Goal: Task Accomplishment & Management: Use online tool/utility

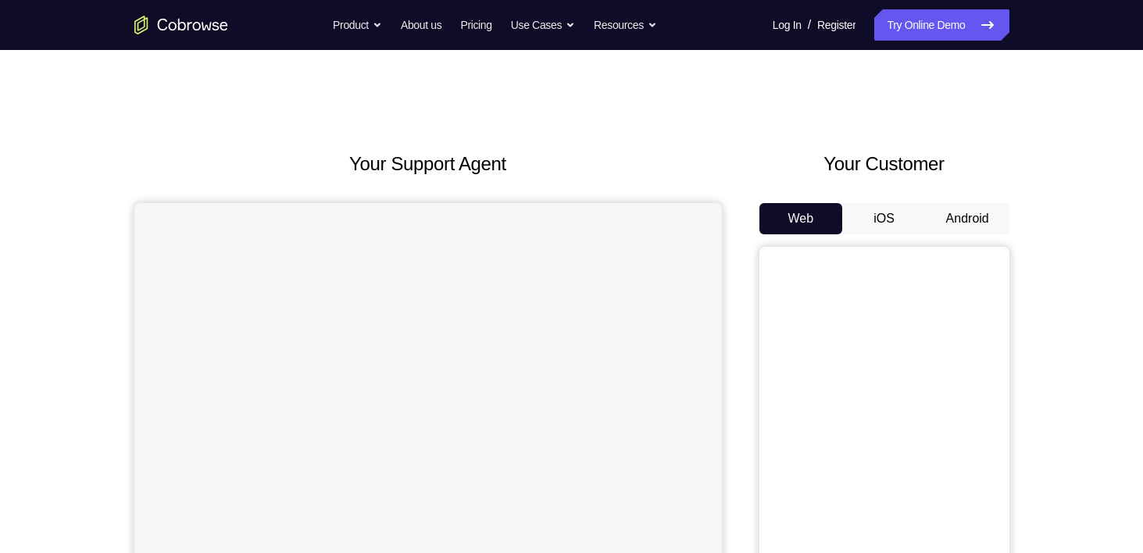
click at [970, 216] on button "Android" at bounding box center [968, 218] width 84 height 31
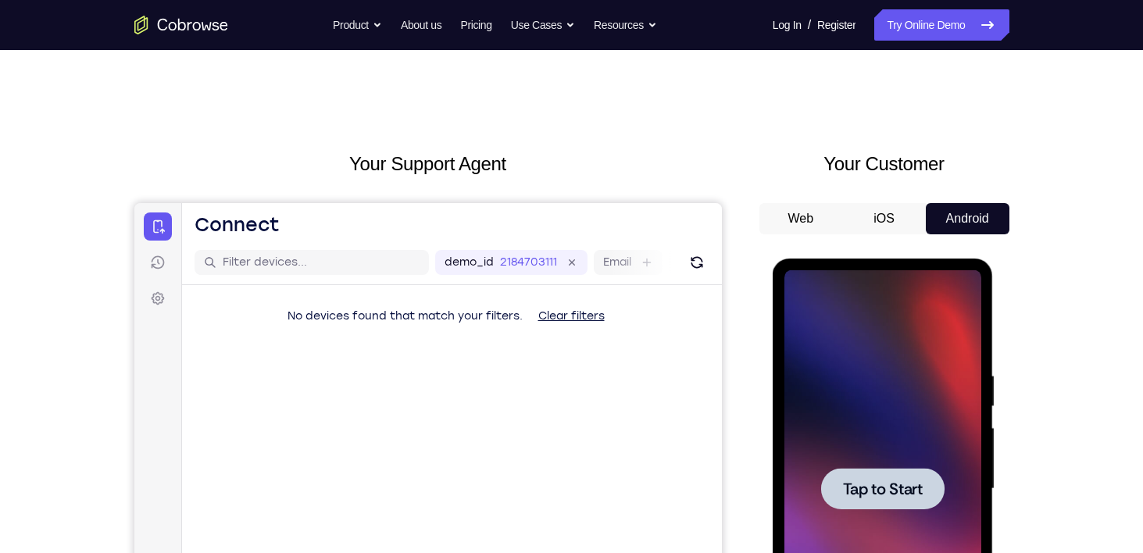
click at [851, 500] on div at bounding box center [882, 488] width 123 height 41
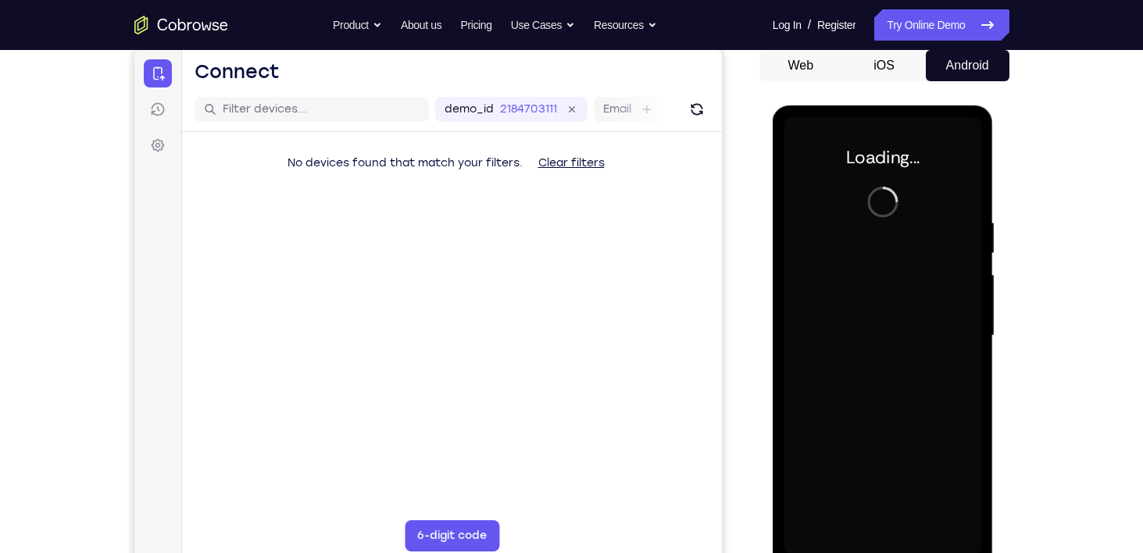
scroll to position [155, 0]
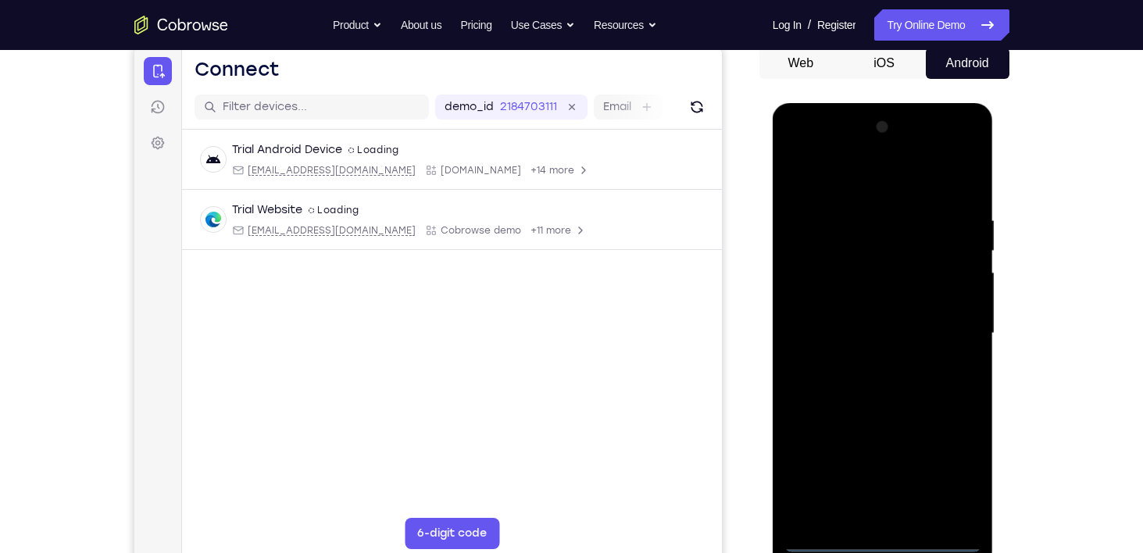
click at [882, 538] on div at bounding box center [882, 333] width 197 height 437
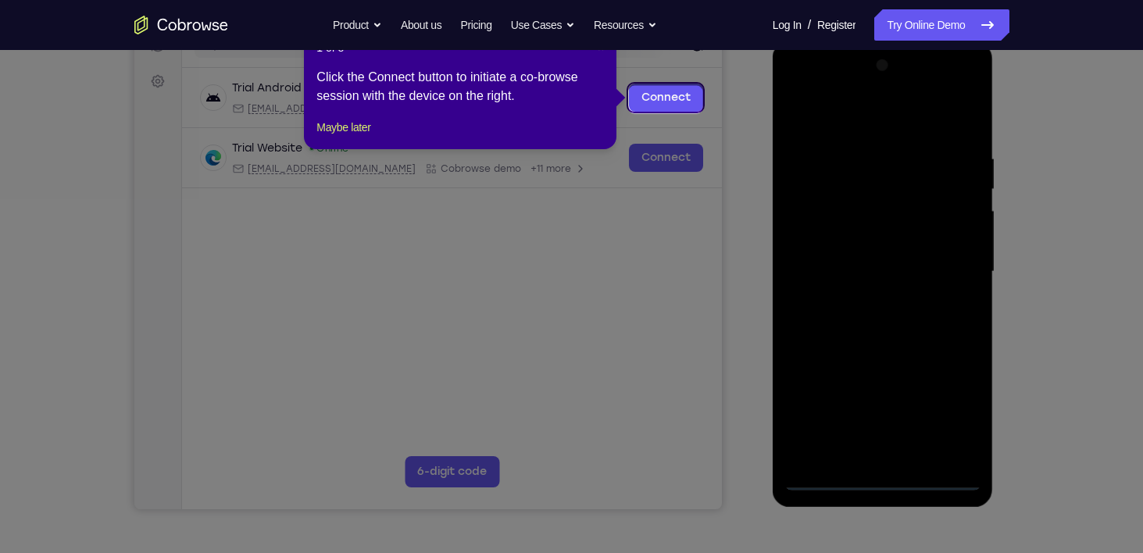
scroll to position [215, 0]
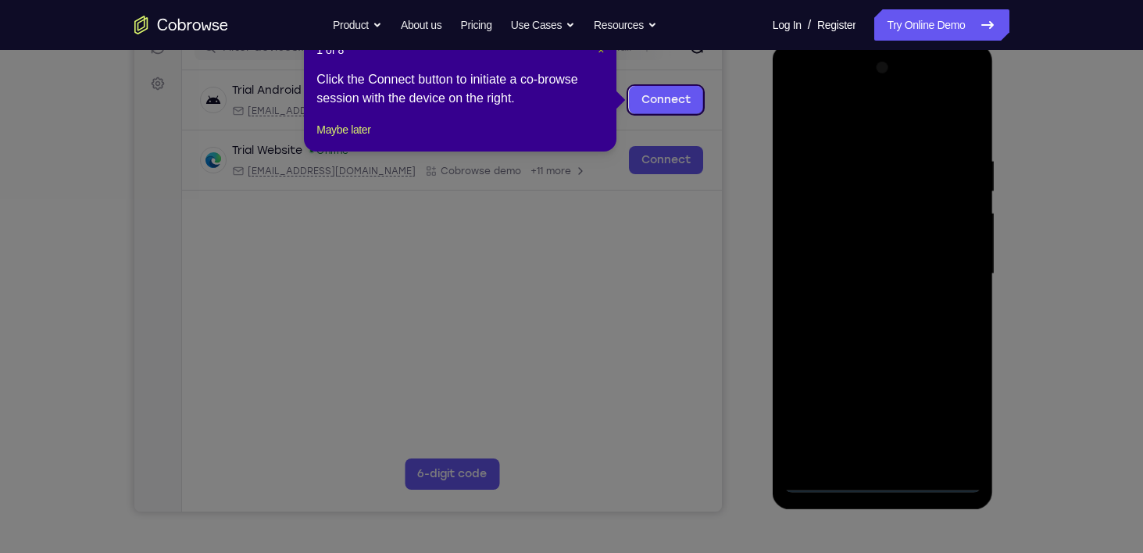
click at [598, 52] on span "×" at bounding box center [601, 50] width 6 height 12
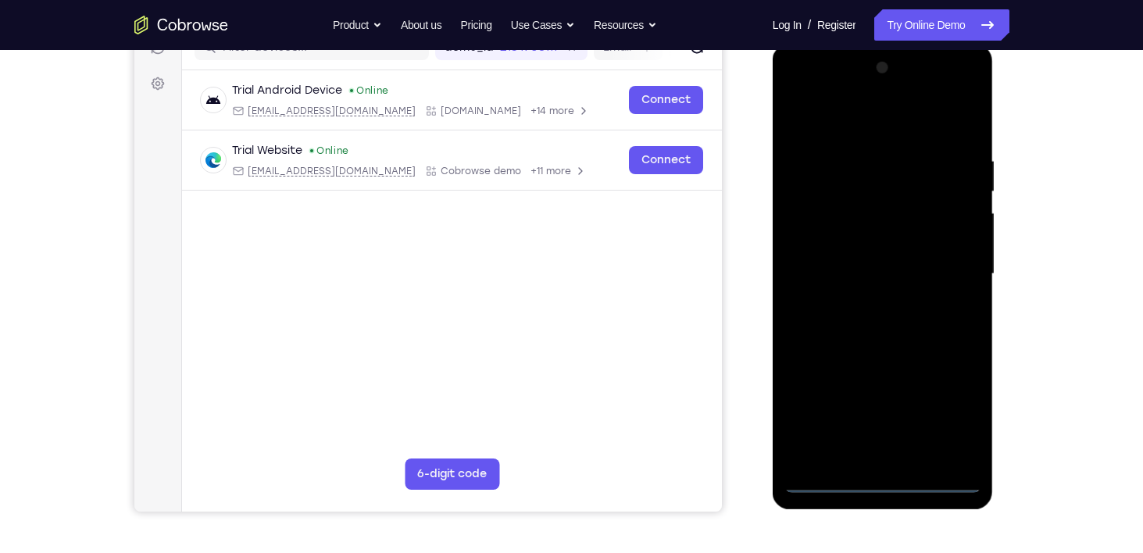
click at [952, 413] on div at bounding box center [882, 273] width 197 height 437
click at [833, 117] on div at bounding box center [882, 273] width 197 height 437
click at [955, 273] on div at bounding box center [882, 273] width 197 height 437
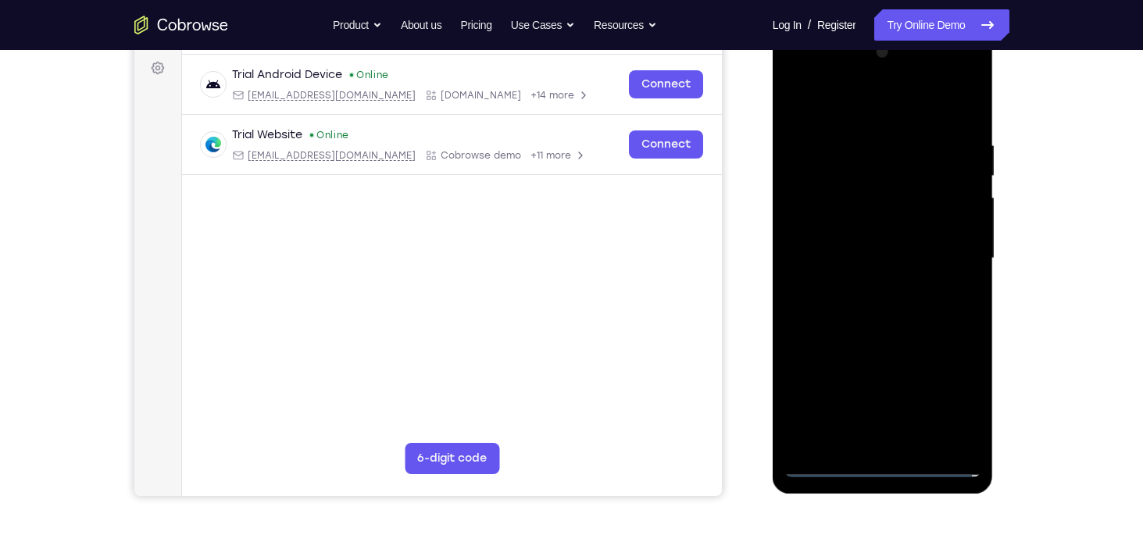
click at [864, 284] on div at bounding box center [882, 258] width 197 height 437
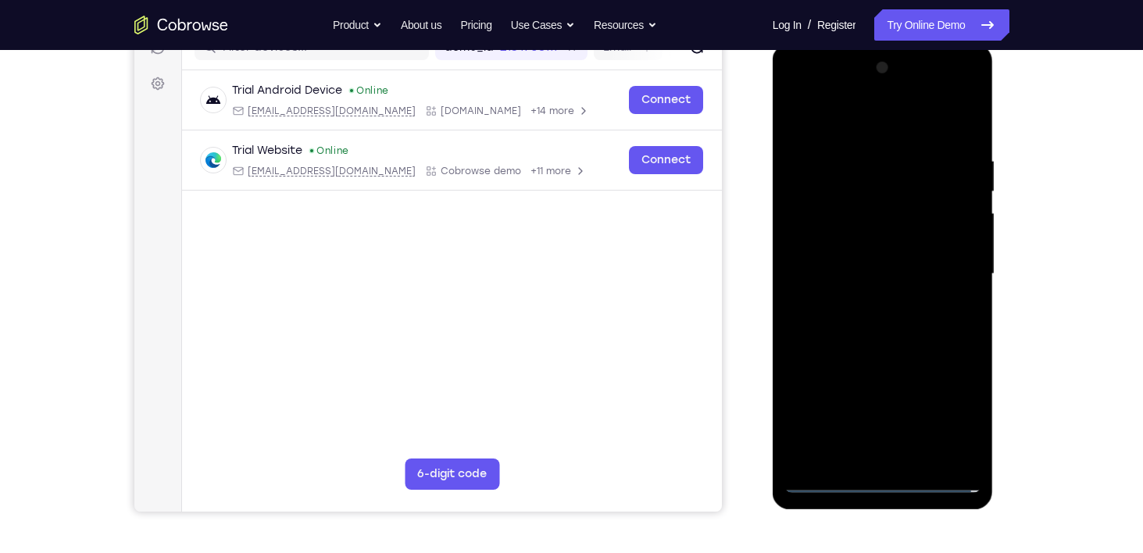
click at [866, 259] on div at bounding box center [882, 273] width 197 height 437
click at [866, 248] on div at bounding box center [882, 273] width 197 height 437
click at [867, 269] on div at bounding box center [882, 273] width 197 height 437
click at [868, 327] on div at bounding box center [882, 273] width 197 height 437
click at [898, 321] on div at bounding box center [882, 273] width 197 height 437
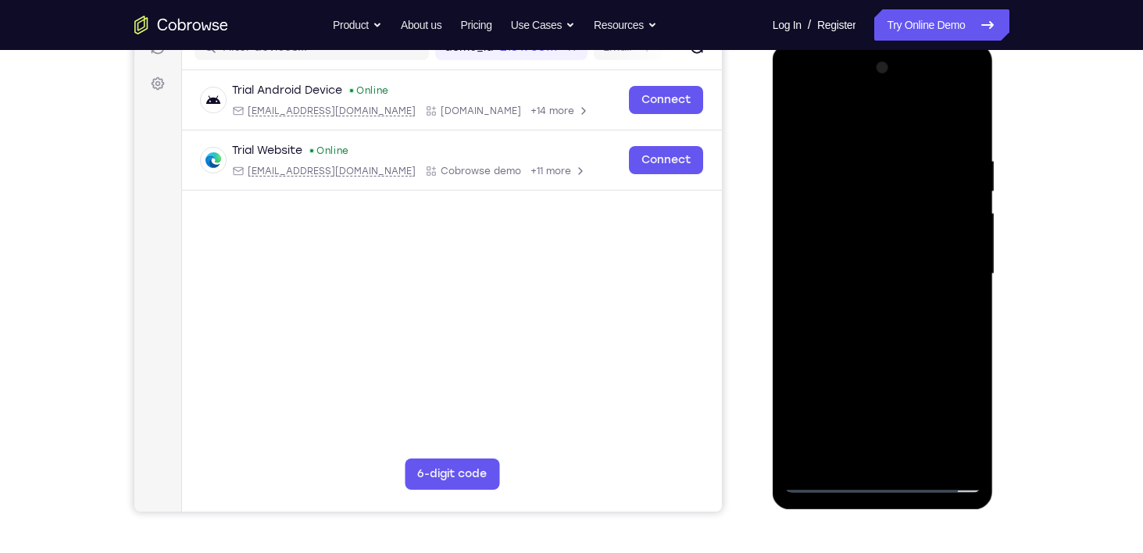
click at [898, 321] on div at bounding box center [882, 273] width 197 height 437
click at [901, 345] on div at bounding box center [882, 273] width 197 height 437
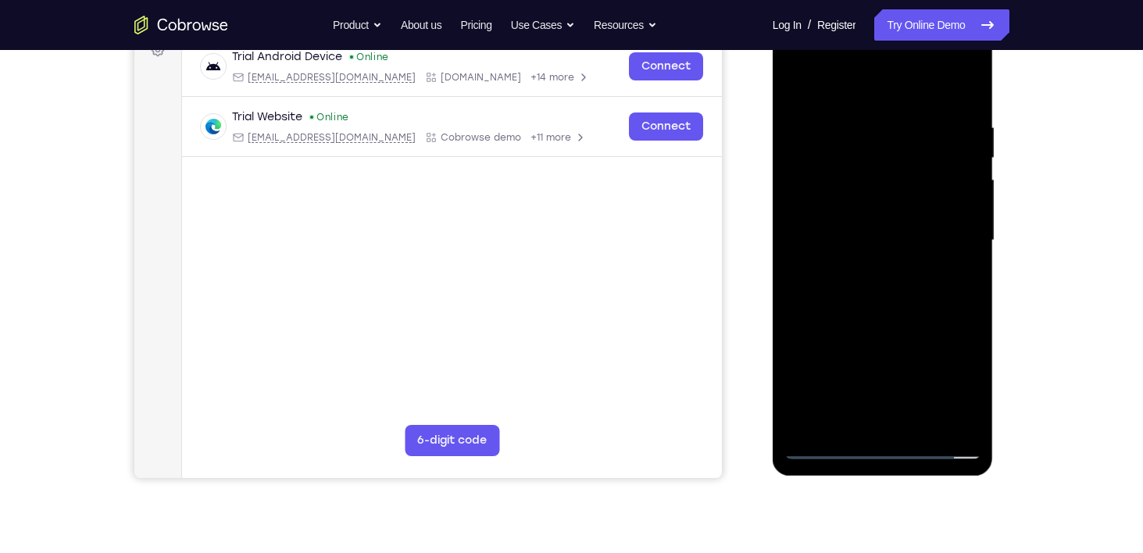
scroll to position [250, 0]
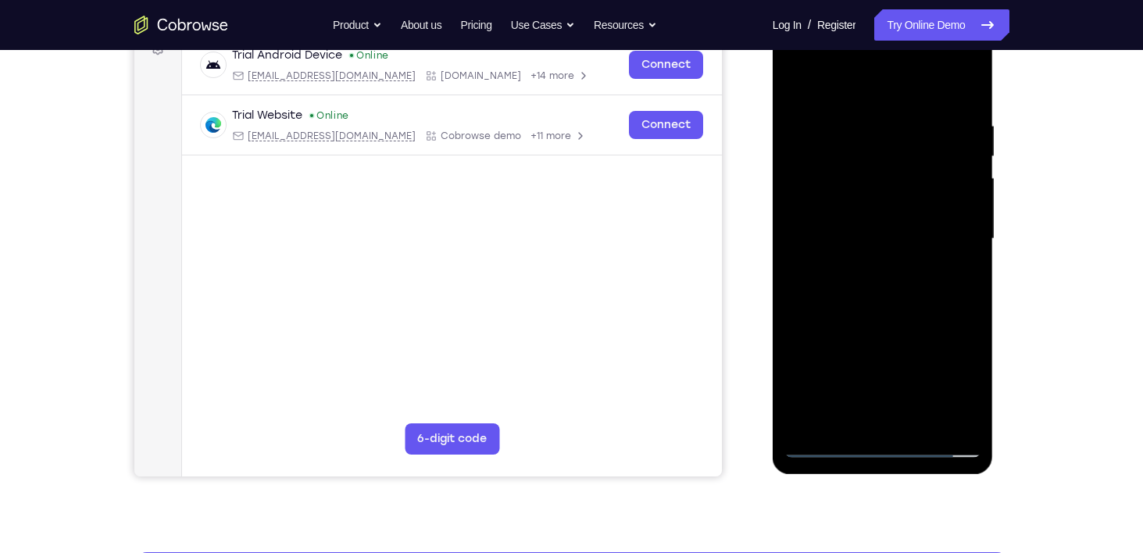
click at [926, 427] on div at bounding box center [882, 238] width 197 height 437
click at [901, 326] on div at bounding box center [882, 238] width 197 height 437
click at [880, 216] on div at bounding box center [882, 238] width 197 height 437
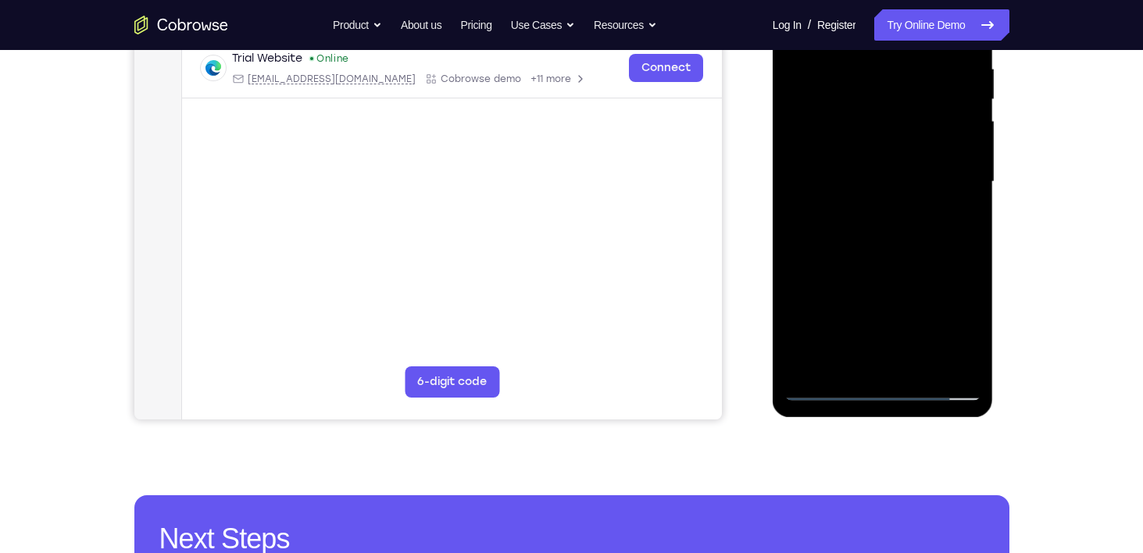
scroll to position [308, 0]
click at [847, 352] on div at bounding box center [882, 181] width 197 height 437
click at [905, 251] on div at bounding box center [882, 181] width 197 height 437
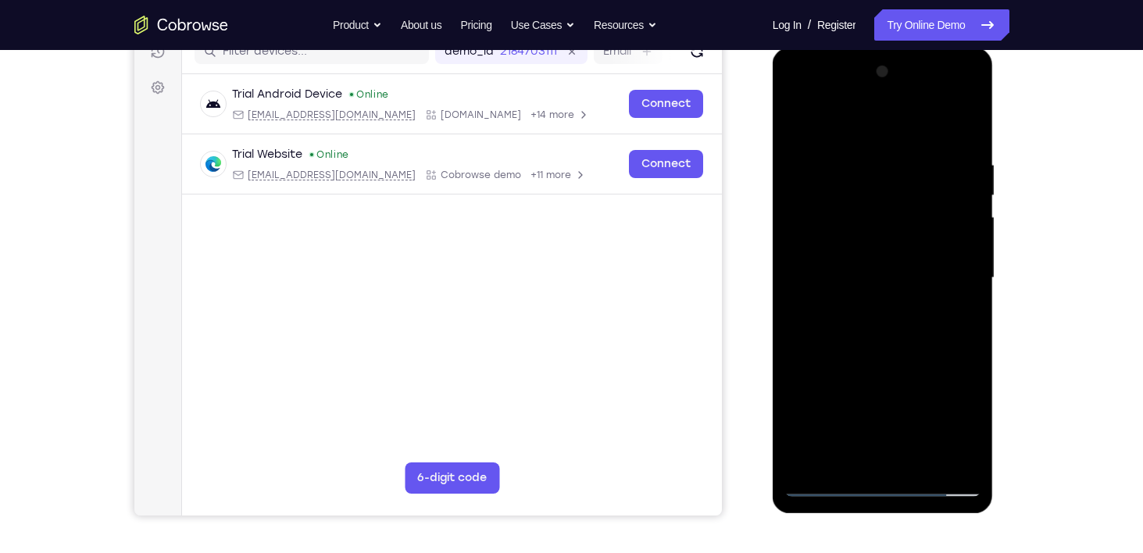
scroll to position [212, 0]
click at [852, 170] on div at bounding box center [882, 276] width 197 height 437
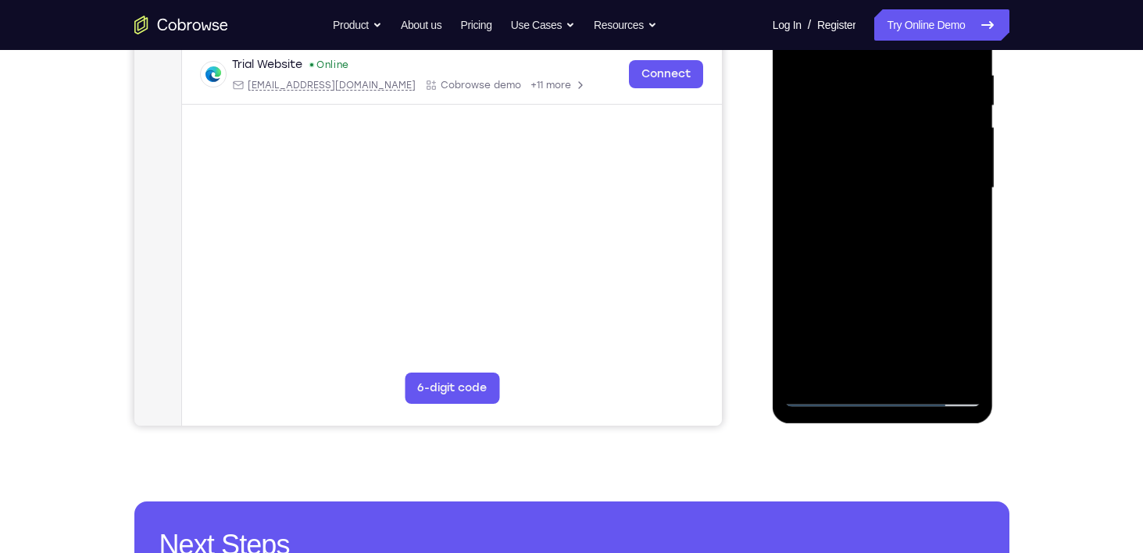
scroll to position [302, 0]
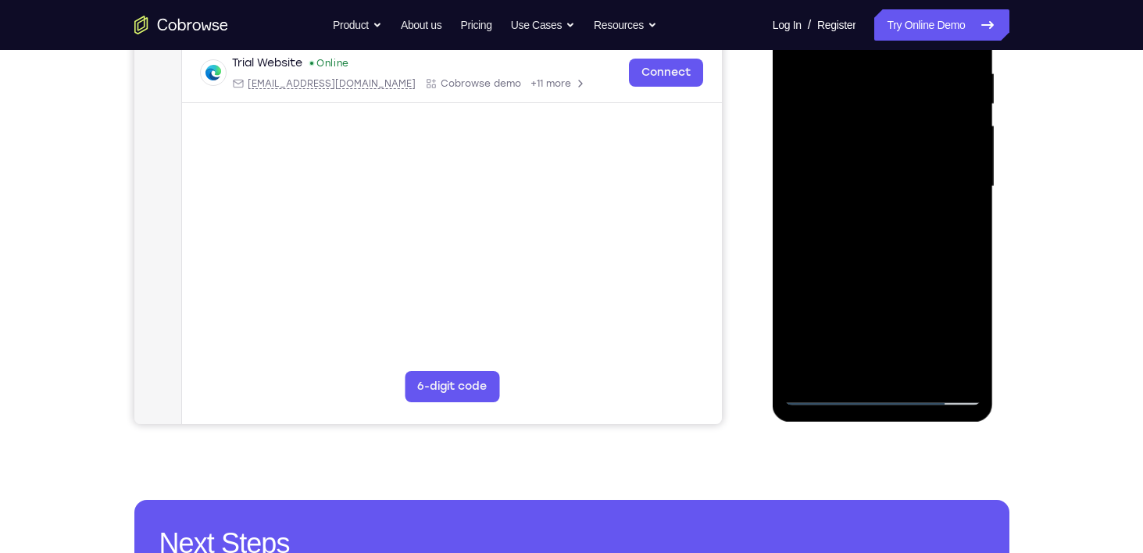
click at [851, 370] on div at bounding box center [882, 186] width 197 height 437
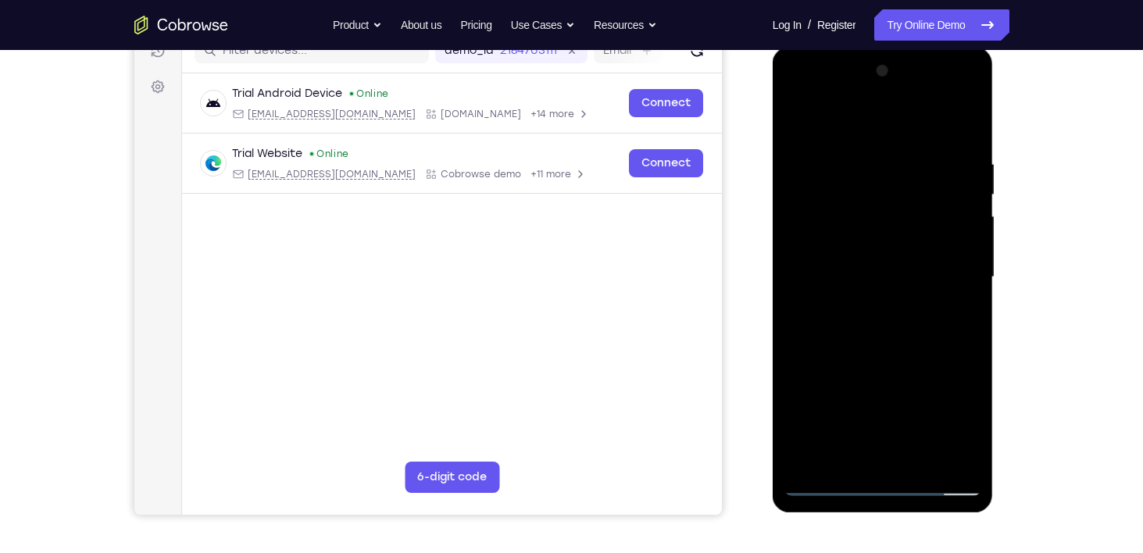
scroll to position [209, 0]
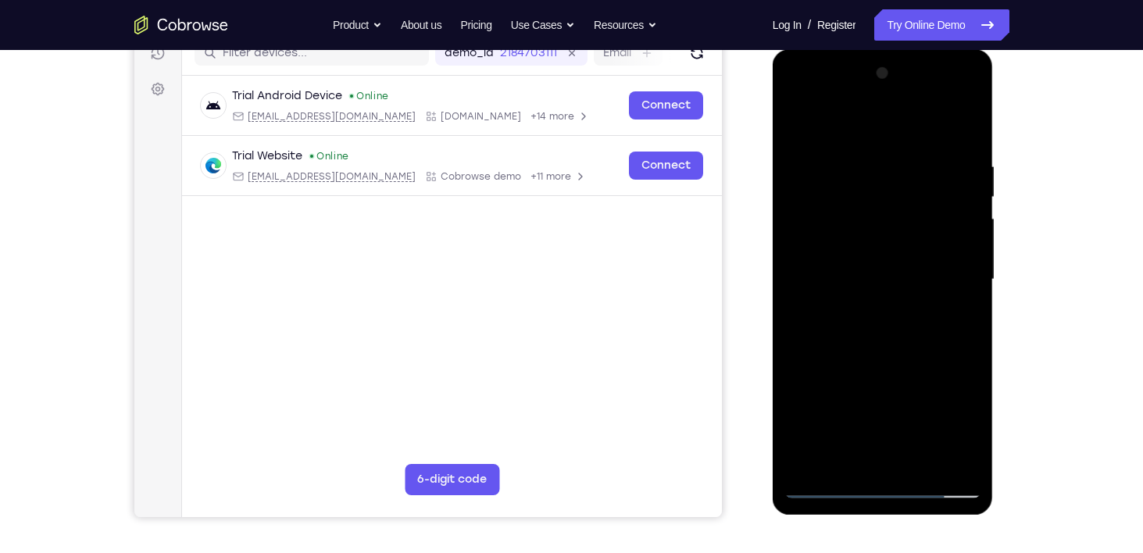
drag, startPoint x: 847, startPoint y: 334, endPoint x: 845, endPoint y: 161, distance: 172.6
click at [845, 161] on div at bounding box center [882, 279] width 197 height 437
drag, startPoint x: 845, startPoint y: 394, endPoint x: 867, endPoint y: 196, distance: 199.6
click at [867, 196] on div at bounding box center [882, 279] width 197 height 437
drag, startPoint x: 855, startPoint y: 344, endPoint x: 850, endPoint y: 213, distance: 131.3
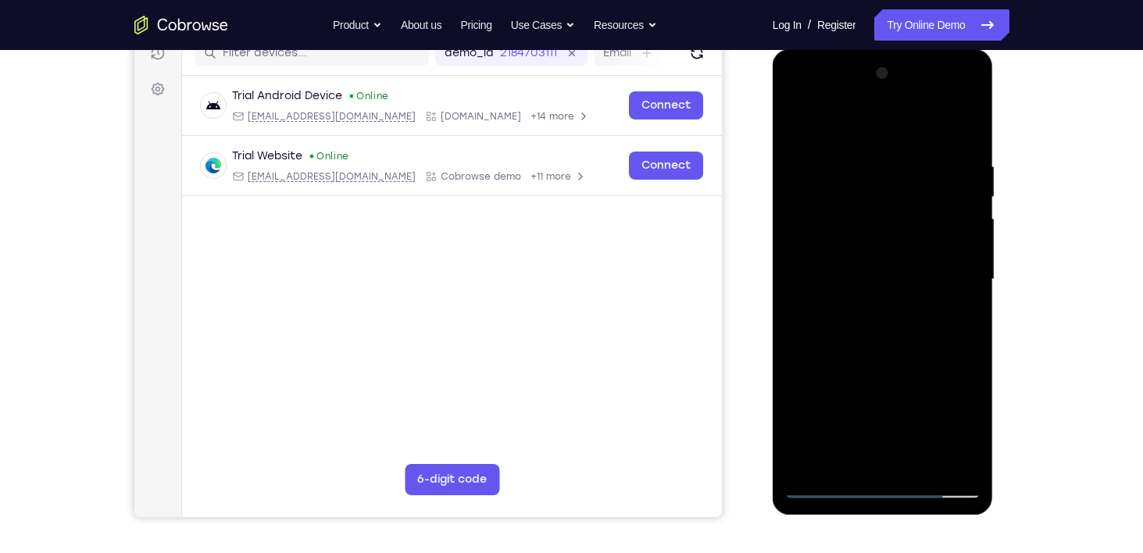
click at [850, 213] on div at bounding box center [882, 279] width 197 height 437
drag, startPoint x: 854, startPoint y: 241, endPoint x: 863, endPoint y: 188, distance: 53.2
click at [863, 188] on div at bounding box center [882, 279] width 197 height 437
click at [808, 389] on div at bounding box center [882, 279] width 197 height 437
click at [828, 269] on div at bounding box center [882, 279] width 197 height 437
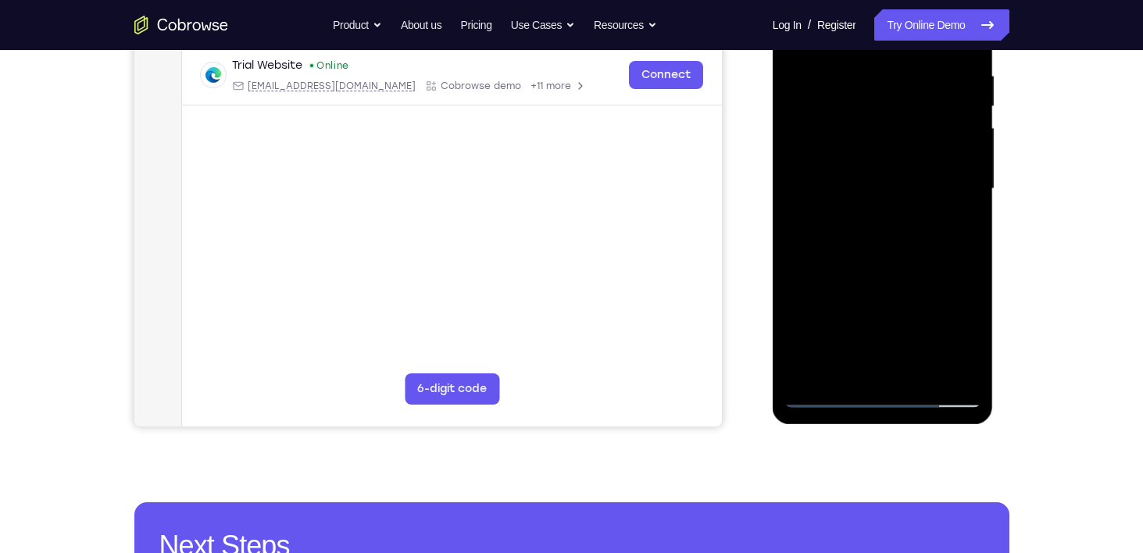
scroll to position [301, 0]
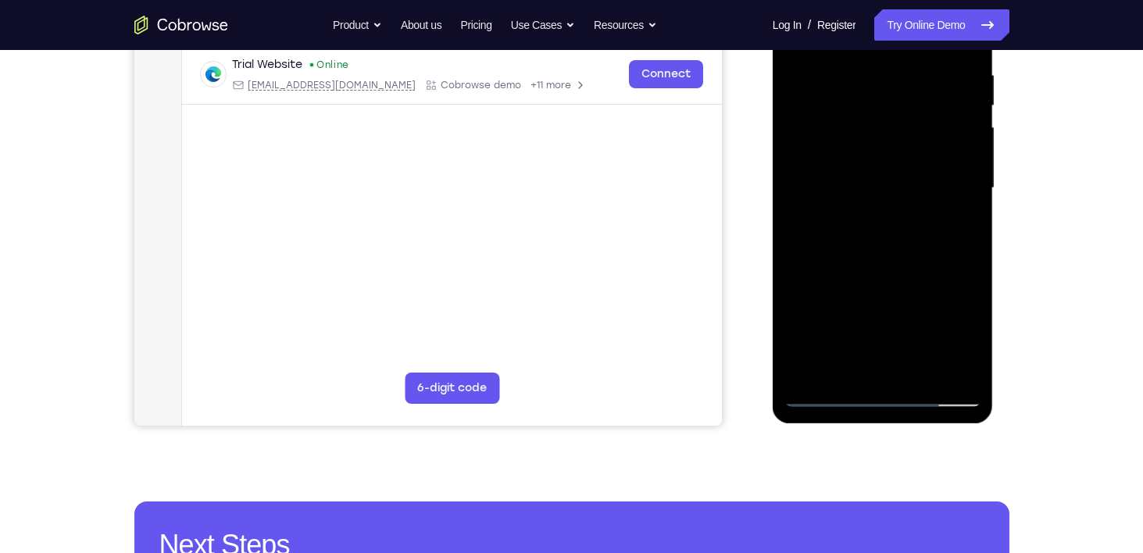
click at [958, 368] on div at bounding box center [882, 188] width 197 height 437
click at [830, 394] on div at bounding box center [882, 188] width 197 height 437
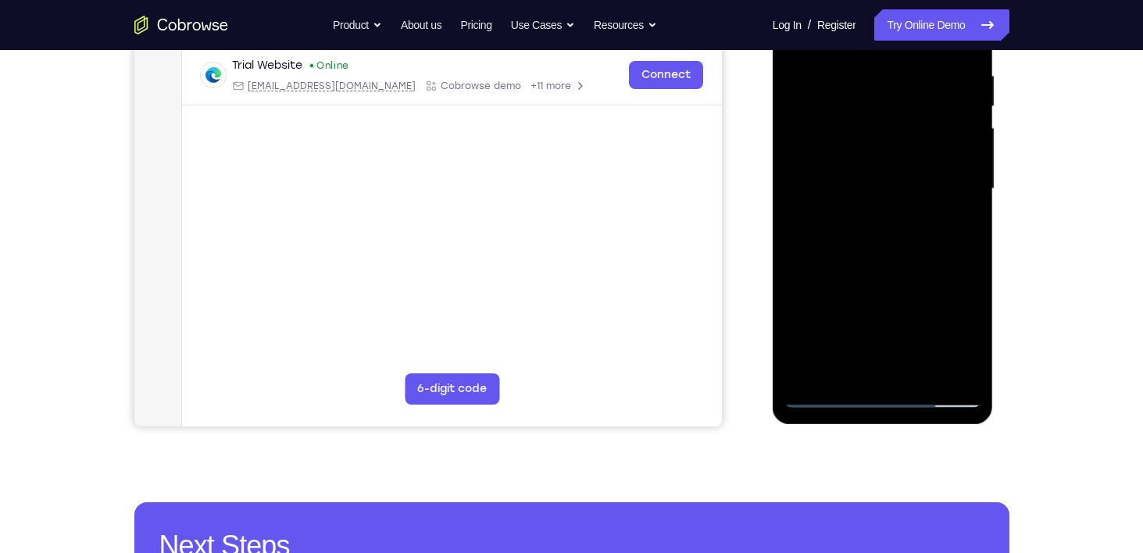
click at [823, 168] on div at bounding box center [882, 188] width 197 height 437
click at [960, 260] on div at bounding box center [882, 188] width 197 height 437
click at [816, 402] on div at bounding box center [882, 188] width 197 height 437
click at [830, 396] on div at bounding box center [882, 188] width 197 height 437
click at [844, 369] on div at bounding box center [882, 188] width 197 height 437
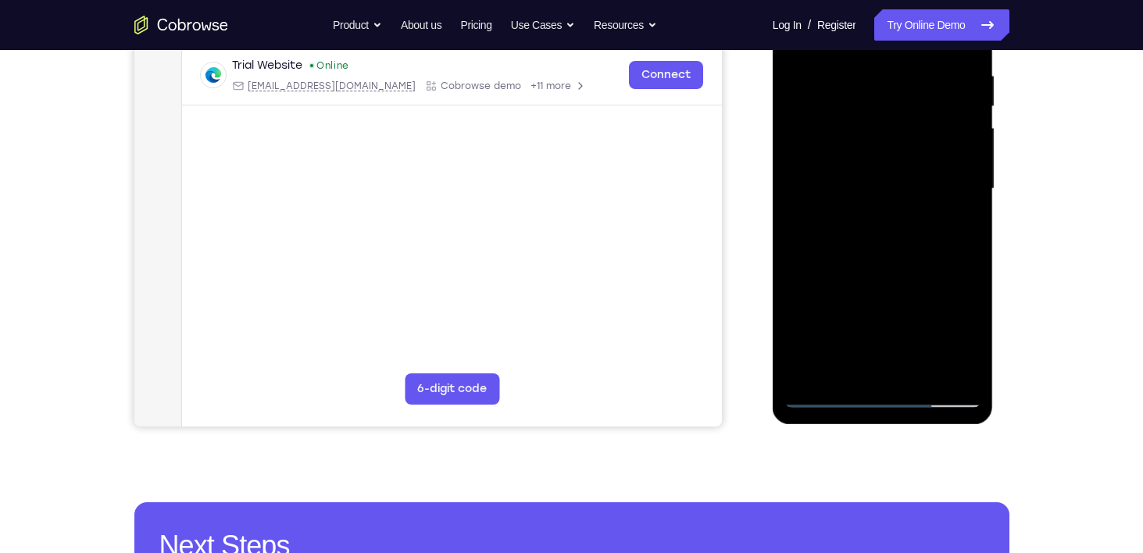
click at [896, 309] on div at bounding box center [882, 188] width 197 height 437
click at [961, 282] on div at bounding box center [882, 188] width 197 height 437
click at [905, 312] on div at bounding box center [882, 188] width 197 height 437
click at [888, 380] on div at bounding box center [882, 188] width 197 height 437
click at [878, 308] on div at bounding box center [882, 188] width 197 height 437
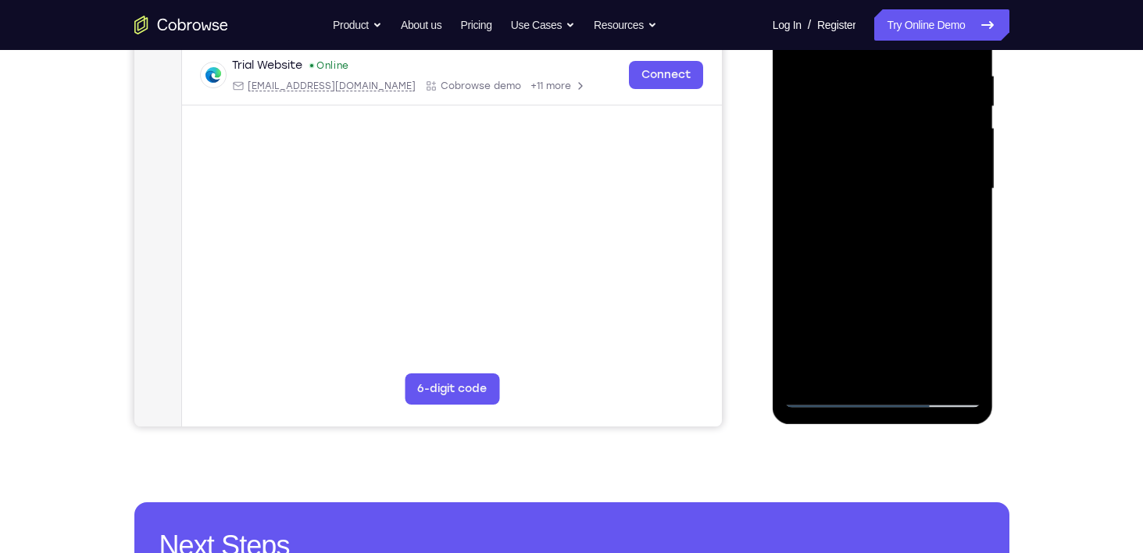
click at [854, 319] on div at bounding box center [882, 188] width 197 height 437
click at [851, 334] on div at bounding box center [882, 188] width 197 height 437
click at [805, 309] on div at bounding box center [882, 188] width 197 height 437
click at [878, 316] on div at bounding box center [882, 188] width 197 height 437
click at [863, 316] on div at bounding box center [882, 188] width 197 height 437
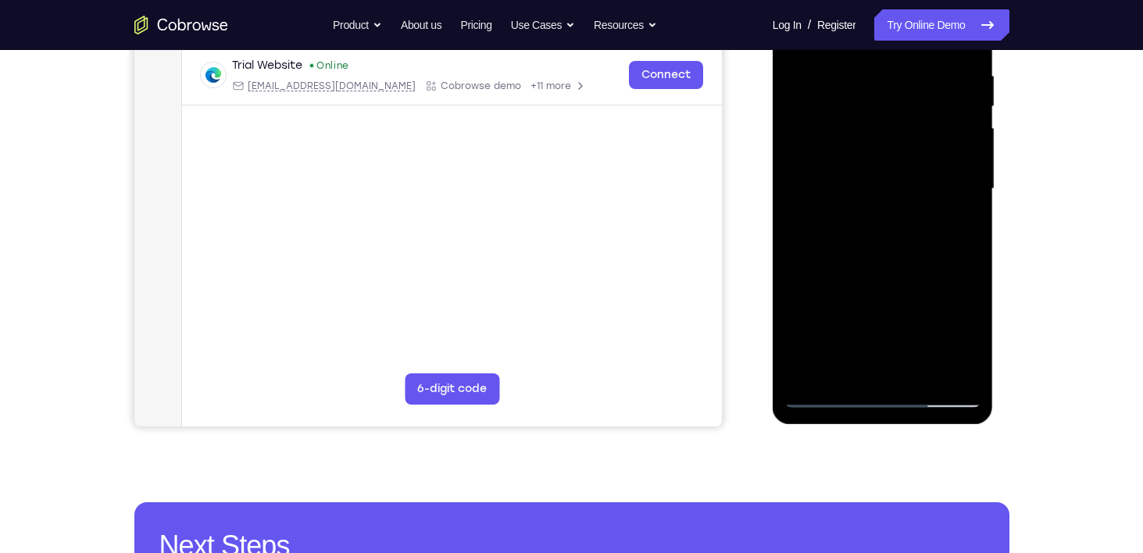
click at [908, 276] on div at bounding box center [882, 188] width 197 height 437
click at [889, 363] on div at bounding box center [882, 188] width 197 height 437
click at [918, 283] on div at bounding box center [882, 188] width 197 height 437
click at [919, 287] on div at bounding box center [882, 188] width 197 height 437
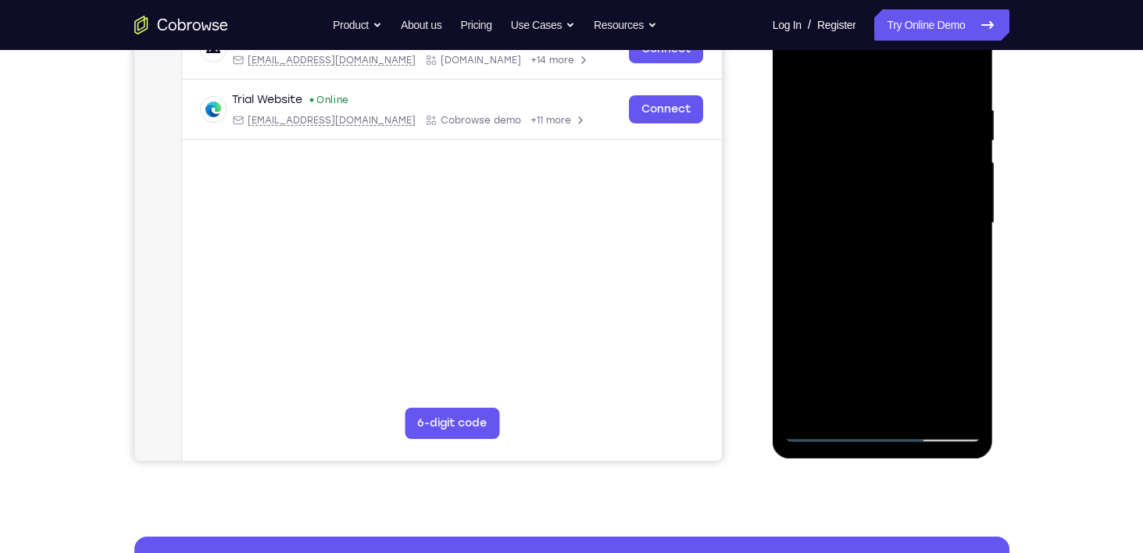
scroll to position [265, 0]
click at [969, 383] on div at bounding box center [882, 223] width 197 height 437
click at [901, 345] on div at bounding box center [882, 223] width 197 height 437
click at [862, 344] on div at bounding box center [882, 223] width 197 height 437
click at [878, 346] on div at bounding box center [882, 223] width 197 height 437
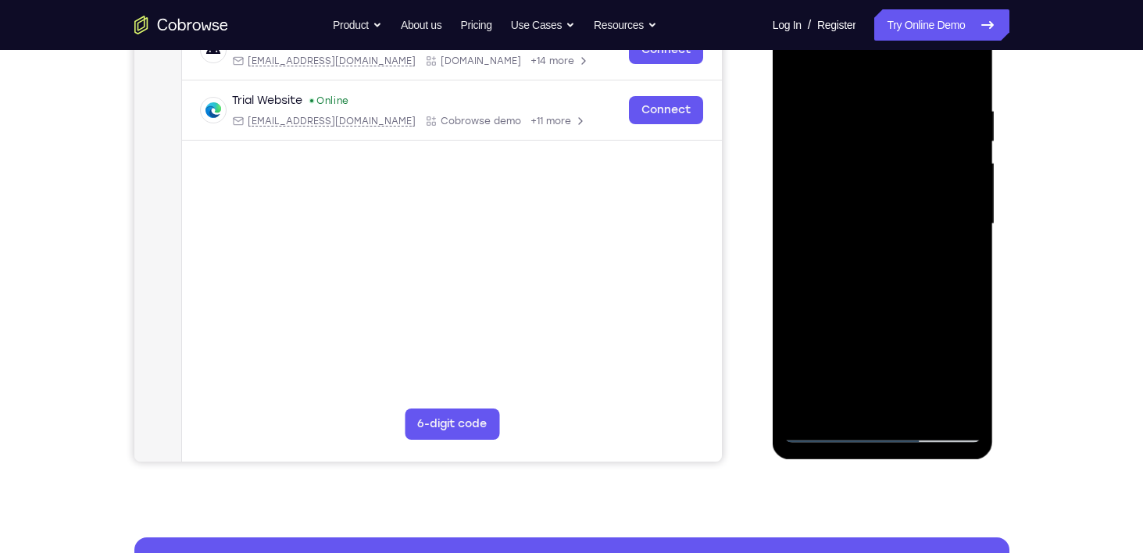
click at [850, 320] on div at bounding box center [882, 223] width 197 height 437
click at [864, 377] on div at bounding box center [882, 223] width 197 height 437
click at [895, 405] on div at bounding box center [882, 223] width 197 height 437
click at [952, 352] on div at bounding box center [882, 223] width 197 height 437
click at [867, 345] on div at bounding box center [882, 223] width 197 height 437
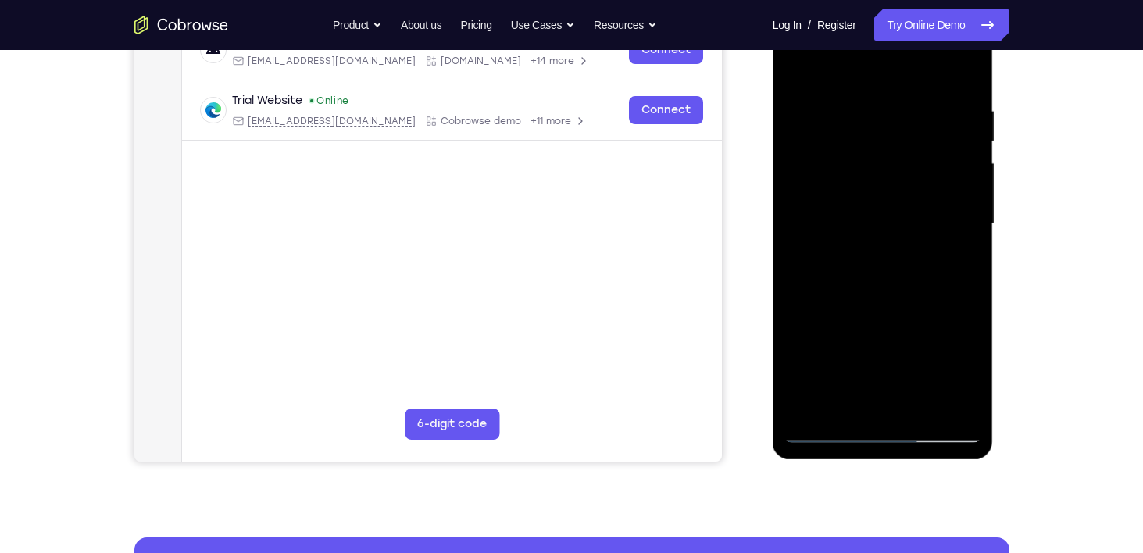
click at [937, 343] on div at bounding box center [882, 223] width 197 height 437
click at [913, 322] on div at bounding box center [882, 223] width 197 height 437
click at [892, 400] on div at bounding box center [882, 223] width 197 height 437
click at [851, 377] on div at bounding box center [882, 223] width 197 height 437
click at [950, 382] on div at bounding box center [882, 223] width 197 height 437
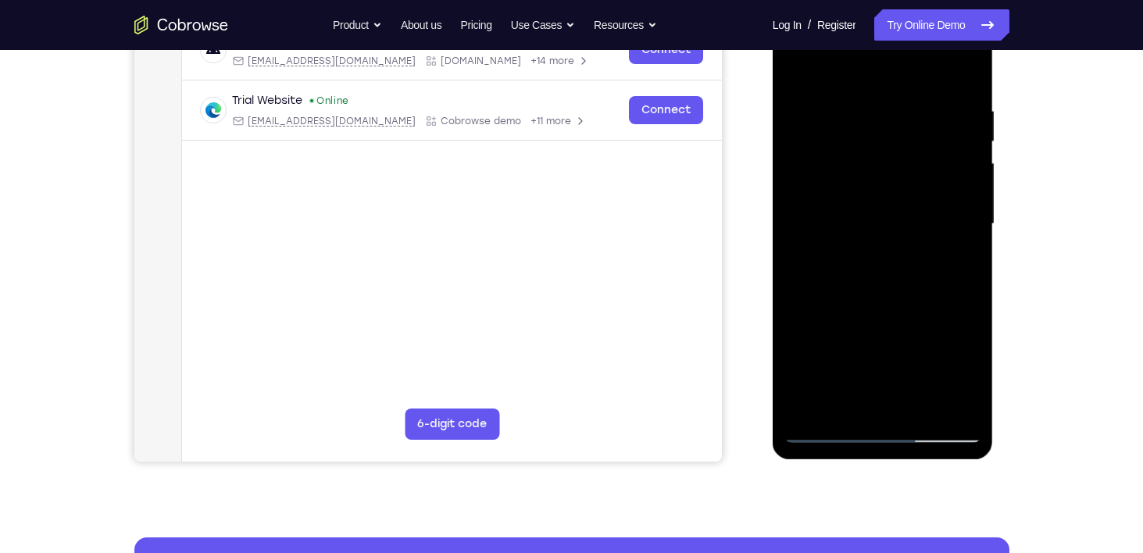
click at [895, 408] on div at bounding box center [882, 223] width 197 height 437
click at [955, 375] on div at bounding box center [882, 223] width 197 height 437
click at [894, 377] on div at bounding box center [882, 223] width 197 height 437
click at [809, 353] on div at bounding box center [882, 223] width 197 height 437
click at [859, 376] on div at bounding box center [882, 223] width 197 height 437
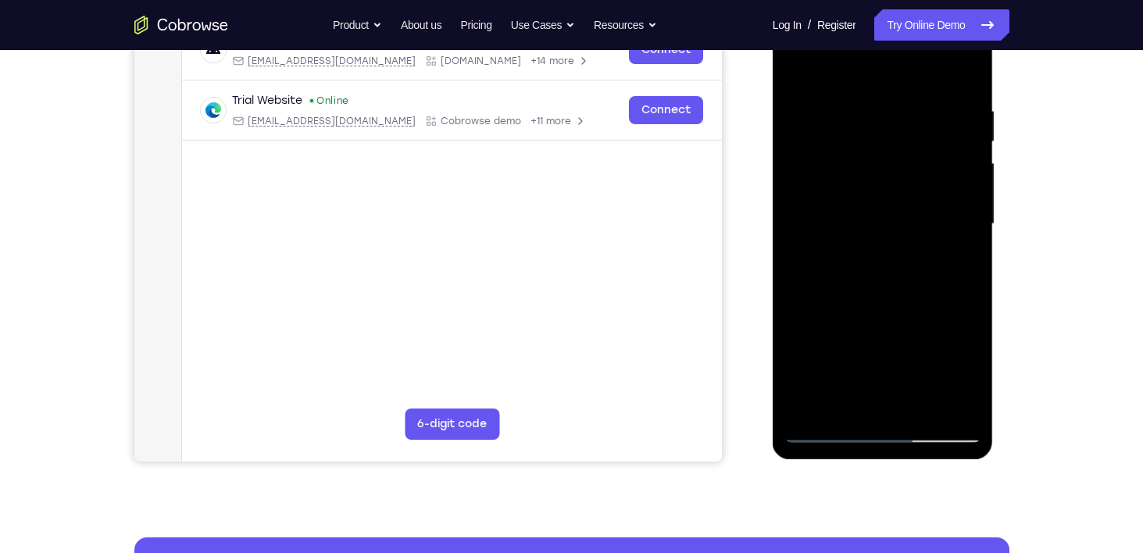
click at [885, 395] on div at bounding box center [882, 223] width 197 height 437
click at [900, 317] on div at bounding box center [882, 223] width 197 height 437
click at [855, 343] on div at bounding box center [882, 223] width 197 height 437
click at [830, 344] on div at bounding box center [882, 223] width 197 height 437
click at [915, 316] on div at bounding box center [882, 223] width 197 height 437
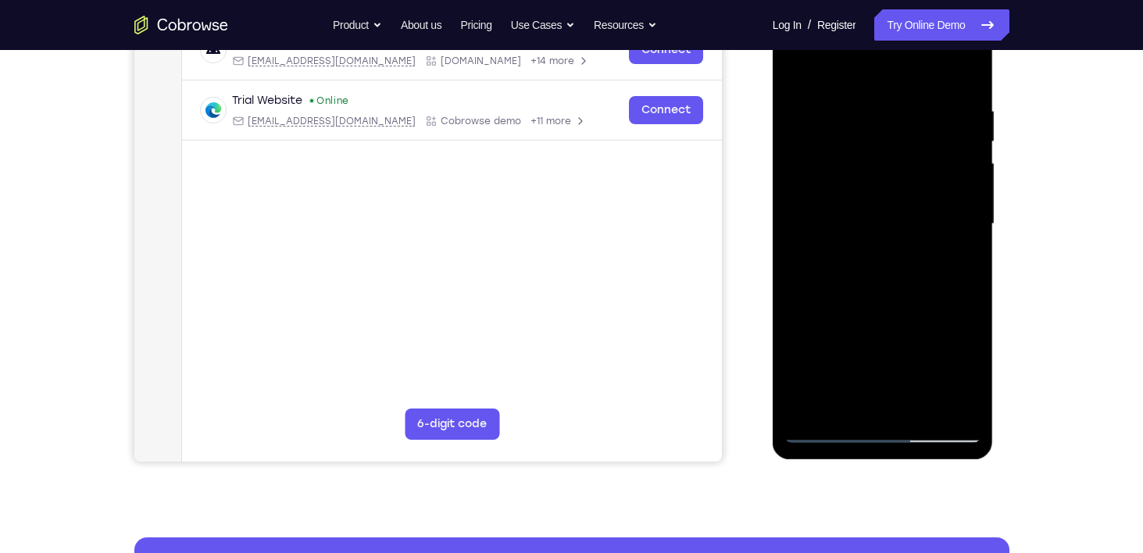
click at [879, 346] on div at bounding box center [882, 223] width 197 height 437
click at [885, 292] on div at bounding box center [882, 223] width 197 height 437
click at [956, 262] on div at bounding box center [882, 223] width 197 height 437
click at [938, 345] on div at bounding box center [882, 223] width 197 height 437
click at [900, 315] on div at bounding box center [882, 223] width 197 height 437
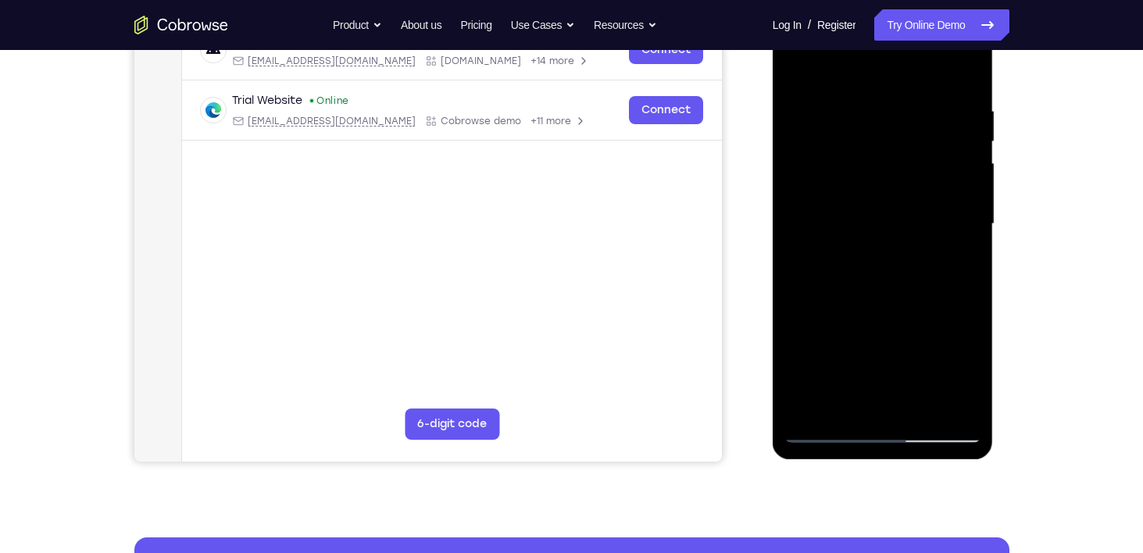
click at [869, 334] on div at bounding box center [882, 223] width 197 height 437
click at [800, 344] on div at bounding box center [882, 223] width 197 height 437
click at [897, 405] on div at bounding box center [882, 223] width 197 height 437
click at [919, 322] on div at bounding box center [882, 223] width 197 height 437
click at [898, 377] on div at bounding box center [882, 223] width 197 height 437
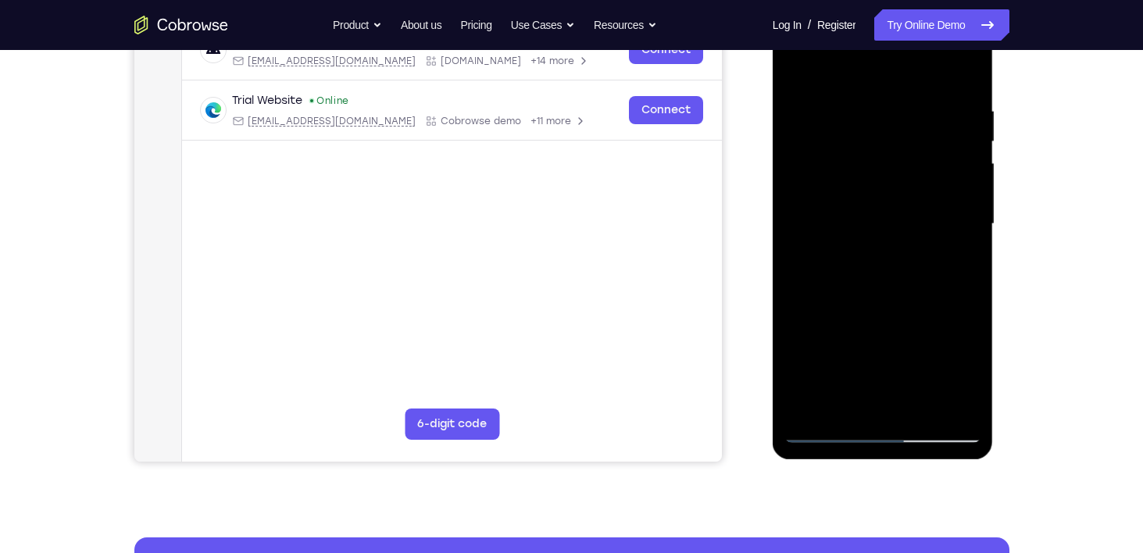
click at [901, 398] on div at bounding box center [882, 223] width 197 height 437
click at [848, 352] on div at bounding box center [882, 223] width 197 height 437
click at [830, 351] on div at bounding box center [882, 223] width 197 height 437
click at [796, 327] on div at bounding box center [882, 223] width 197 height 437
click at [883, 398] on div at bounding box center [882, 223] width 197 height 437
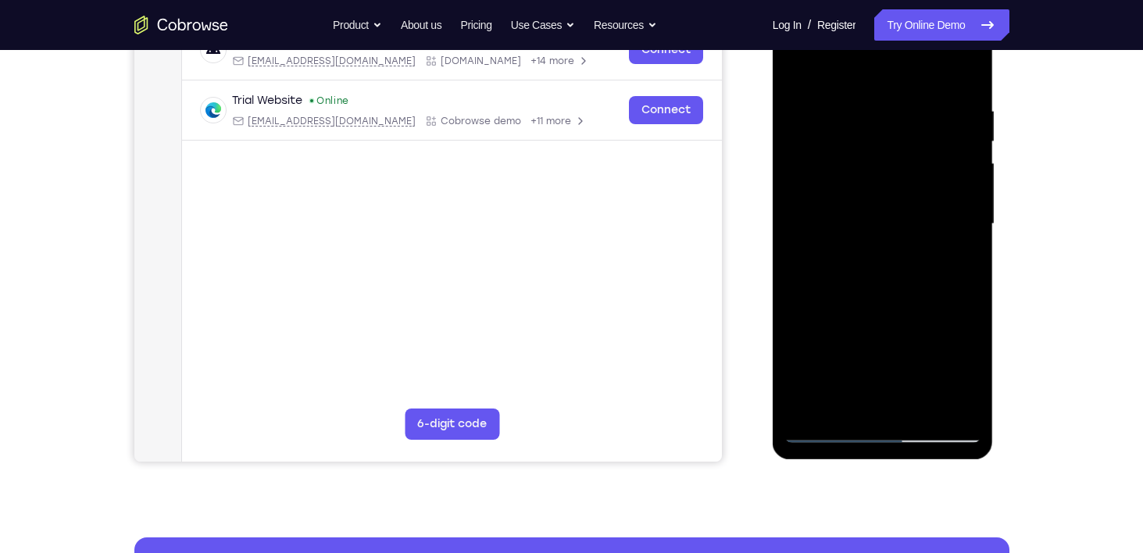
click at [793, 346] on div at bounding box center [882, 223] width 197 height 437
click at [907, 370] on div at bounding box center [882, 223] width 197 height 437
click at [834, 347] on div at bounding box center [882, 223] width 197 height 437
click at [924, 322] on div at bounding box center [882, 223] width 197 height 437
click at [953, 264] on div at bounding box center [882, 223] width 197 height 437
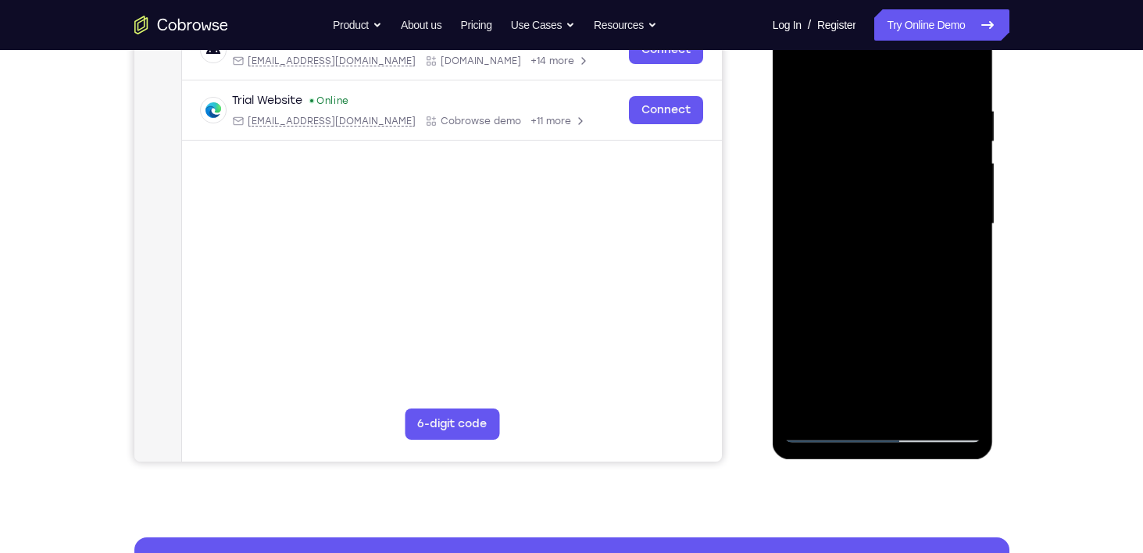
click at [851, 345] on div at bounding box center [882, 223] width 197 height 437
click at [817, 339] on div at bounding box center [882, 223] width 197 height 437
click at [887, 401] on div at bounding box center [882, 223] width 197 height 437
click at [915, 322] on div at bounding box center [882, 223] width 197 height 437
click at [894, 382] on div at bounding box center [882, 223] width 197 height 437
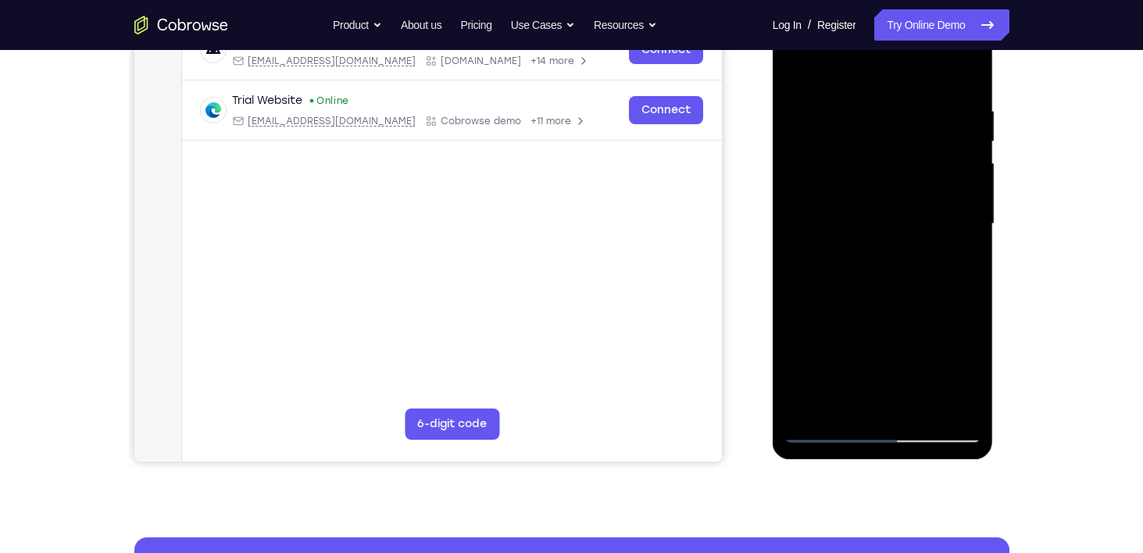
click at [890, 399] on div at bounding box center [882, 223] width 197 height 437
click at [885, 352] on div at bounding box center [882, 223] width 197 height 437
click at [860, 348] on div at bounding box center [882, 223] width 197 height 437
click at [862, 370] on div at bounding box center [882, 223] width 197 height 437
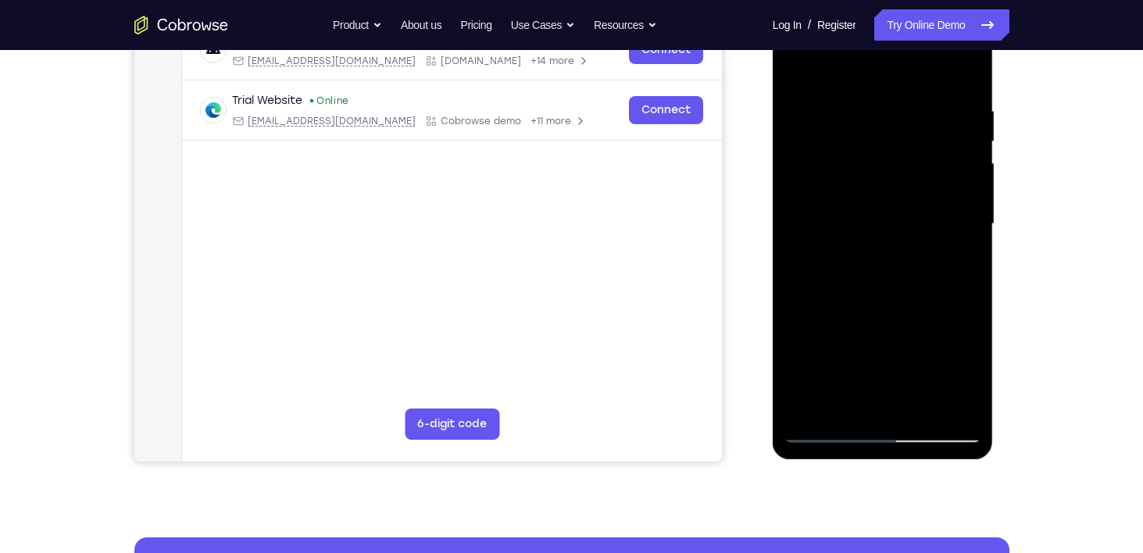
click at [869, 391] on div at bounding box center [882, 223] width 197 height 437
click at [787, 341] on div at bounding box center [882, 223] width 197 height 437
click at [878, 308] on div at bounding box center [882, 223] width 197 height 437
click at [880, 348] on div at bounding box center [882, 223] width 197 height 437
click at [862, 348] on div at bounding box center [882, 223] width 197 height 437
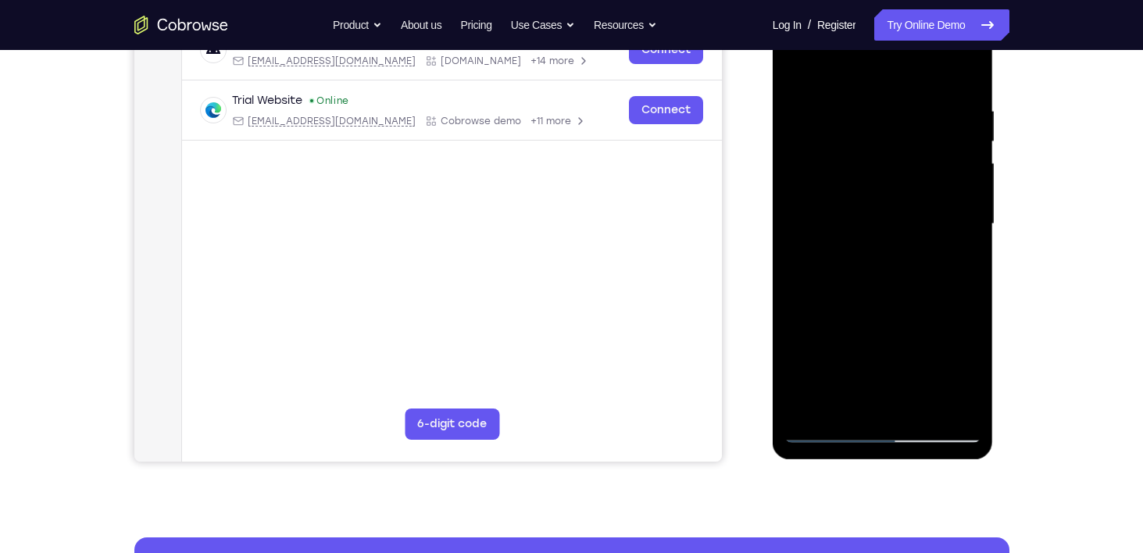
click at [890, 409] on div at bounding box center [882, 223] width 197 height 437
click at [901, 325] on div at bounding box center [882, 223] width 197 height 437
click at [912, 340] on div at bounding box center [882, 223] width 197 height 437
click at [960, 371] on div at bounding box center [882, 223] width 197 height 437
click at [868, 378] on div at bounding box center [882, 223] width 197 height 437
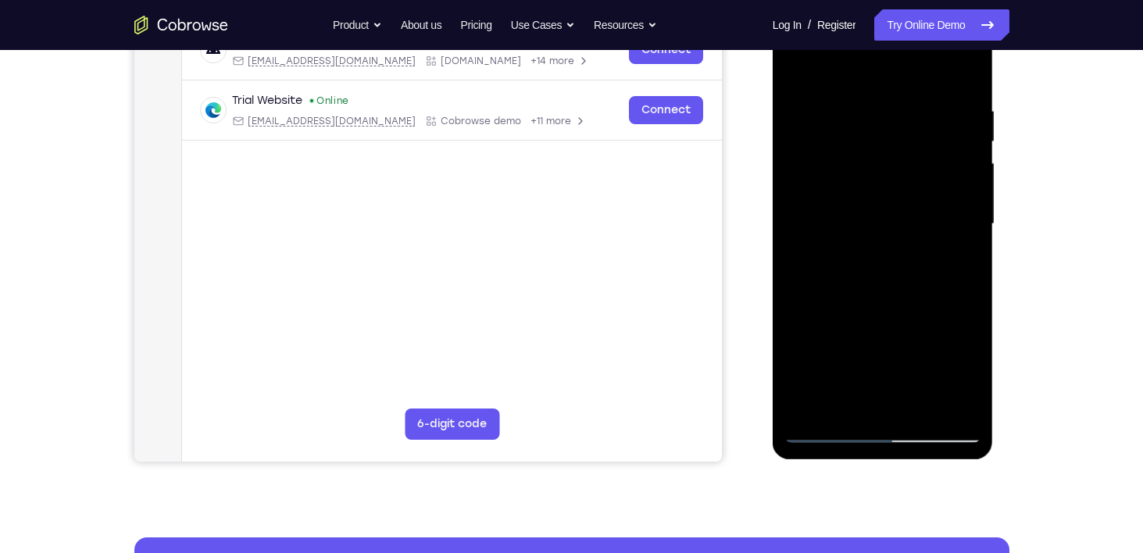
click at [921, 266] on div at bounding box center [882, 223] width 197 height 437
click at [878, 296] on div at bounding box center [882, 223] width 197 height 437
click at [962, 262] on div at bounding box center [882, 223] width 197 height 437
click at [828, 428] on div at bounding box center [882, 223] width 197 height 437
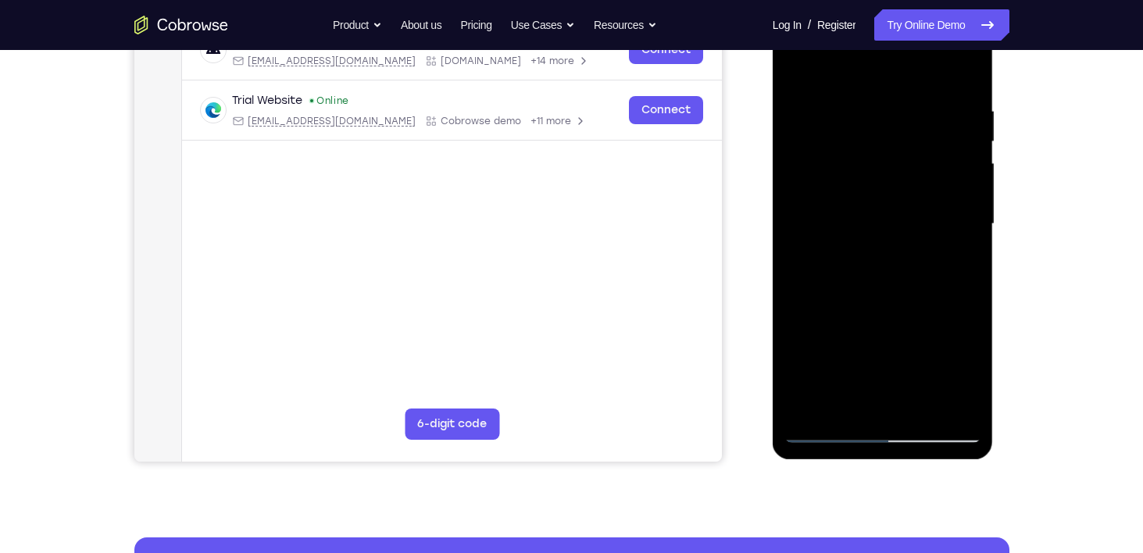
click at [828, 428] on div at bounding box center [882, 223] width 197 height 437
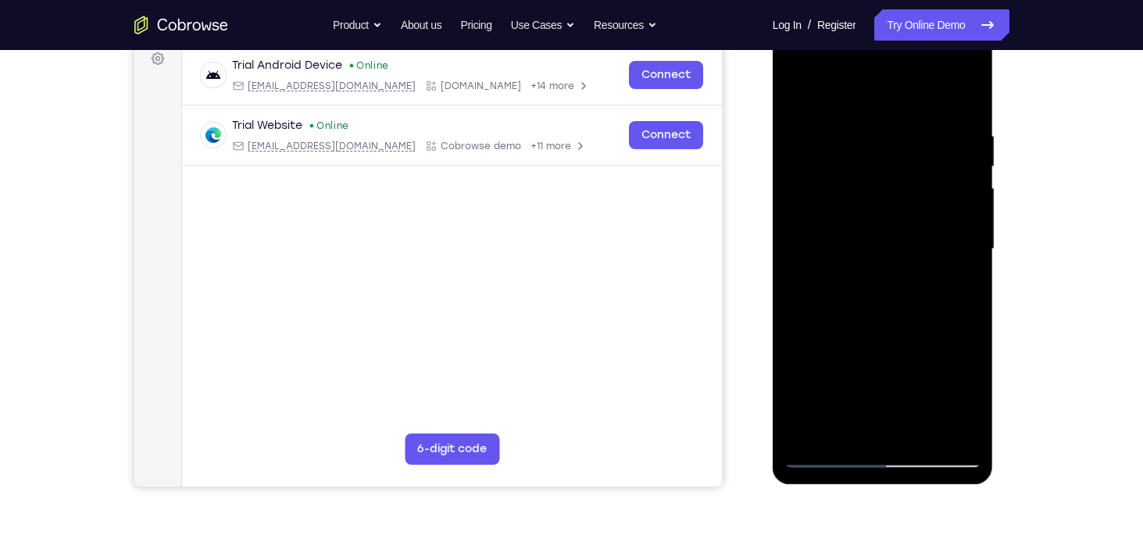
scroll to position [237, 0]
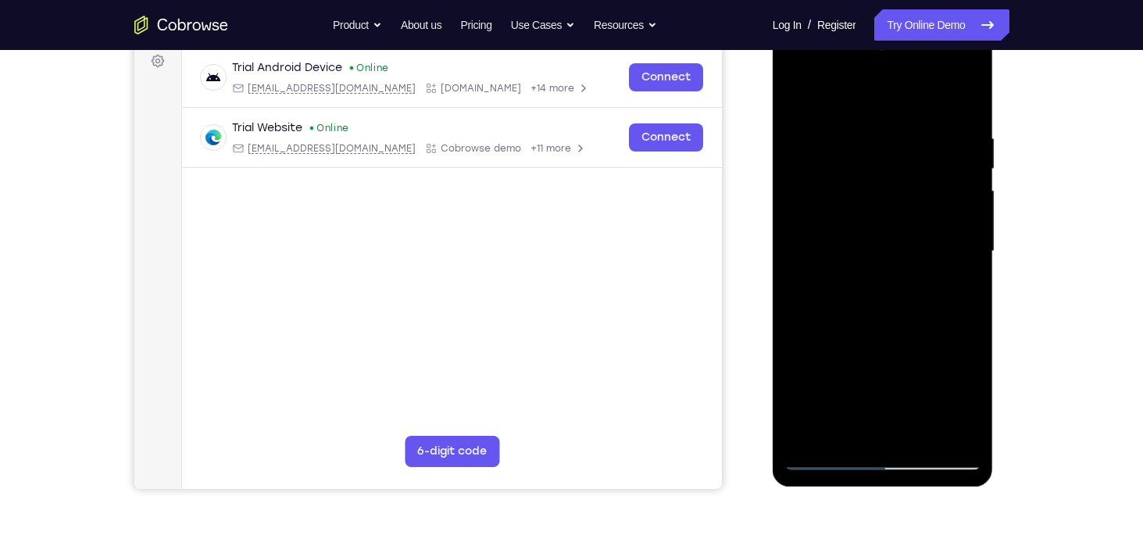
click at [970, 309] on div at bounding box center [882, 251] width 197 height 437
click at [830, 180] on div at bounding box center [882, 251] width 197 height 437
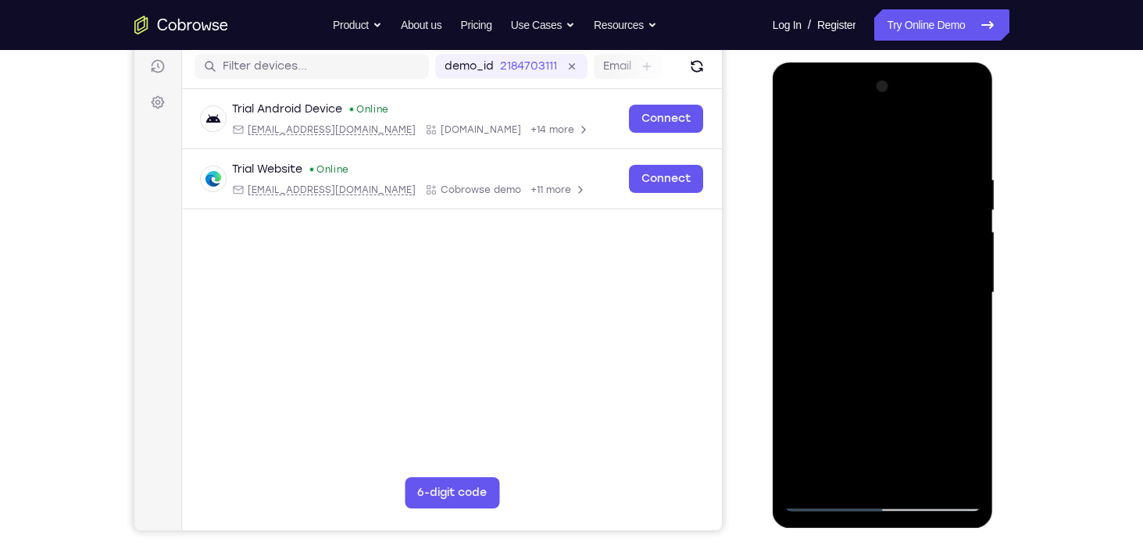
drag, startPoint x: 887, startPoint y: 292, endPoint x: 890, endPoint y: 233, distance: 59.5
click at [890, 233] on div at bounding box center [882, 292] width 197 height 437
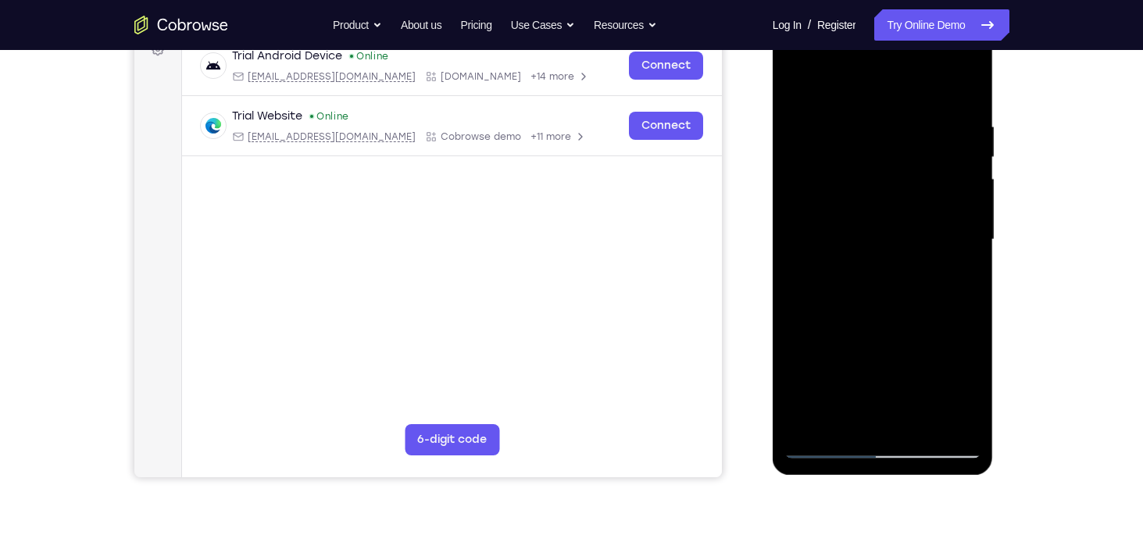
scroll to position [246, 0]
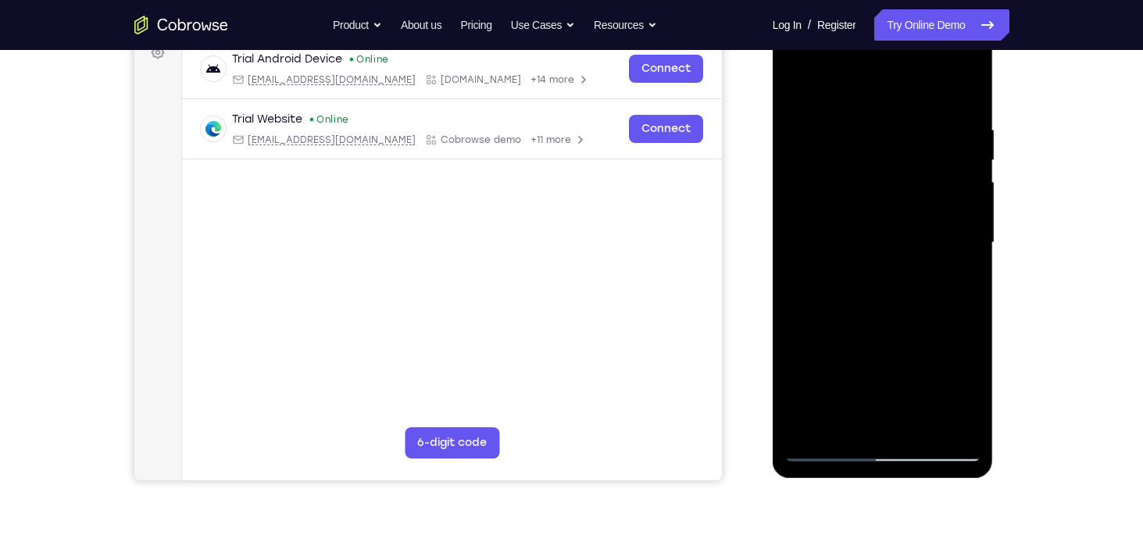
click at [878, 276] on div at bounding box center [882, 242] width 197 height 437
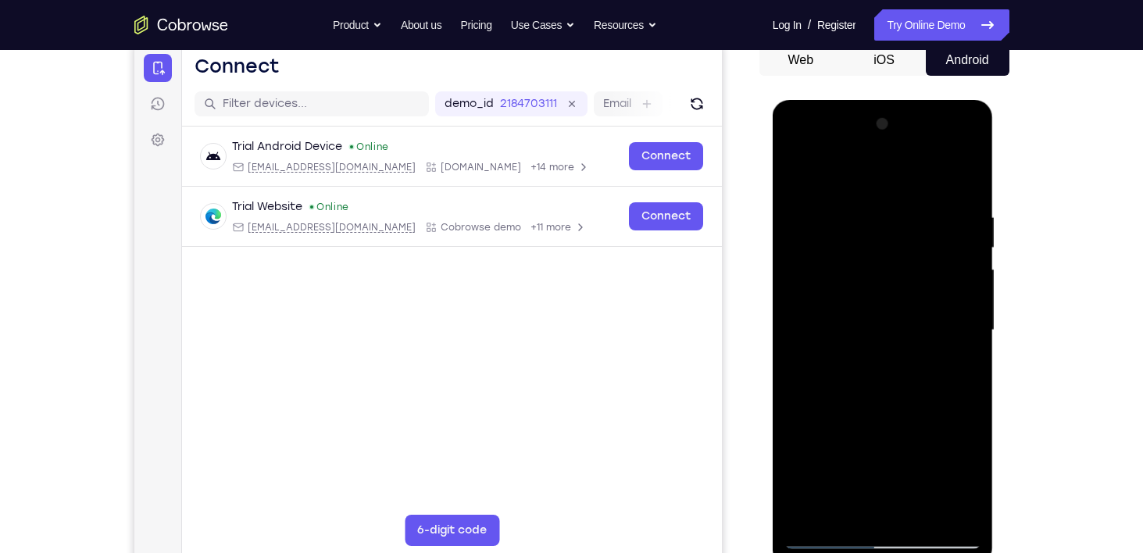
scroll to position [155, 0]
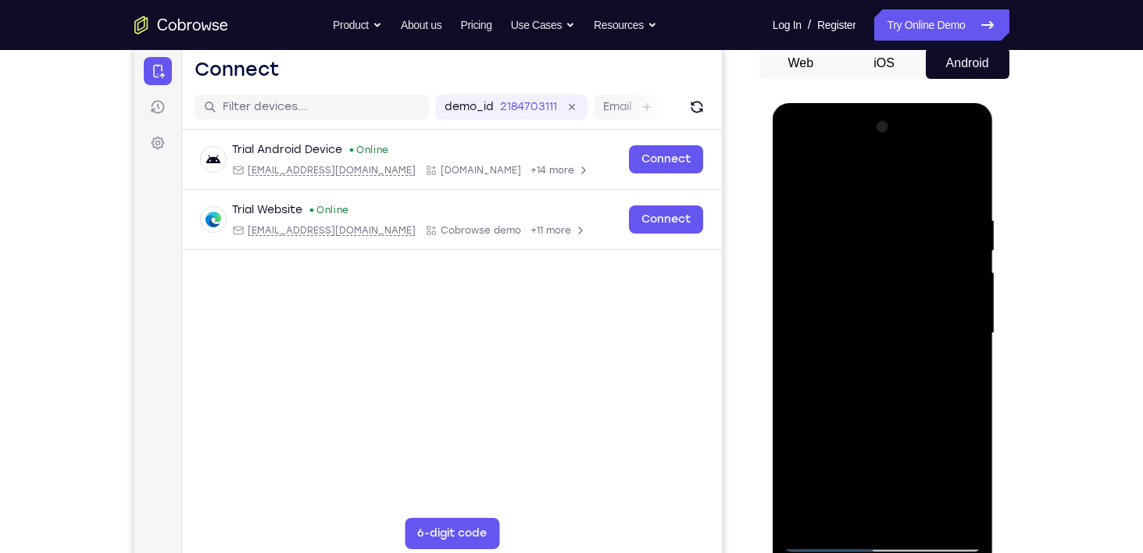
click at [968, 282] on div at bounding box center [882, 333] width 197 height 437
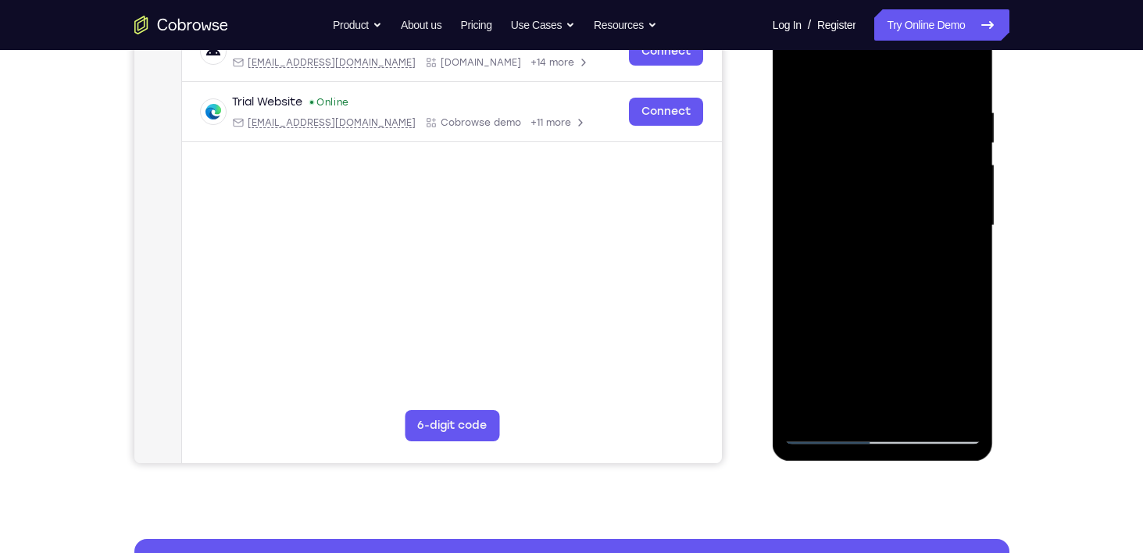
click at [821, 433] on div at bounding box center [882, 225] width 197 height 437
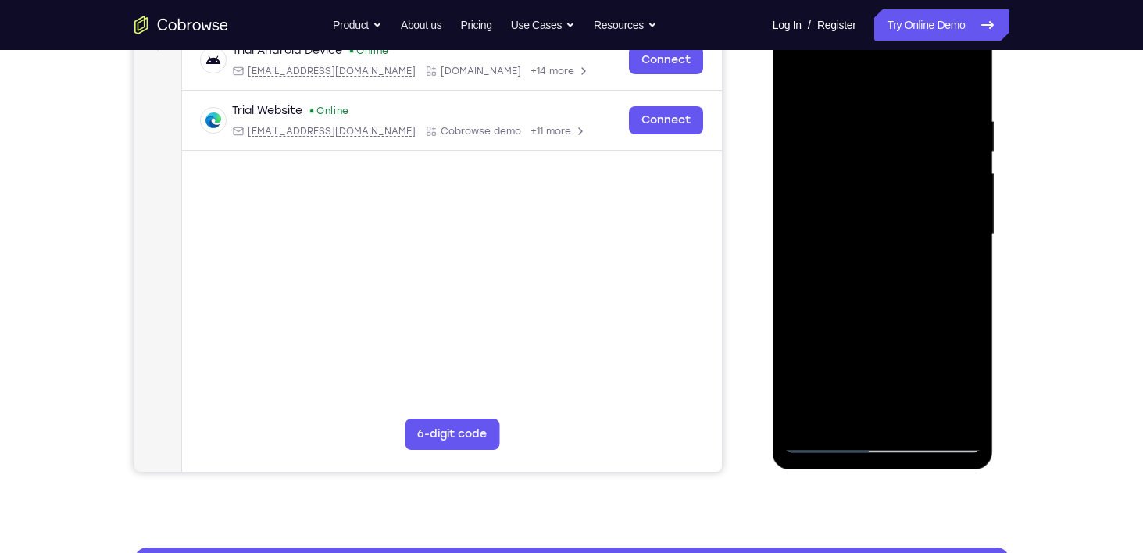
scroll to position [155, 0]
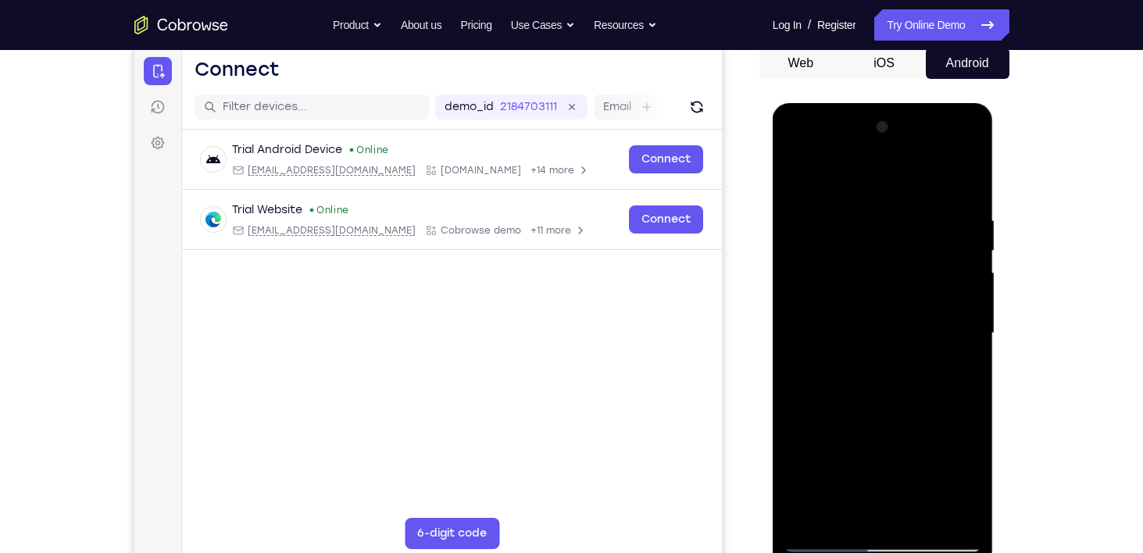
drag, startPoint x: 910, startPoint y: 394, endPoint x: 919, endPoint y: 357, distance: 38.5
click at [919, 357] on div at bounding box center [882, 333] width 197 height 437
click at [951, 327] on div at bounding box center [882, 333] width 197 height 437
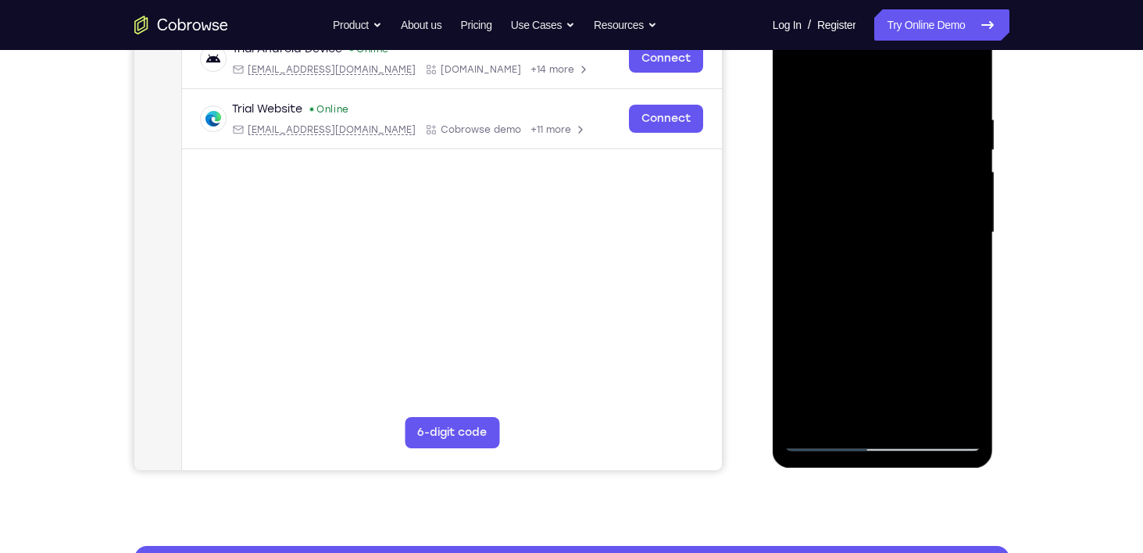
scroll to position [148, 0]
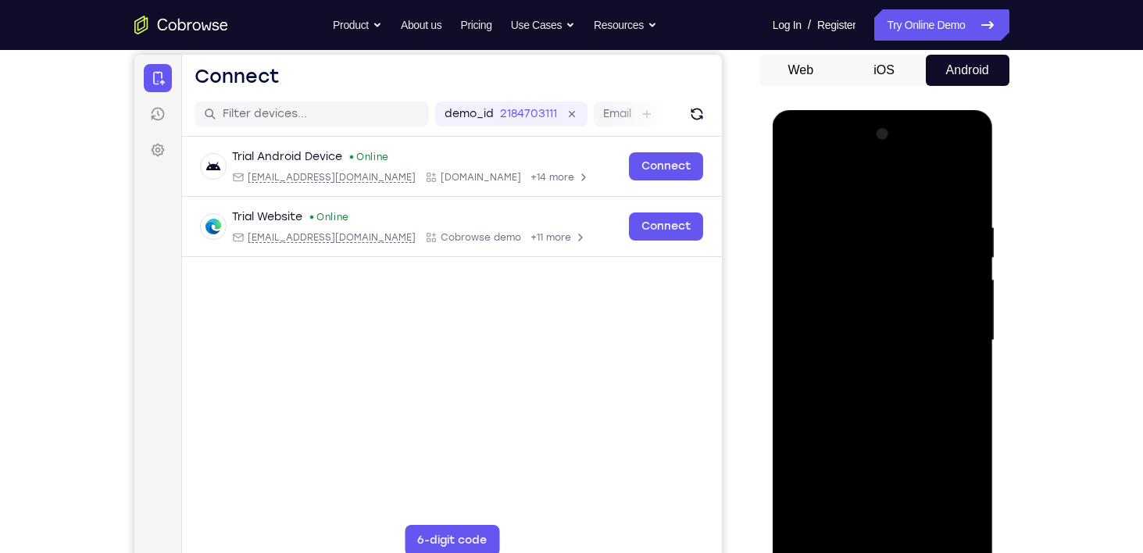
drag, startPoint x: 937, startPoint y: 294, endPoint x: 912, endPoint y: 371, distance: 81.0
click at [912, 371] on div at bounding box center [882, 340] width 197 height 437
click at [969, 331] on div at bounding box center [882, 340] width 197 height 437
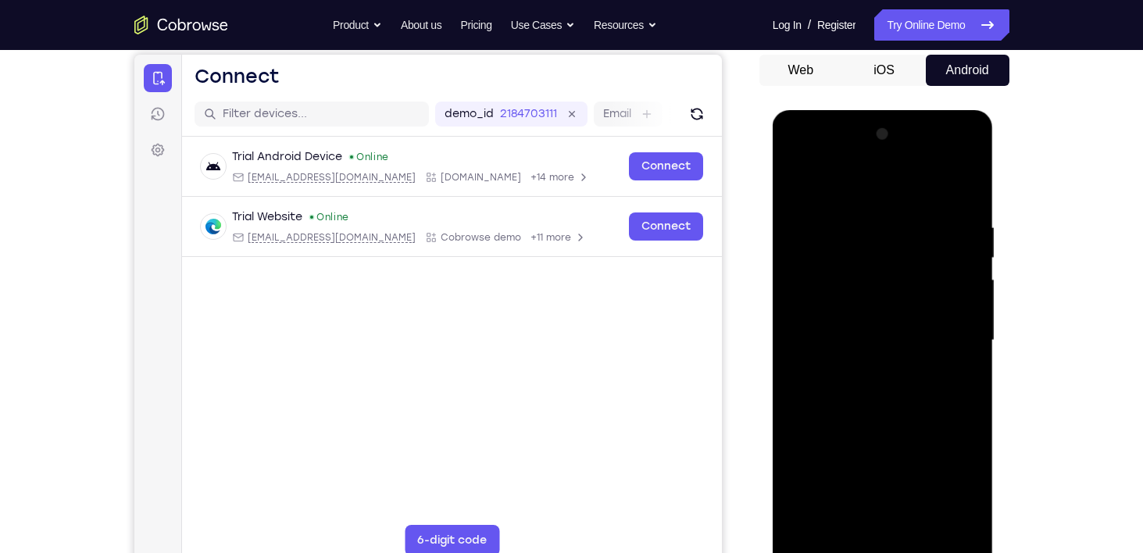
click at [969, 331] on div at bounding box center [882, 340] width 197 height 437
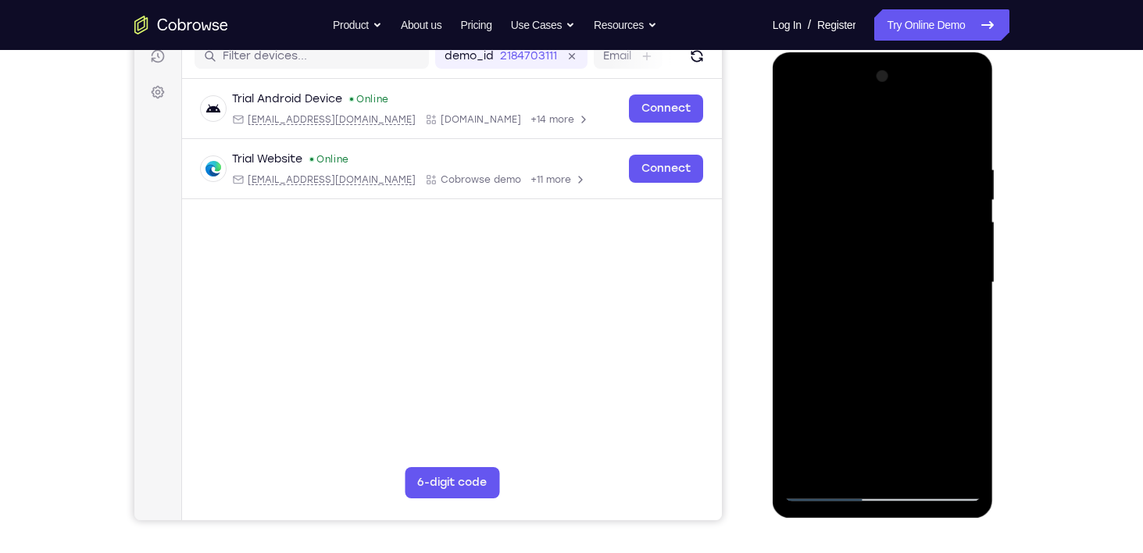
click at [972, 280] on div at bounding box center [882, 282] width 197 height 437
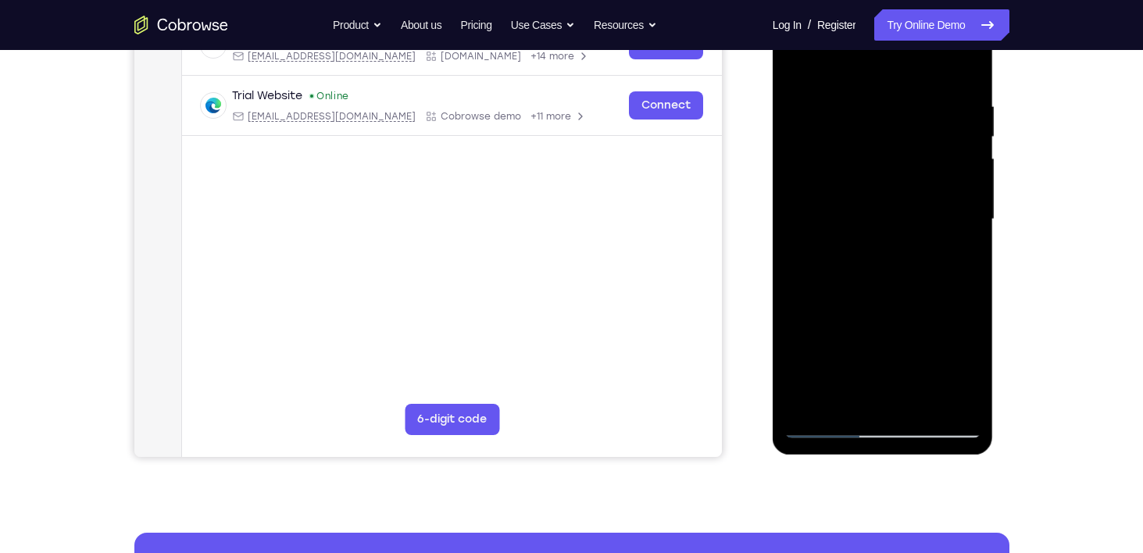
scroll to position [275, 0]
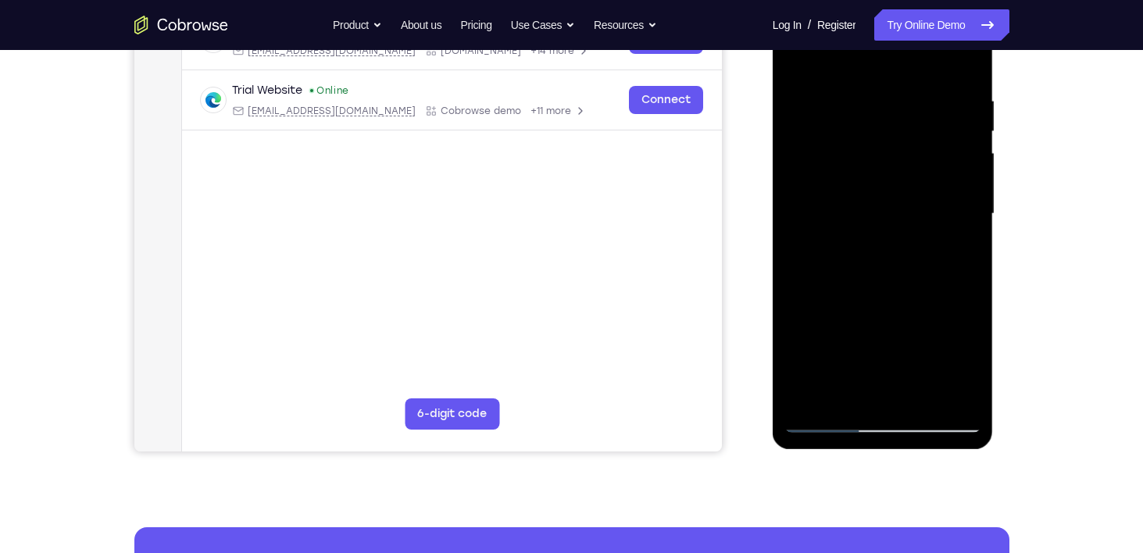
click at [834, 423] on div at bounding box center [882, 213] width 197 height 437
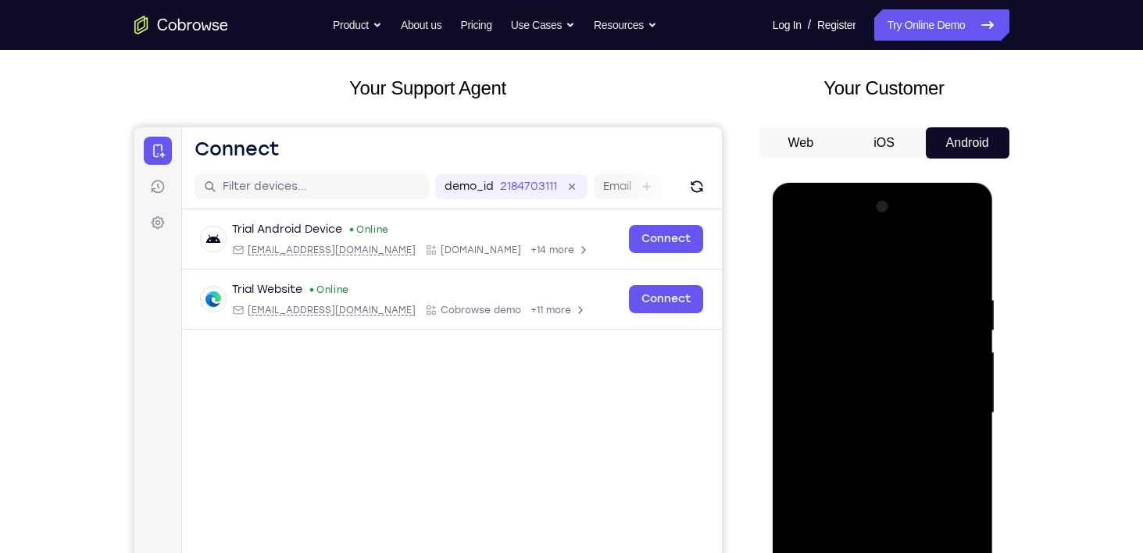
scroll to position [56, 0]
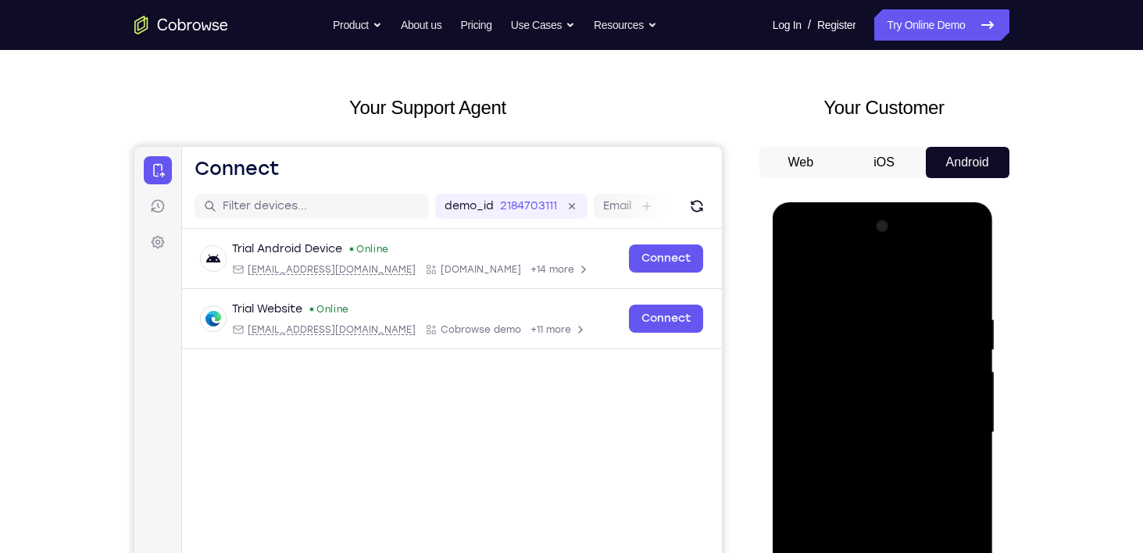
click at [805, 303] on div at bounding box center [882, 432] width 197 height 437
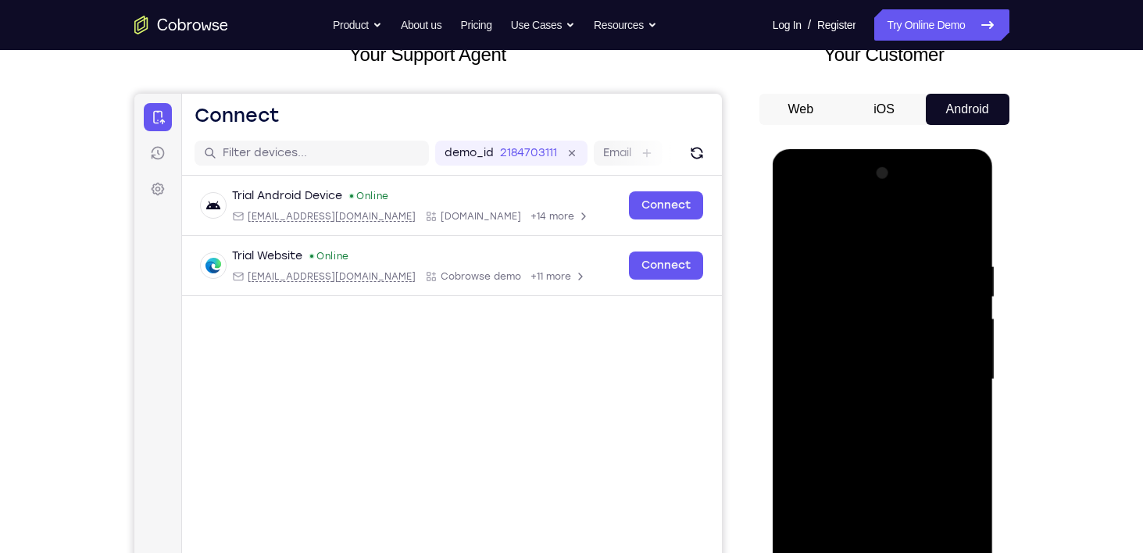
scroll to position [237, 0]
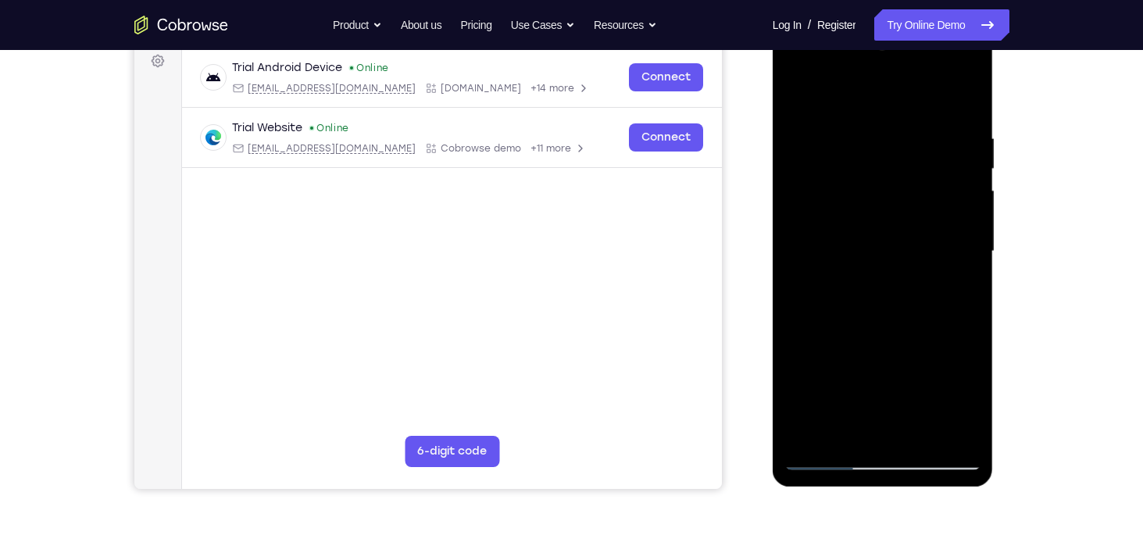
click at [948, 430] on div at bounding box center [882, 251] width 197 height 437
click at [878, 436] on div at bounding box center [882, 251] width 197 height 437
drag, startPoint x: 827, startPoint y: 430, endPoint x: 827, endPoint y: 392, distance: 38.3
click at [827, 392] on div at bounding box center [882, 251] width 197 height 437
click at [858, 362] on div at bounding box center [882, 251] width 197 height 437
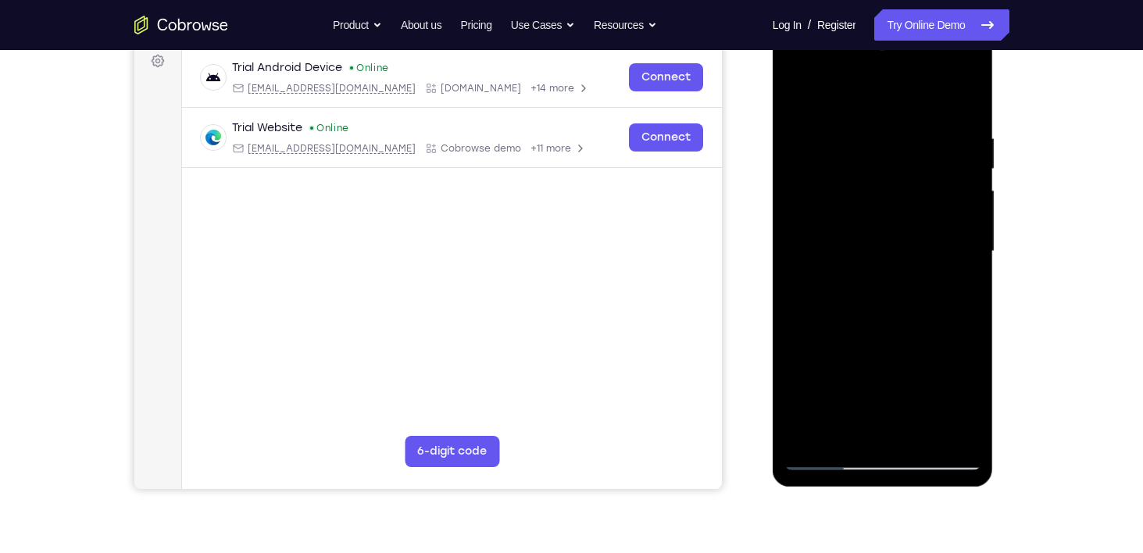
click at [863, 364] on div at bounding box center [882, 251] width 197 height 437
click at [891, 249] on div at bounding box center [882, 251] width 197 height 437
click at [875, 432] on div at bounding box center [882, 251] width 197 height 437
click at [865, 259] on div at bounding box center [882, 251] width 197 height 437
click at [912, 431] on div at bounding box center [882, 251] width 197 height 437
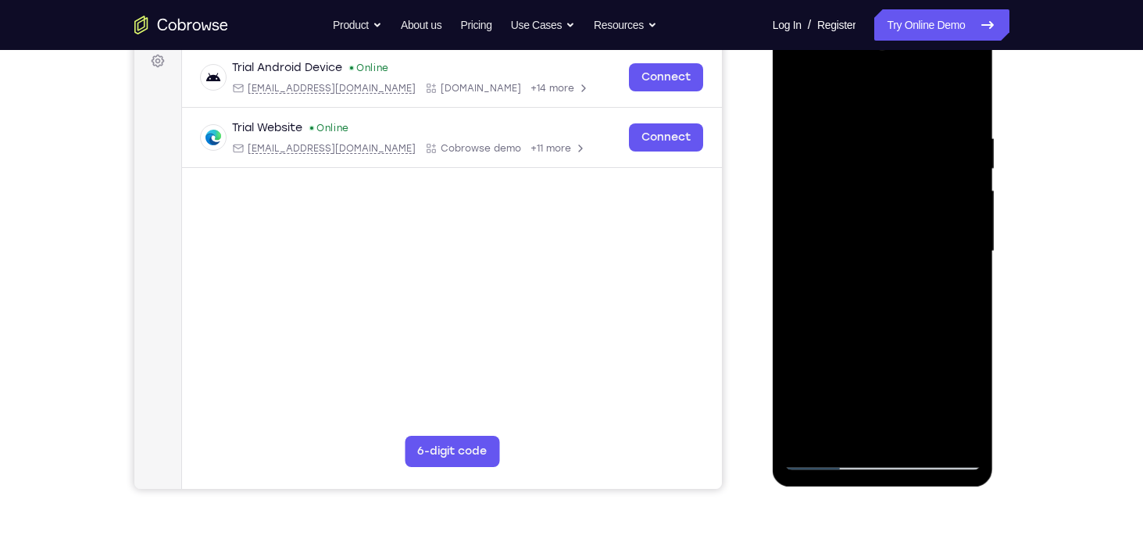
click at [957, 432] on div at bounding box center [882, 251] width 197 height 437
click at [827, 458] on div at bounding box center [882, 251] width 197 height 437
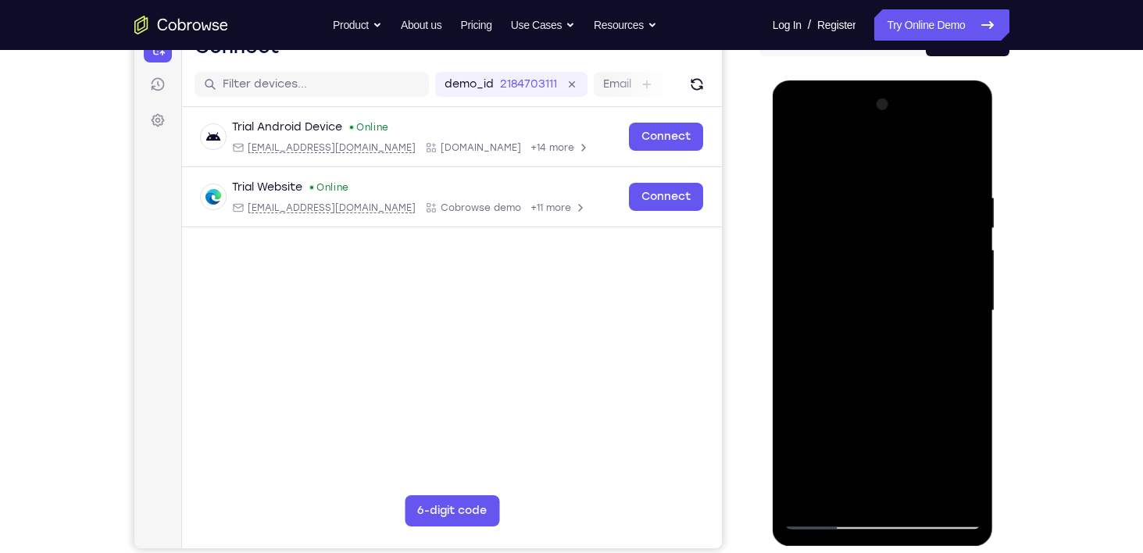
scroll to position [177, 0]
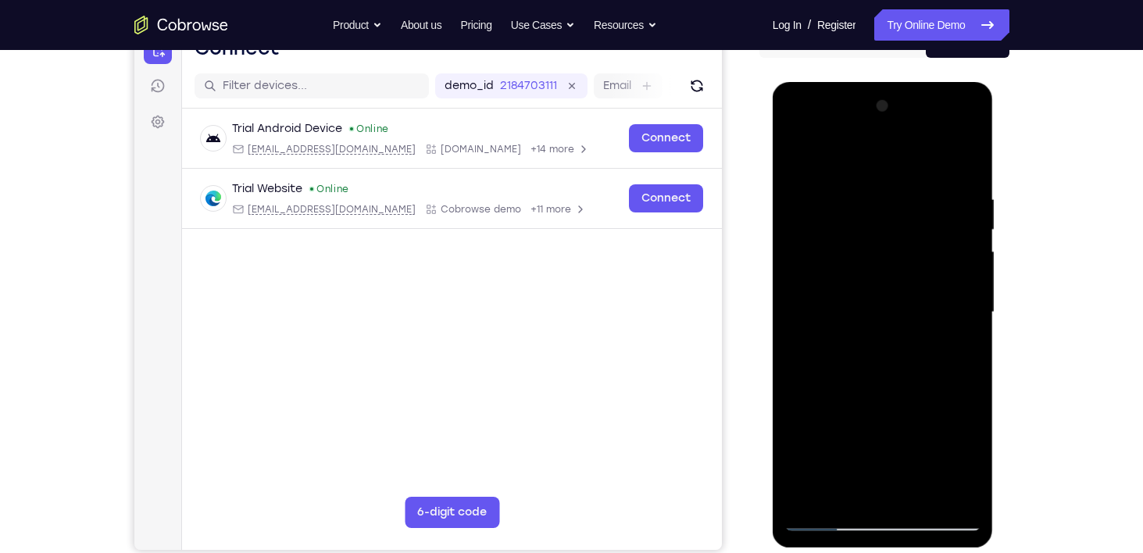
click at [951, 314] on div at bounding box center [882, 312] width 197 height 437
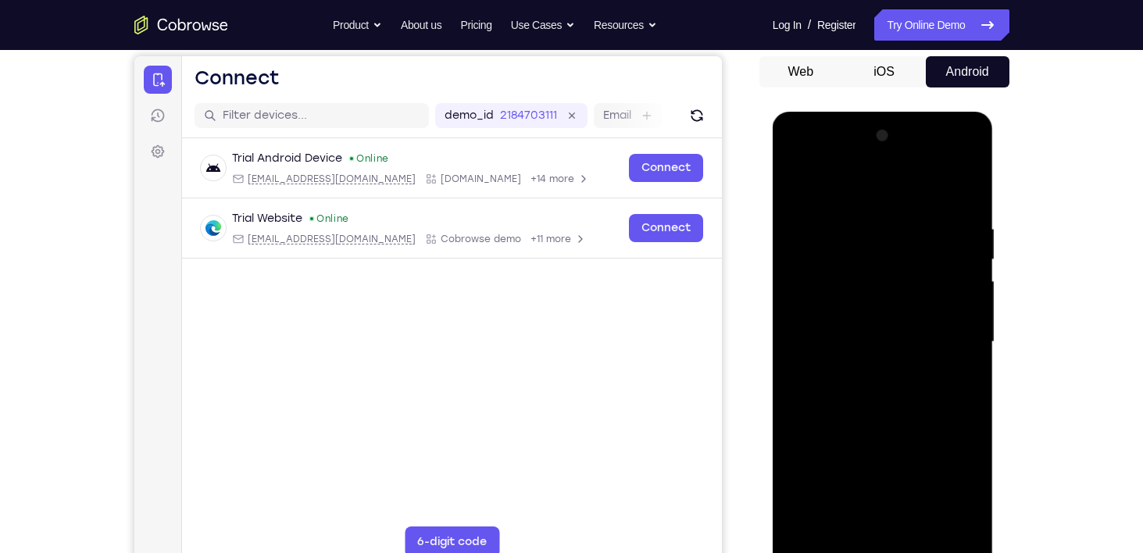
scroll to position [227, 0]
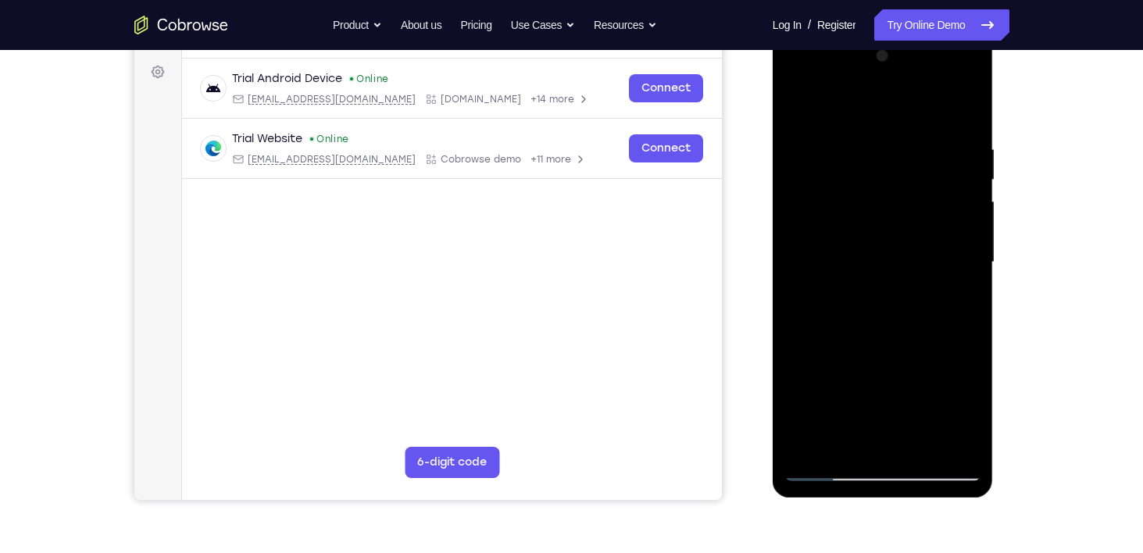
drag, startPoint x: 868, startPoint y: 401, endPoint x: 890, endPoint y: 302, distance: 101.6
click at [890, 302] on div at bounding box center [882, 262] width 197 height 437
drag, startPoint x: 895, startPoint y: 387, endPoint x: 899, endPoint y: 275, distance: 111.8
click at [899, 275] on div at bounding box center [882, 262] width 197 height 437
drag, startPoint x: 894, startPoint y: 383, endPoint x: 925, endPoint y: 260, distance: 126.4
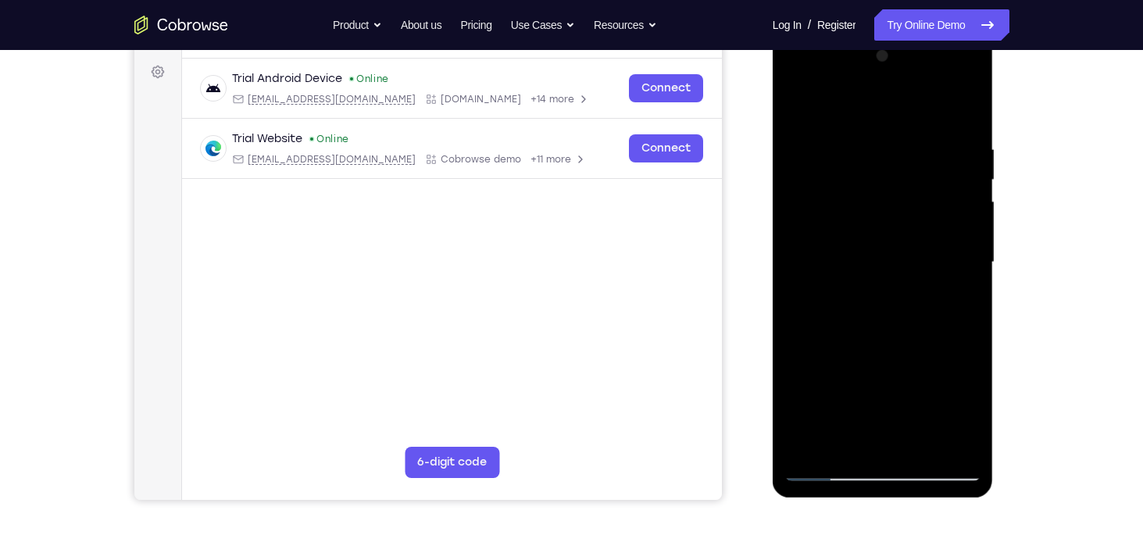
click at [925, 260] on div at bounding box center [882, 262] width 197 height 437
click at [804, 276] on div at bounding box center [882, 262] width 197 height 437
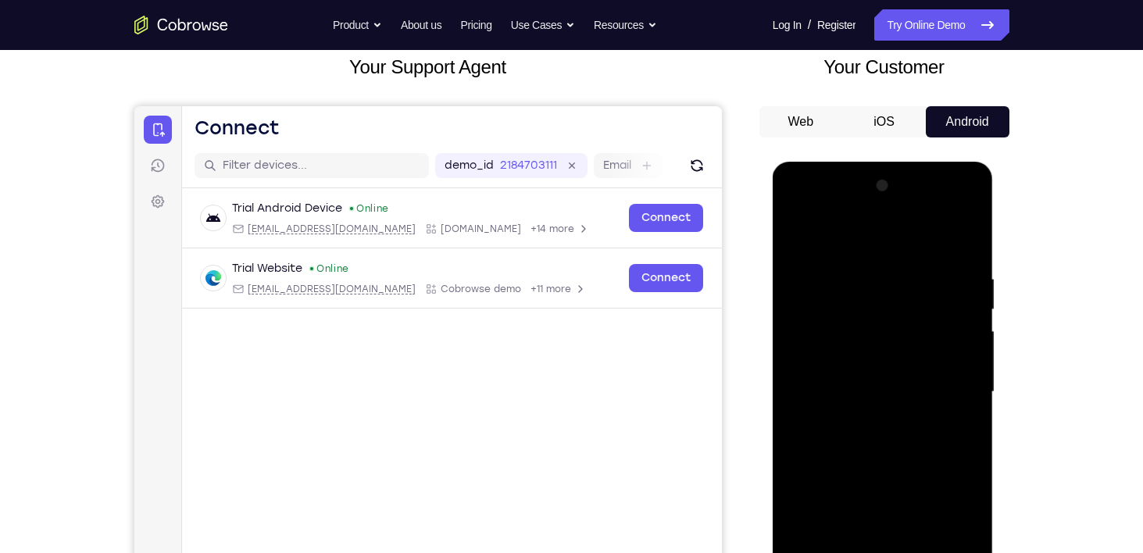
scroll to position [29, 0]
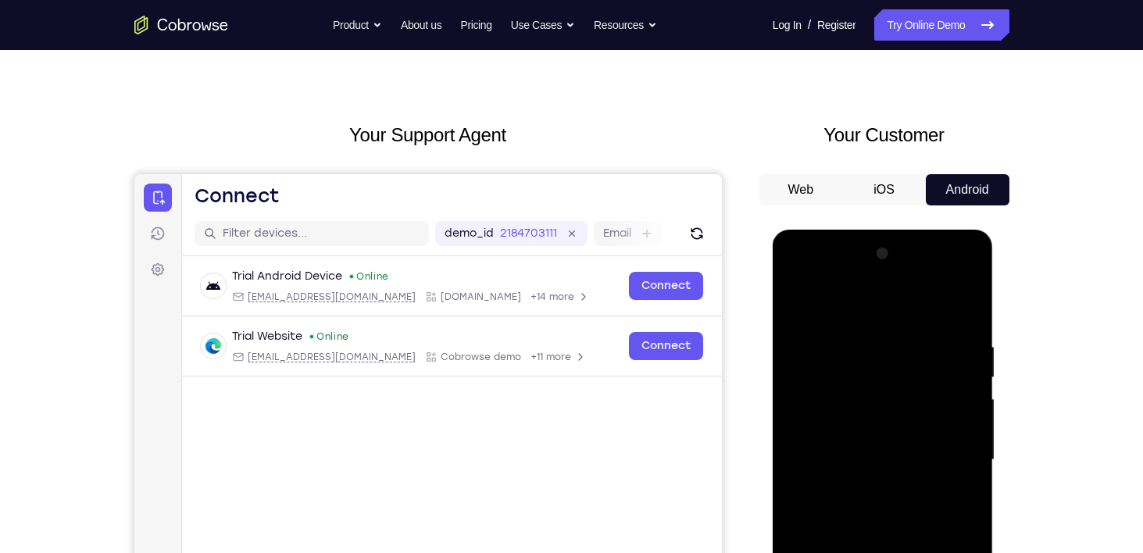
drag, startPoint x: 845, startPoint y: 363, endPoint x: 844, endPoint y: 415, distance: 51.6
click at [844, 415] on div at bounding box center [882, 459] width 197 height 437
click at [901, 357] on div at bounding box center [882, 459] width 197 height 437
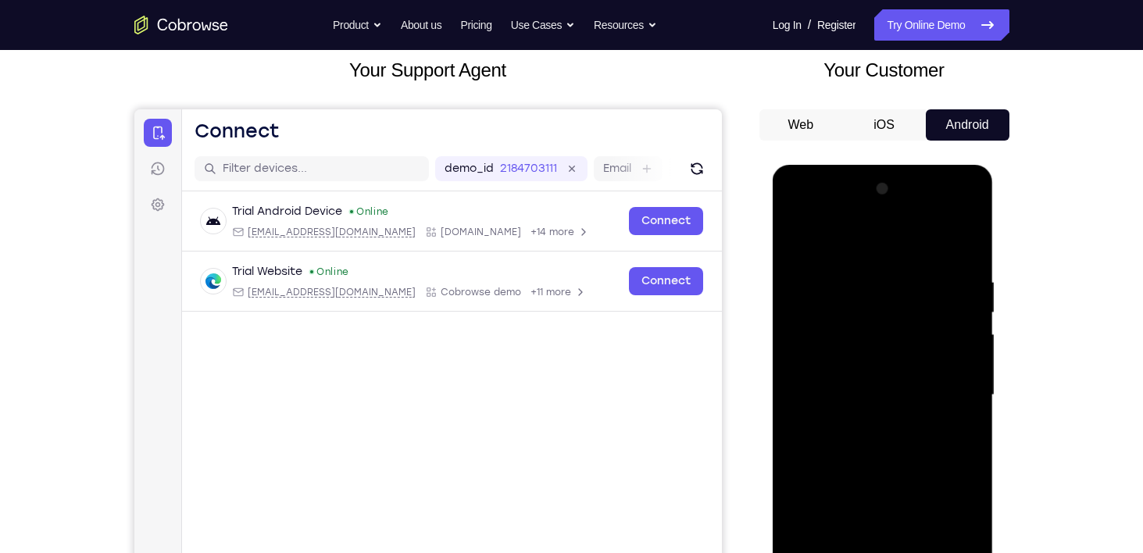
scroll to position [101, 0]
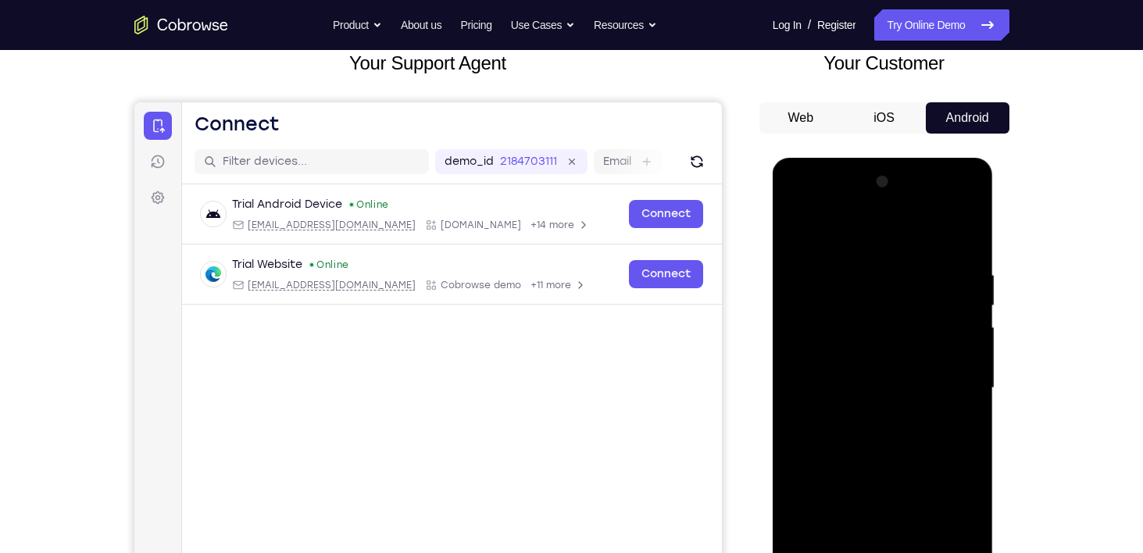
click at [807, 325] on div at bounding box center [882, 388] width 197 height 437
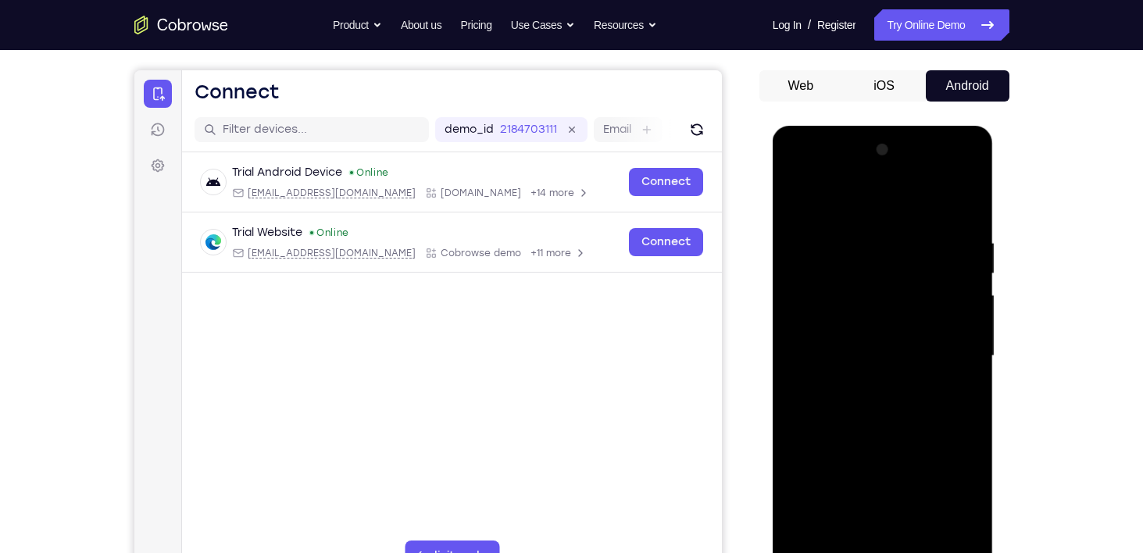
click at [876, 251] on div at bounding box center [882, 355] width 197 height 437
click at [912, 316] on div at bounding box center [882, 355] width 197 height 437
click at [949, 320] on div at bounding box center [882, 355] width 197 height 437
click at [887, 337] on div at bounding box center [882, 355] width 197 height 437
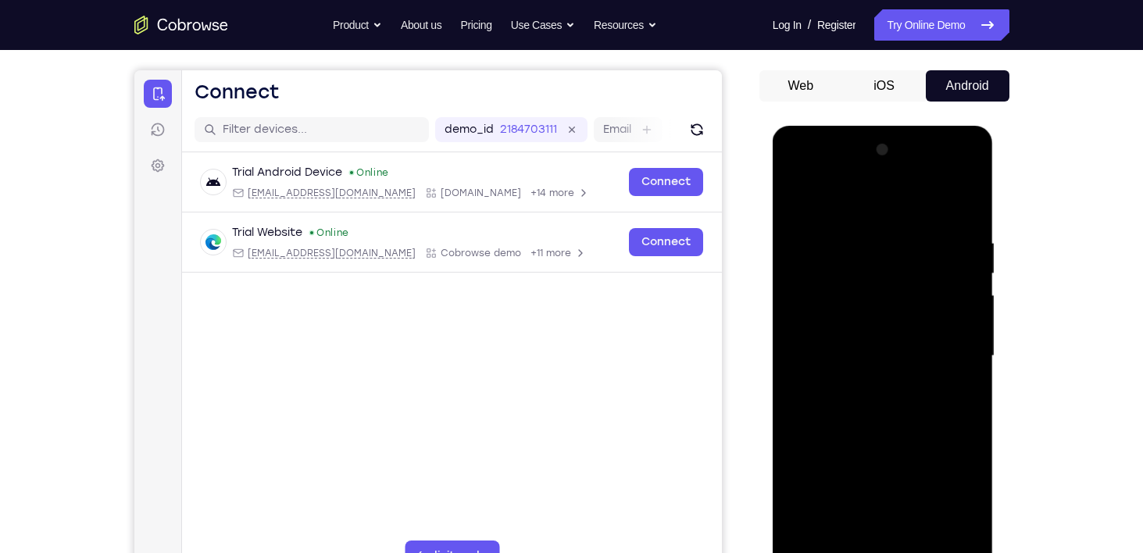
click at [890, 342] on div at bounding box center [882, 355] width 197 height 437
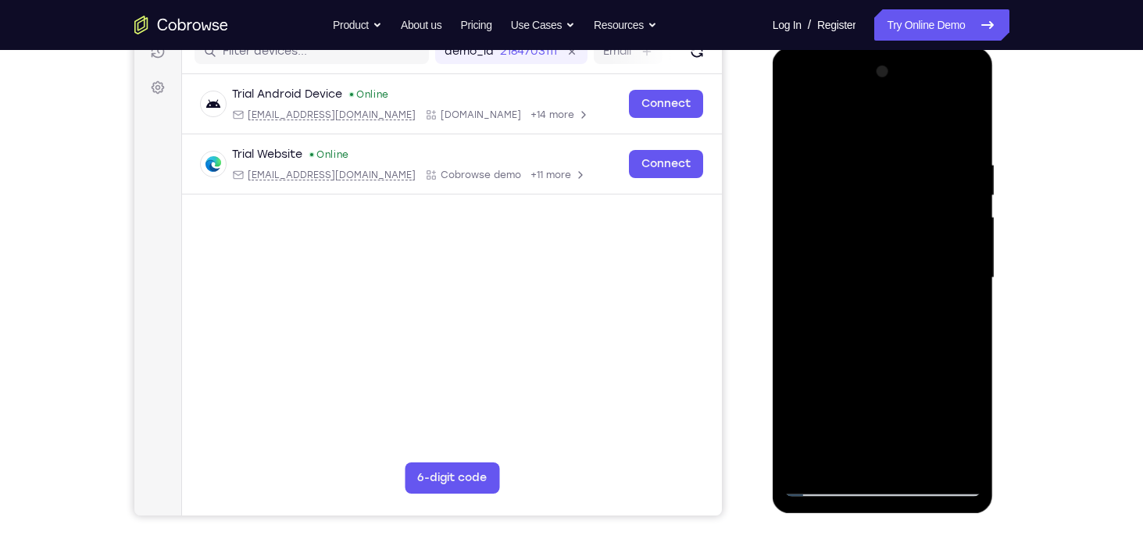
scroll to position [213, 0]
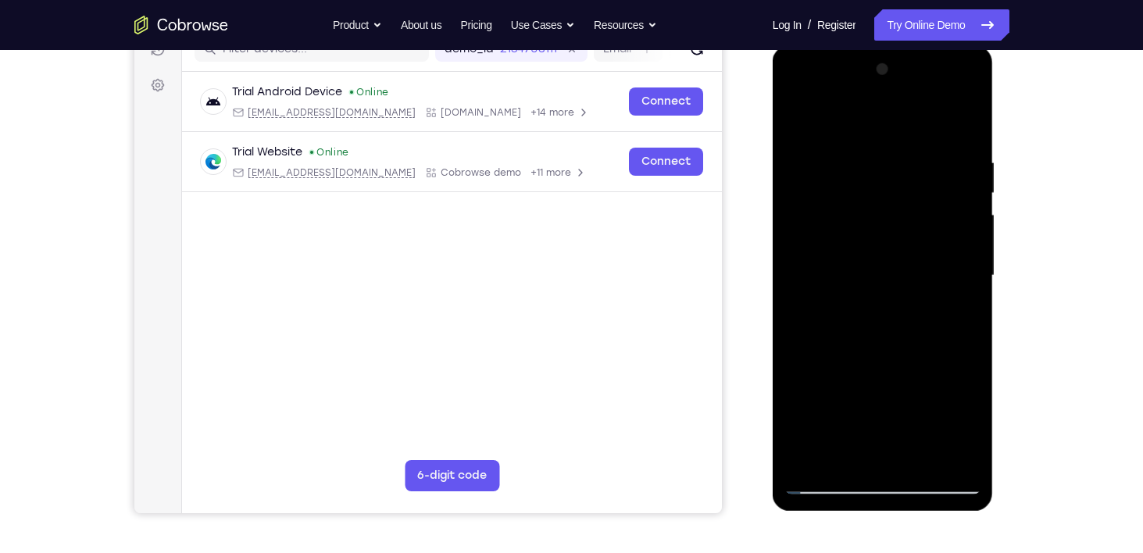
drag, startPoint x: 847, startPoint y: 126, endPoint x: 1041, endPoint y: 146, distance: 195.6
click at [995, 146] on html "Online web based iOS Simulators and Android Emulators. Run iPhone, iPad, Mobile…" at bounding box center [884, 279] width 223 height 469
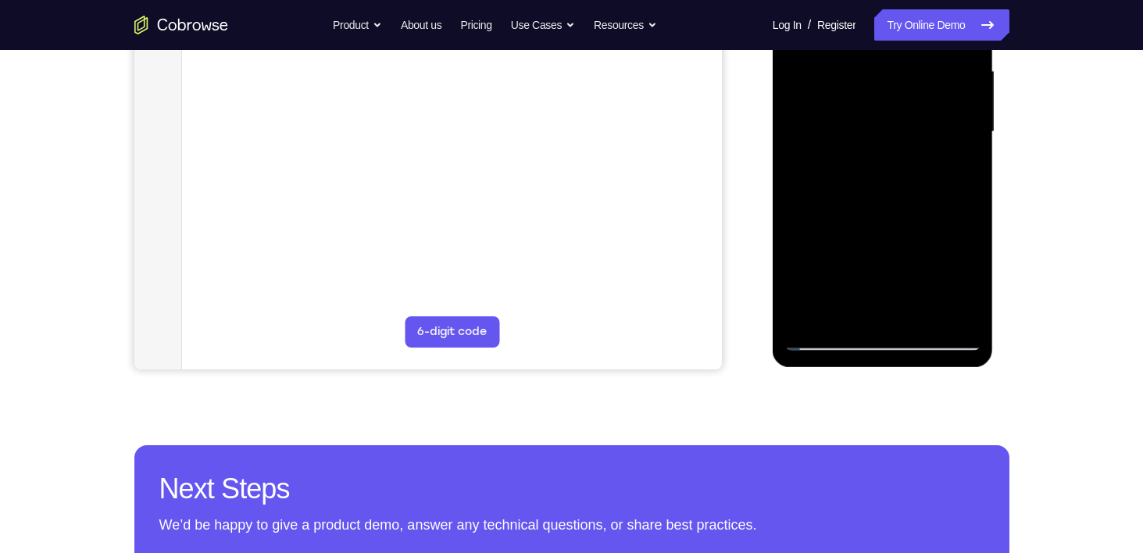
scroll to position [217, 0]
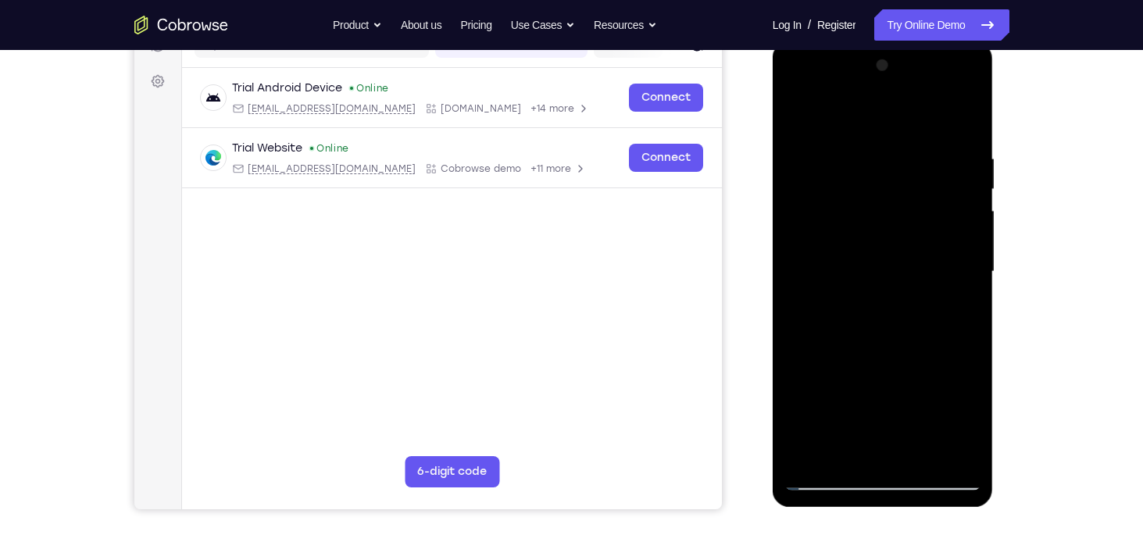
click at [868, 184] on div at bounding box center [882, 271] width 197 height 437
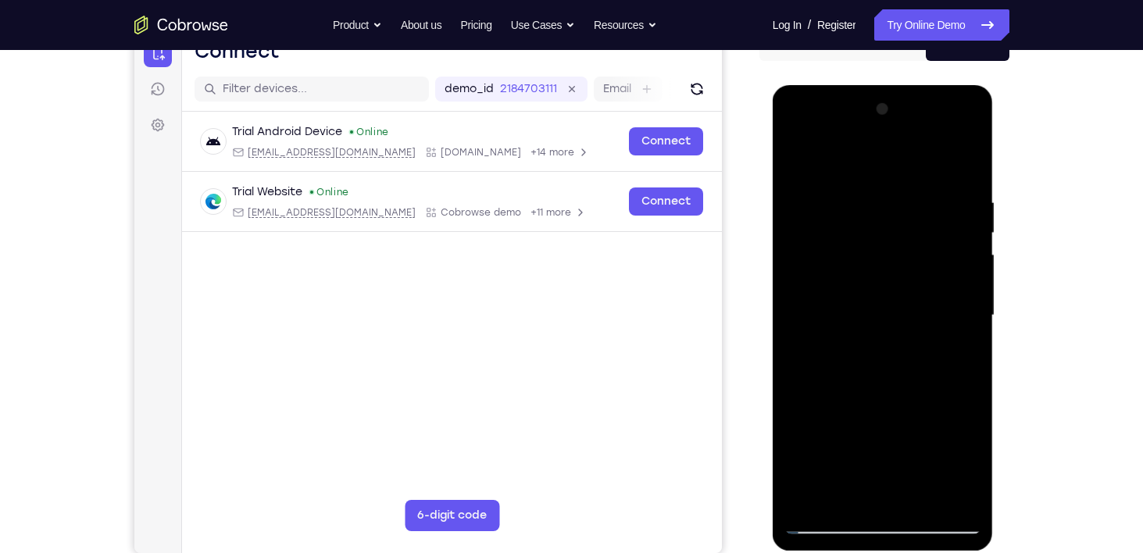
scroll to position [172, 0]
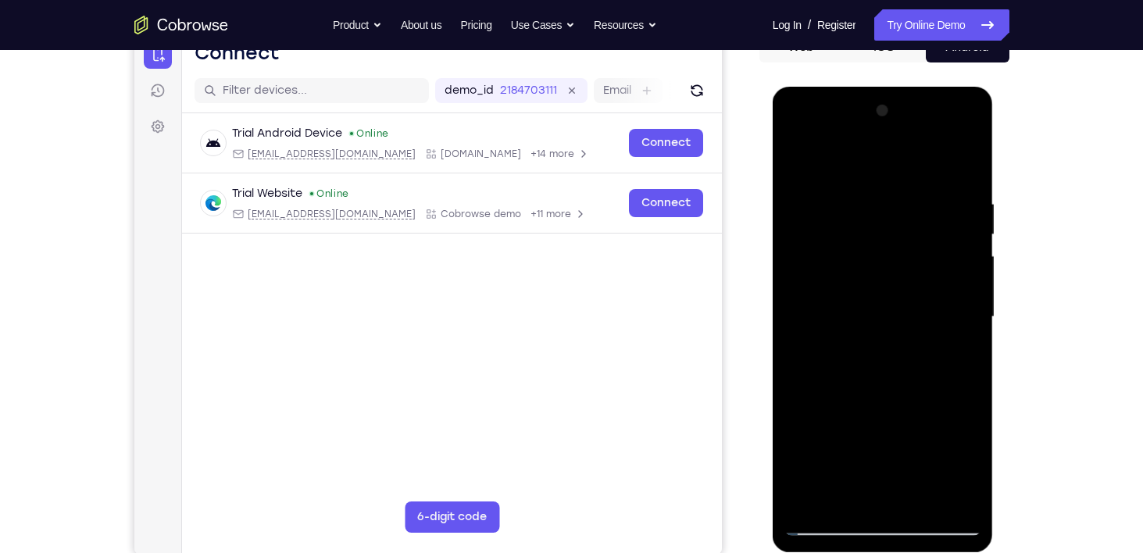
drag, startPoint x: 843, startPoint y: 334, endPoint x: 1030, endPoint y: 336, distance: 186.7
click at [995, 336] on html "Online web based iOS Simulators and Android Emulators. Run iPhone, iPad, Mobile…" at bounding box center [884, 321] width 223 height 469
drag, startPoint x: 825, startPoint y: 322, endPoint x: 1059, endPoint y: 314, distance: 234.5
click at [995, 314] on html "Online web based iOS Simulators and Android Emulators. Run iPhone, iPad, Mobile…" at bounding box center [884, 321] width 223 height 469
click at [973, 155] on div at bounding box center [882, 316] width 197 height 437
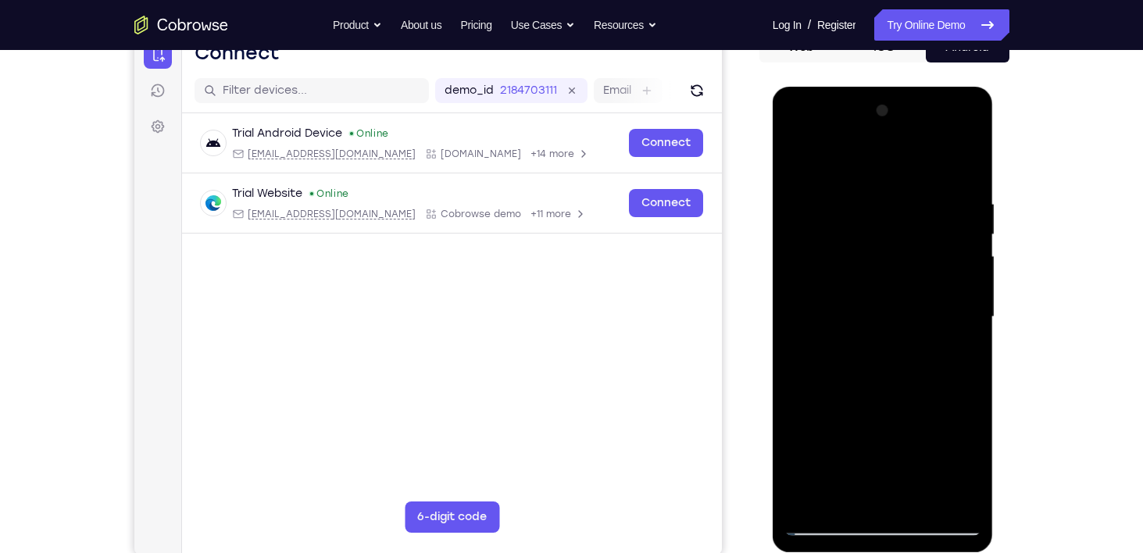
click at [947, 251] on div at bounding box center [882, 316] width 197 height 437
drag, startPoint x: 836, startPoint y: 346, endPoint x: 1094, endPoint y: 325, distance: 258.6
click at [995, 325] on html "Online web based iOS Simulators and Android Emulators. Run iPhone, iPad, Mobile…" at bounding box center [884, 321] width 223 height 469
drag, startPoint x: 905, startPoint y: 334, endPoint x: 686, endPoint y: 344, distance: 218.9
click at [773, 344] on html "Online web based iOS Simulators and Android Emulators. Run iPhone, iPad, Mobile…" at bounding box center [884, 321] width 223 height 469
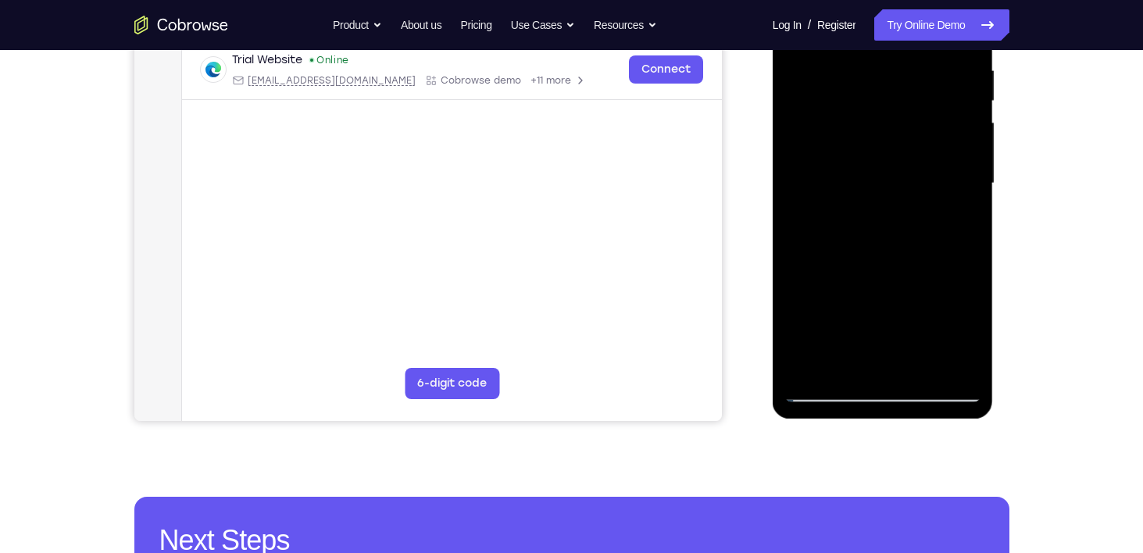
scroll to position [307, 0]
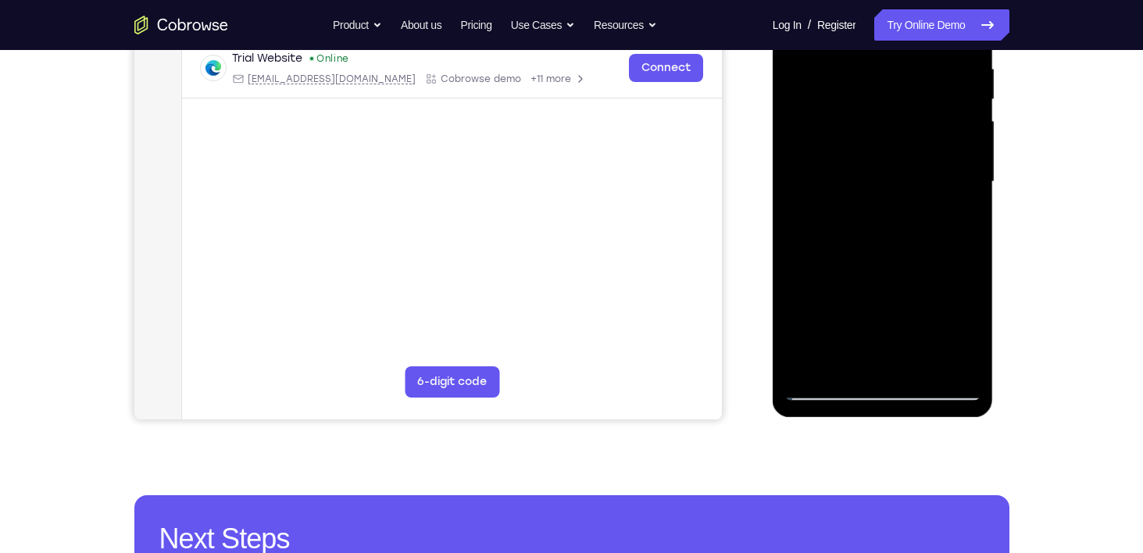
click at [823, 391] on div at bounding box center [882, 181] width 197 height 437
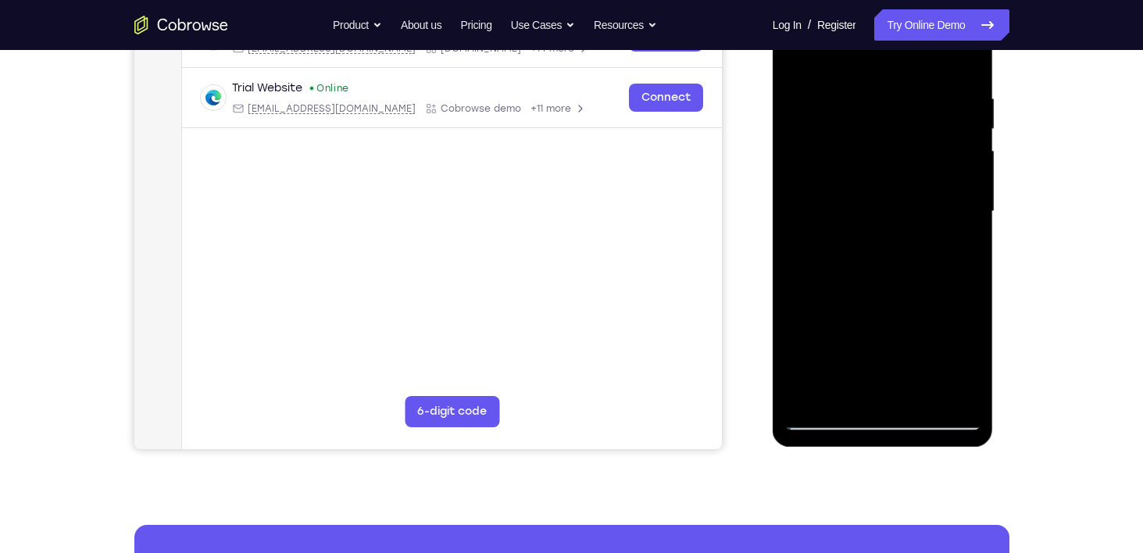
drag, startPoint x: 870, startPoint y: 341, endPoint x: 868, endPoint y: 216, distance: 125.0
click at [868, 216] on div at bounding box center [882, 211] width 197 height 437
drag, startPoint x: 866, startPoint y: 330, endPoint x: 864, endPoint y: 176, distance: 153.9
click at [864, 176] on div at bounding box center [882, 211] width 197 height 437
drag, startPoint x: 872, startPoint y: 341, endPoint x: 855, endPoint y: 362, distance: 26.7
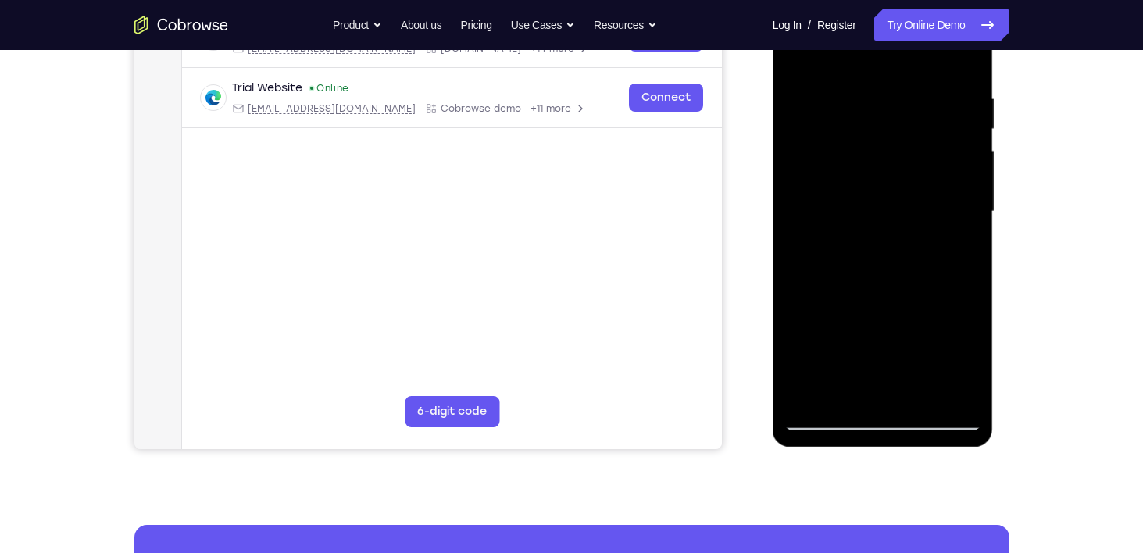
click at [855, 362] on div at bounding box center [882, 211] width 197 height 437
drag, startPoint x: 891, startPoint y: 259, endPoint x: 868, endPoint y: 423, distance: 165.6
click at [868, 423] on div at bounding box center [882, 211] width 197 height 437
click at [904, 246] on div at bounding box center [882, 211] width 197 height 437
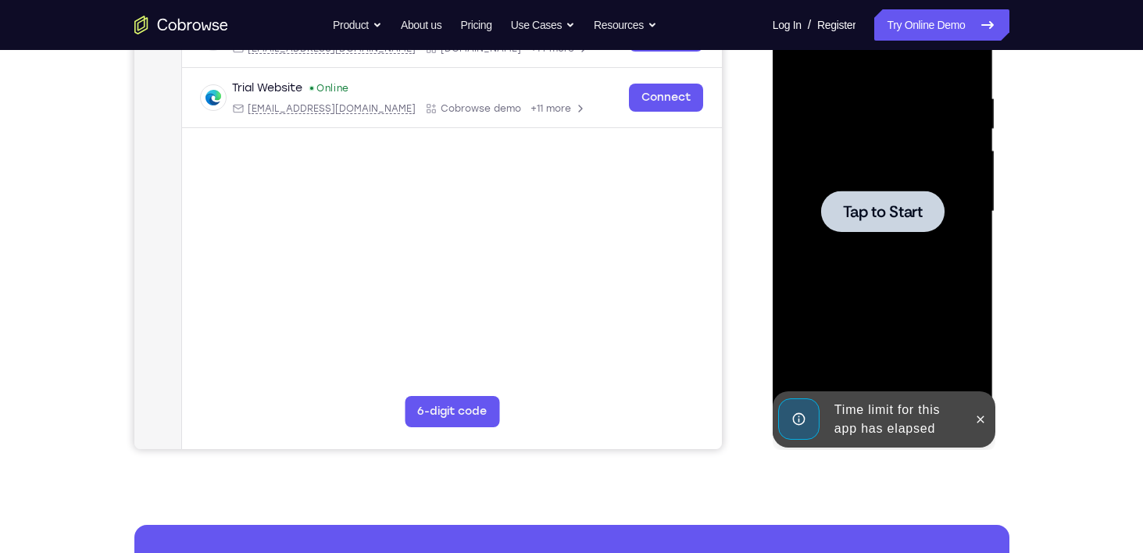
click at [900, 220] on span "Tap to Start" at bounding box center [883, 212] width 80 height 16
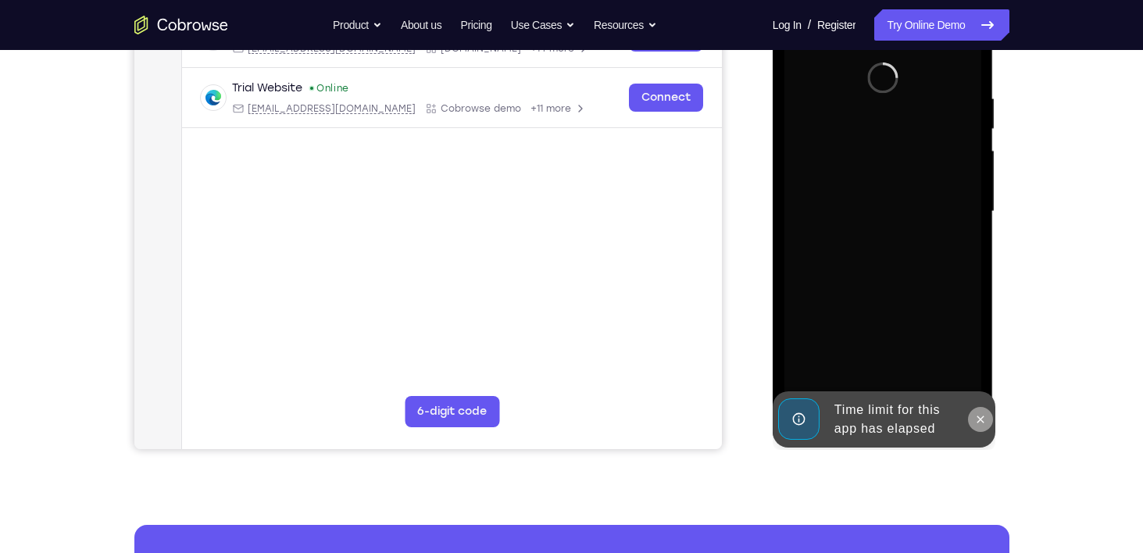
click at [981, 427] on button at bounding box center [980, 419] width 25 height 25
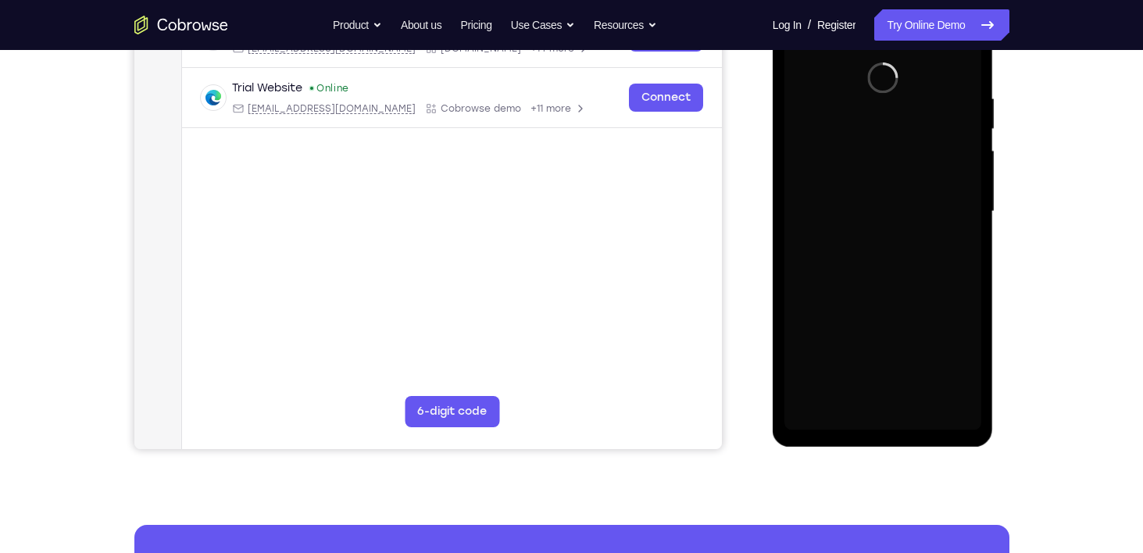
scroll to position [206, 0]
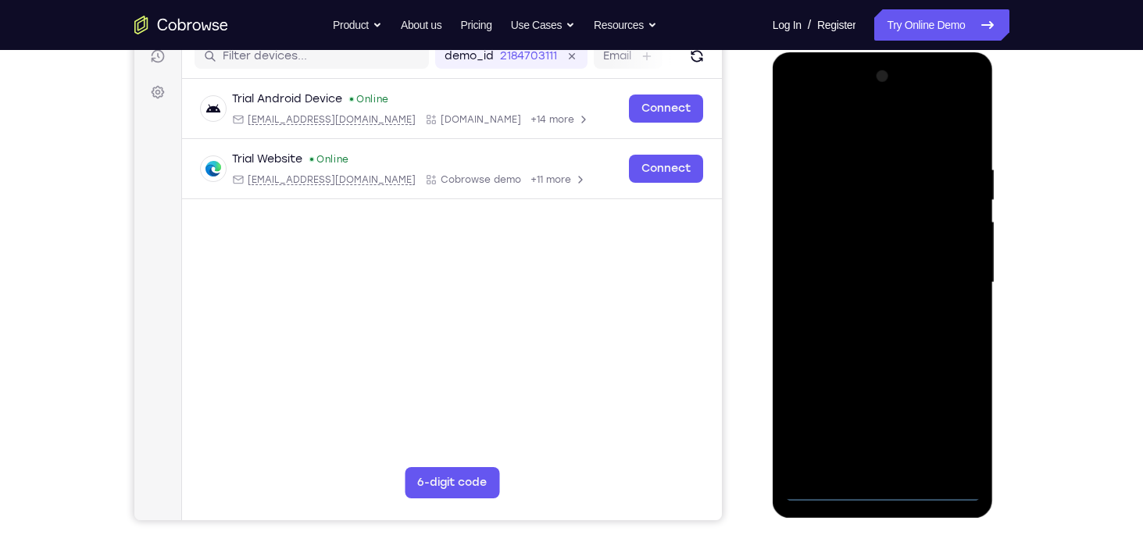
click at [882, 484] on div at bounding box center [882, 282] width 197 height 437
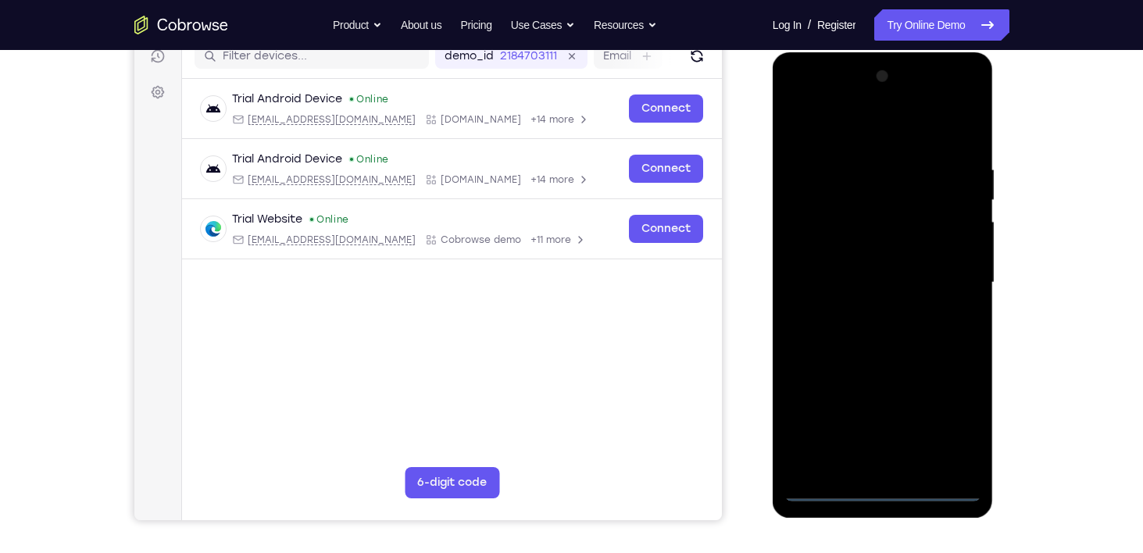
click at [878, 492] on div at bounding box center [882, 282] width 197 height 437
click at [951, 412] on div at bounding box center [882, 282] width 197 height 437
click at [815, 135] on div at bounding box center [882, 282] width 197 height 437
click at [855, 132] on div at bounding box center [882, 282] width 197 height 437
click at [816, 245] on div at bounding box center [882, 282] width 197 height 437
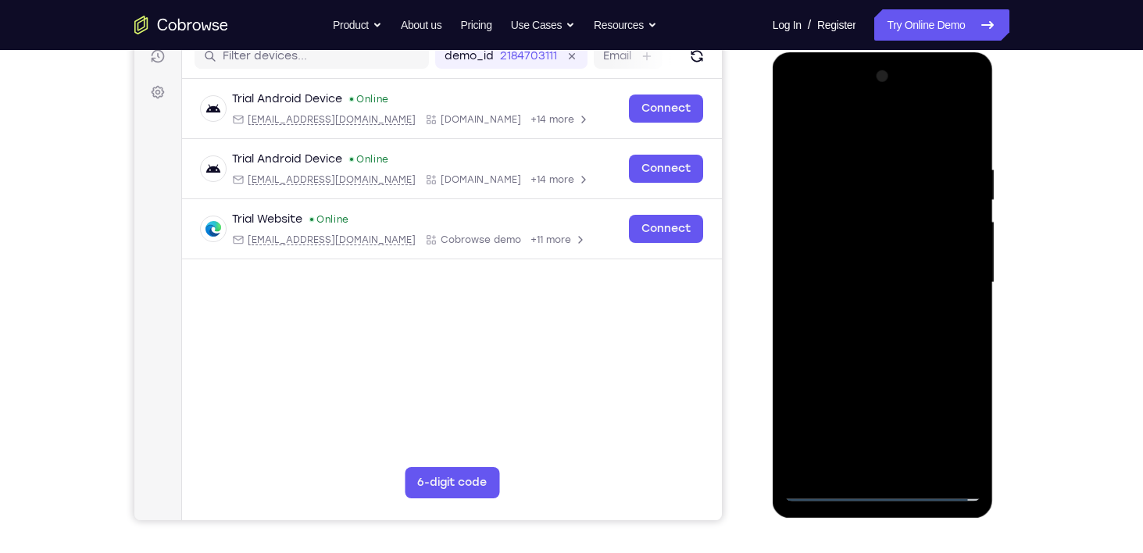
click at [875, 284] on div at bounding box center [882, 282] width 197 height 437
click at [873, 269] on div at bounding box center [882, 282] width 197 height 437
click at [916, 304] on div at bounding box center [882, 282] width 197 height 437
drag, startPoint x: 838, startPoint y: 134, endPoint x: 1052, endPoint y: 137, distance: 214.1
click at [995, 137] on html "Online web based iOS Simulators and Android Emulators. Run iPhone, iPad, Mobile…" at bounding box center [884, 286] width 223 height 469
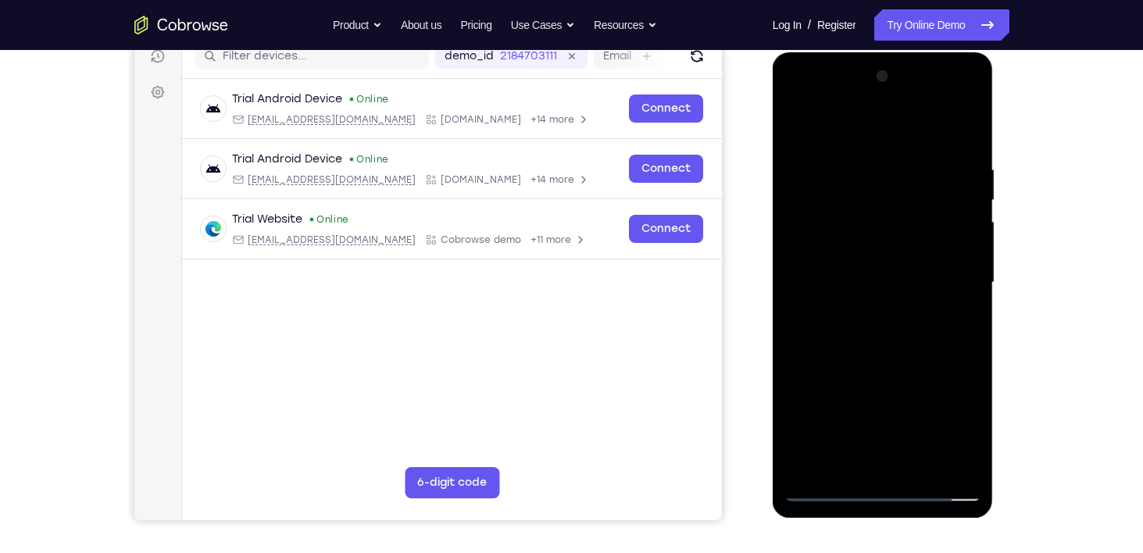
drag, startPoint x: 858, startPoint y: 419, endPoint x: 876, endPoint y: 363, distance: 58.3
click at [876, 363] on div at bounding box center [882, 282] width 197 height 437
click at [889, 459] on div at bounding box center [882, 282] width 197 height 437
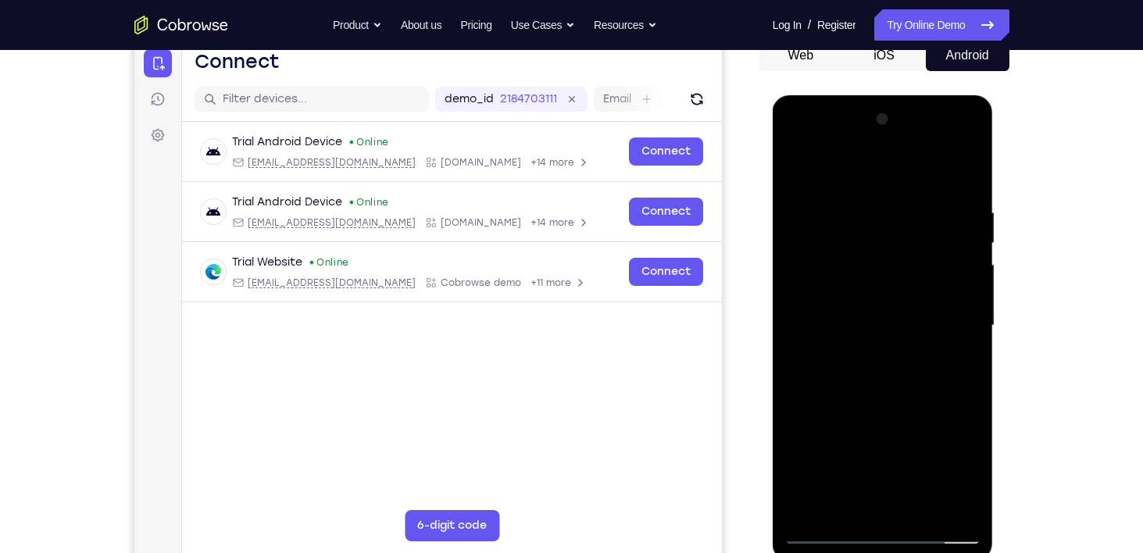
drag, startPoint x: 905, startPoint y: 438, endPoint x: 904, endPoint y: 327, distance: 110.9
click at [904, 327] on div at bounding box center [882, 325] width 197 height 437
drag, startPoint x: 904, startPoint y: 327, endPoint x: 919, endPoint y: 464, distance: 137.5
click at [919, 464] on div at bounding box center [882, 325] width 197 height 437
click at [896, 298] on div at bounding box center [882, 325] width 197 height 437
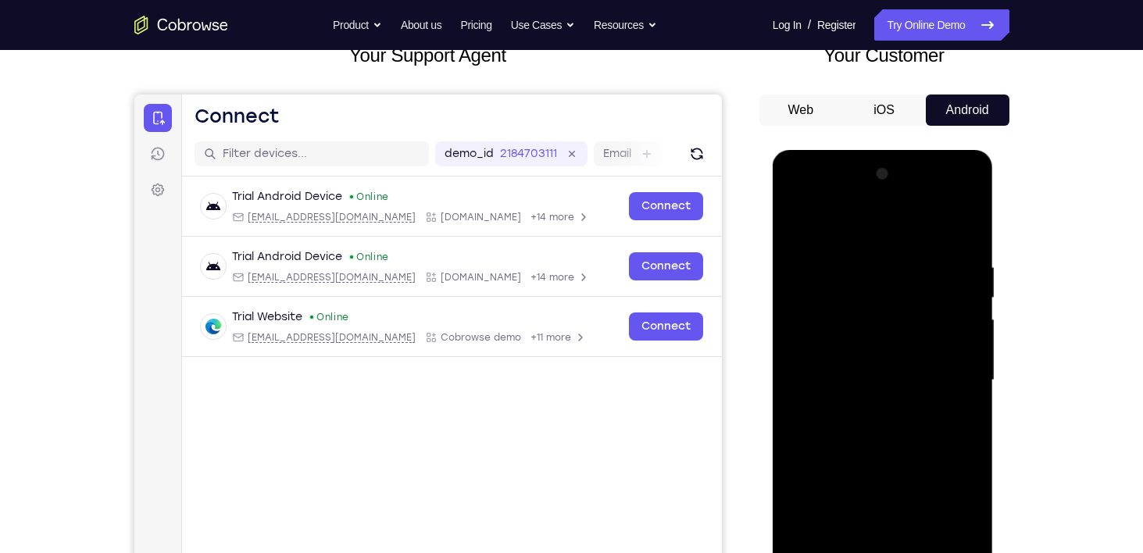
scroll to position [108, 0]
click at [795, 391] on div at bounding box center [882, 380] width 197 height 437
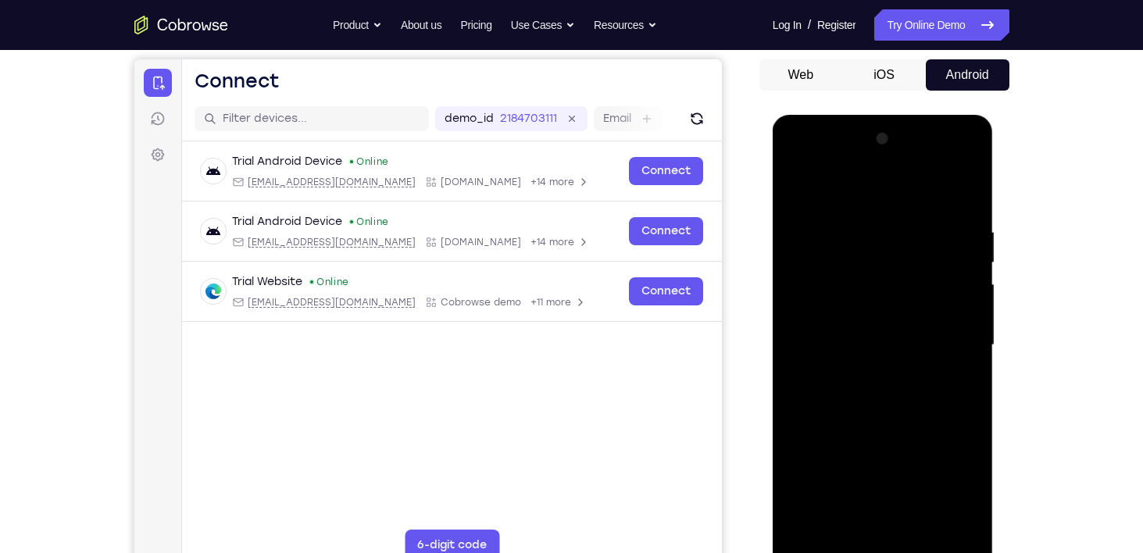
click at [796, 359] on div at bounding box center [882, 345] width 197 height 437
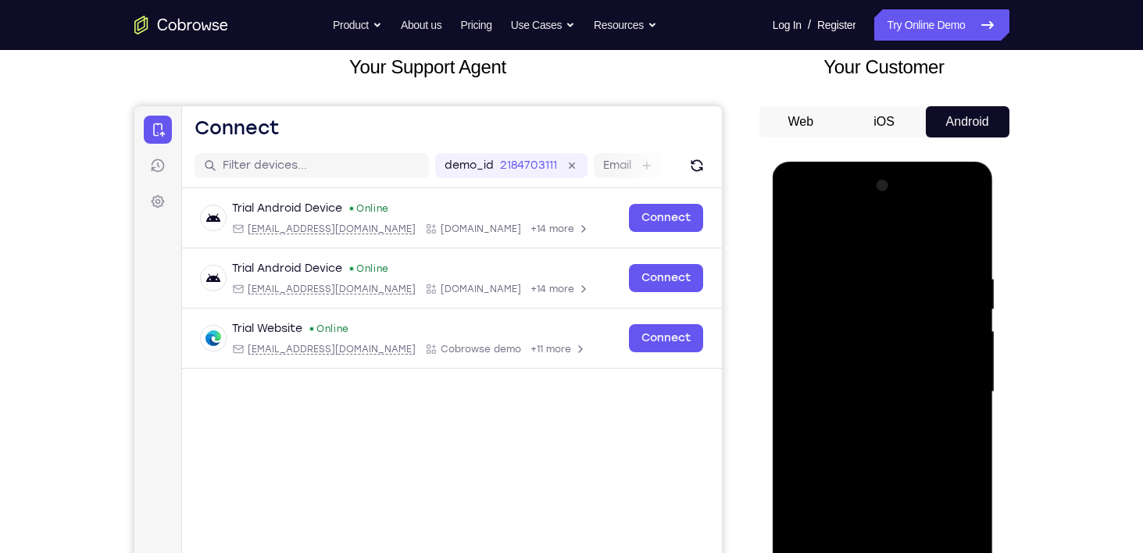
scroll to position [99, 0]
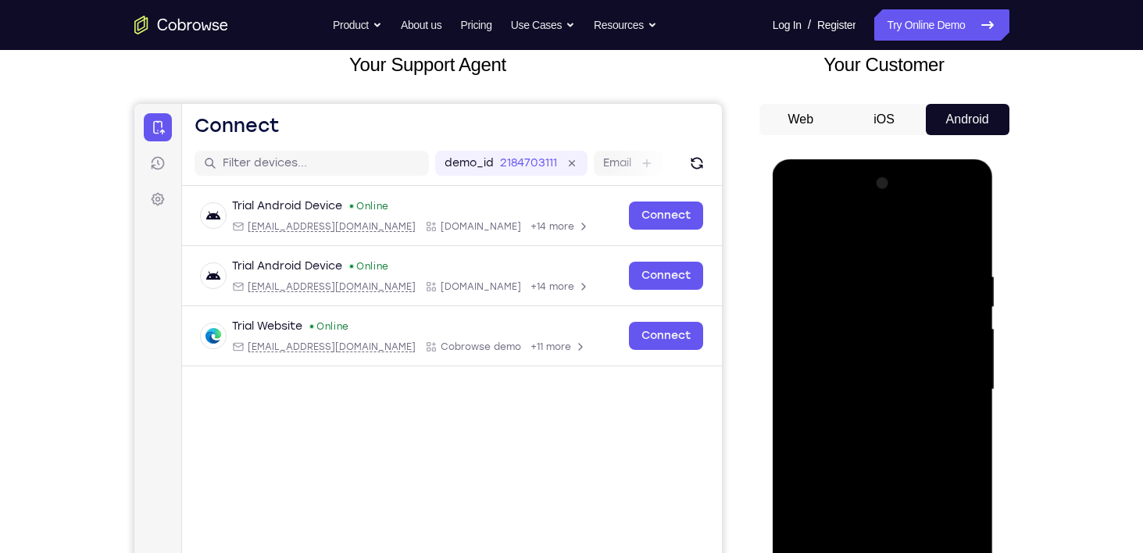
click at [794, 402] on div at bounding box center [882, 389] width 197 height 437
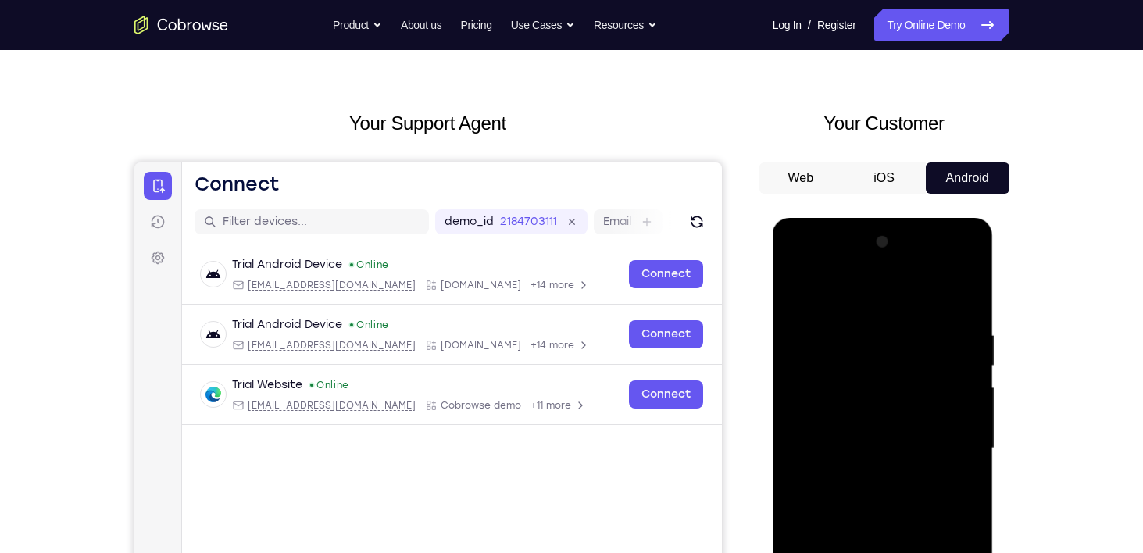
scroll to position [37, 0]
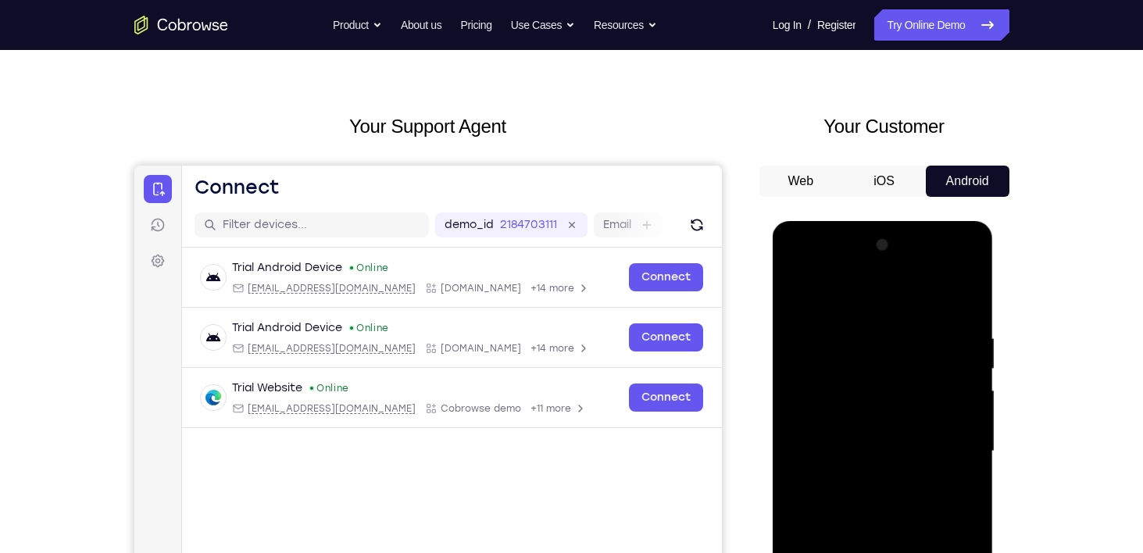
click at [969, 468] on div at bounding box center [882, 451] width 197 height 437
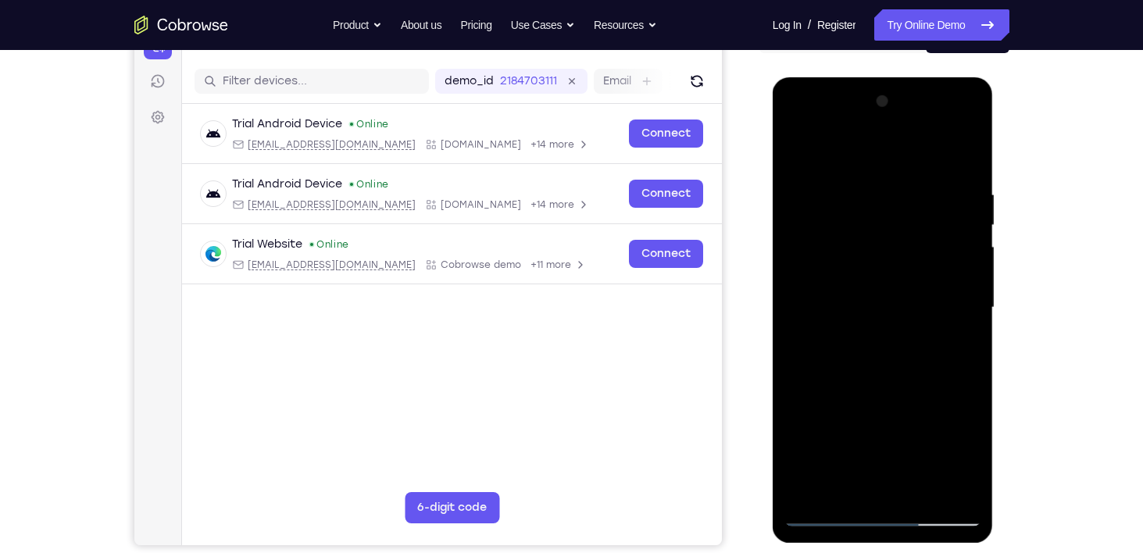
scroll to position [187, 0]
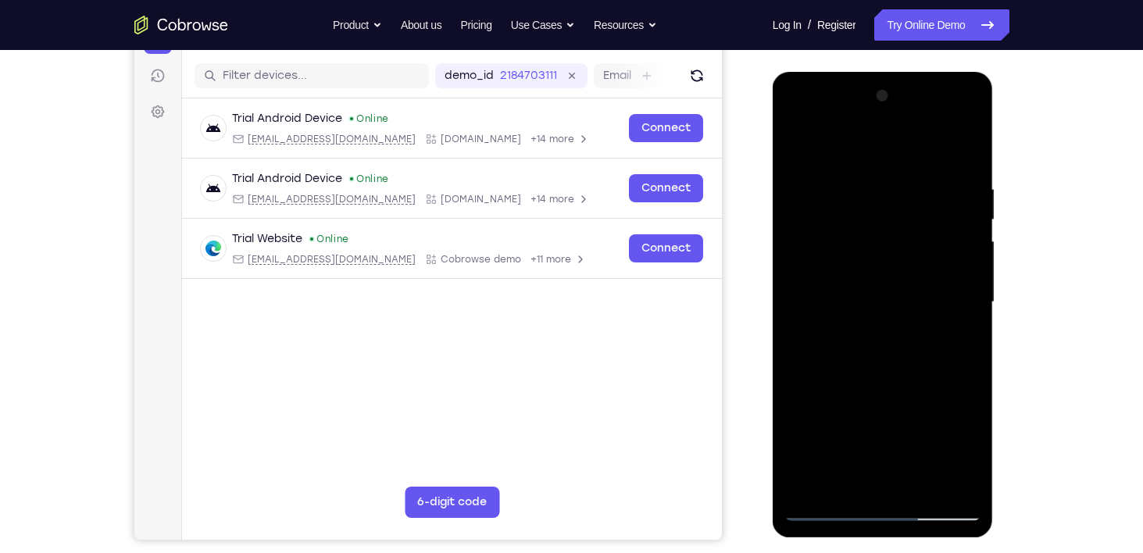
click at [830, 479] on div at bounding box center [882, 302] width 197 height 437
click at [828, 511] on div at bounding box center [882, 302] width 197 height 437
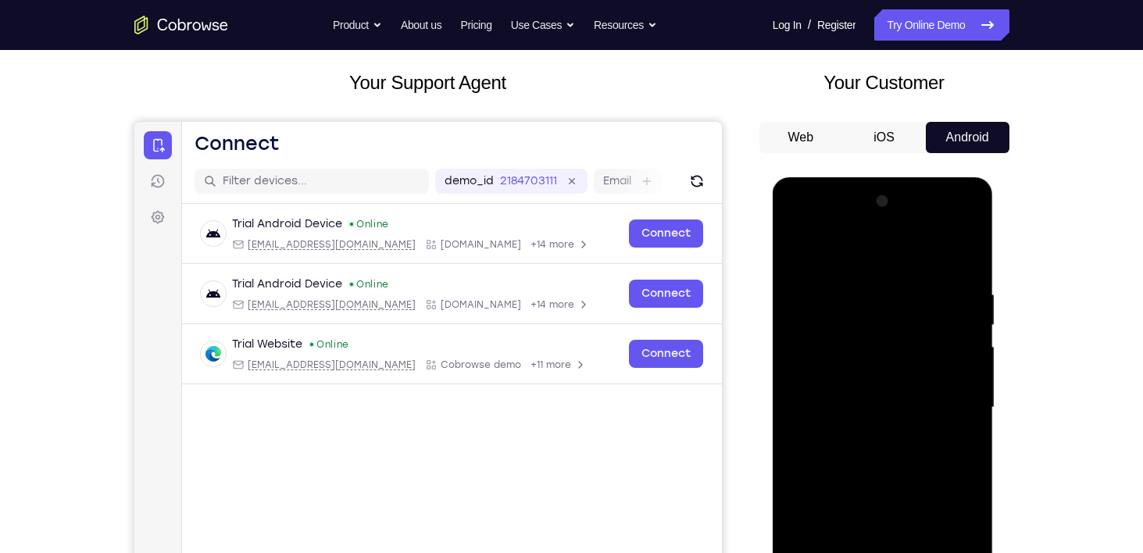
scroll to position [81, 0]
click at [820, 248] on div at bounding box center [882, 407] width 197 height 437
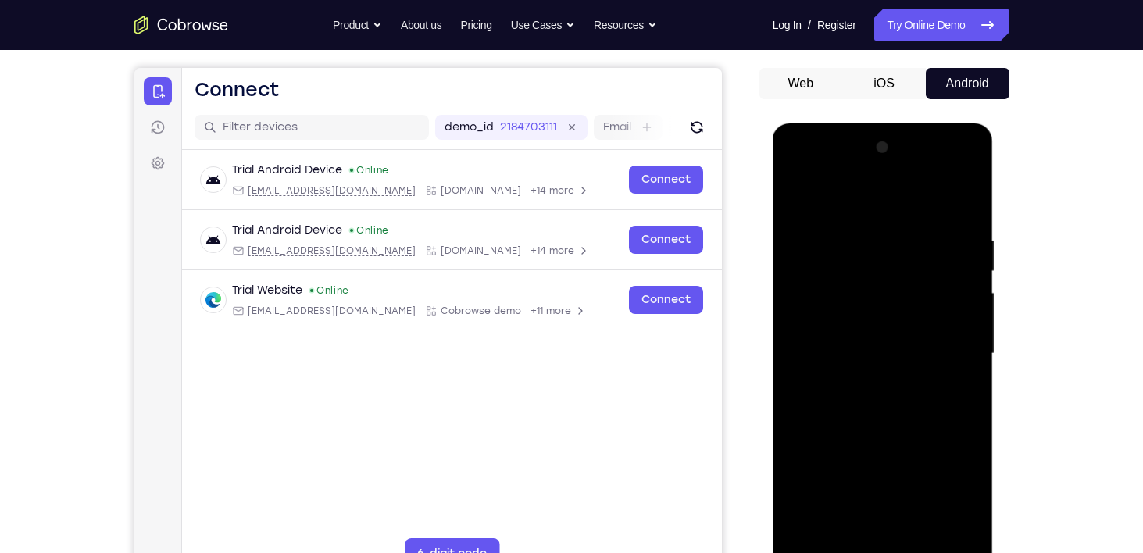
drag, startPoint x: 934, startPoint y: 394, endPoint x: 937, endPoint y: 296, distance: 98.5
click at [937, 296] on div at bounding box center [882, 353] width 197 height 437
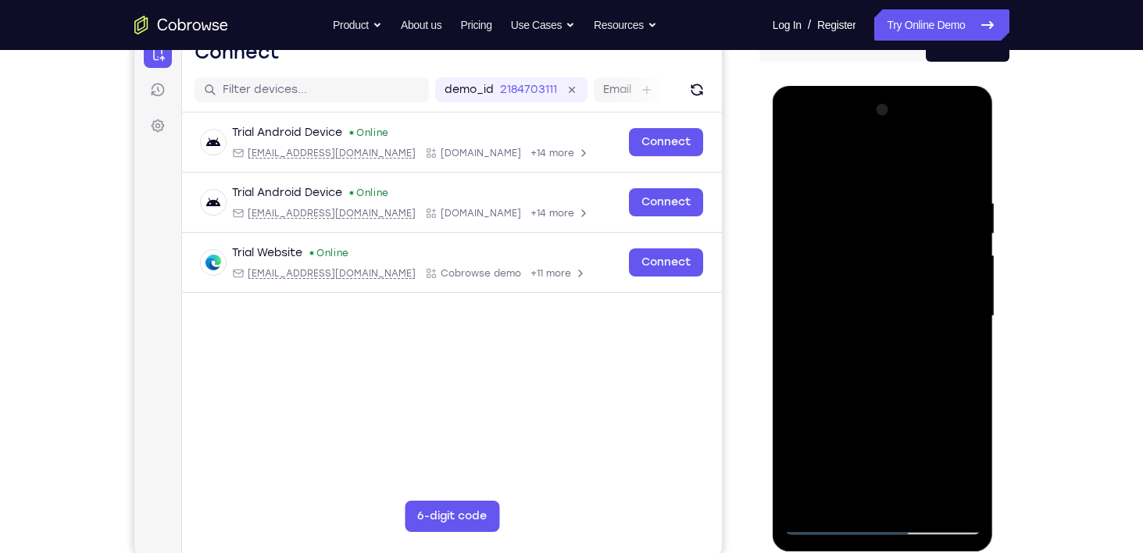
scroll to position [173, 0]
drag, startPoint x: 953, startPoint y: 369, endPoint x: 943, endPoint y: 284, distance: 85.8
click at [943, 284] on div at bounding box center [882, 315] width 197 height 437
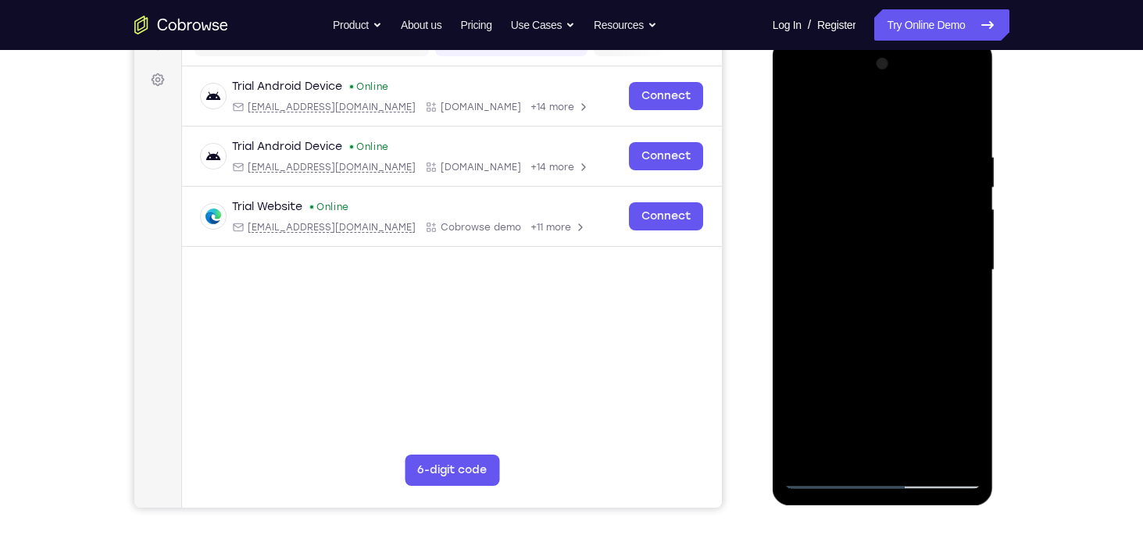
scroll to position [219, 0]
click at [959, 318] on div at bounding box center [882, 270] width 197 height 437
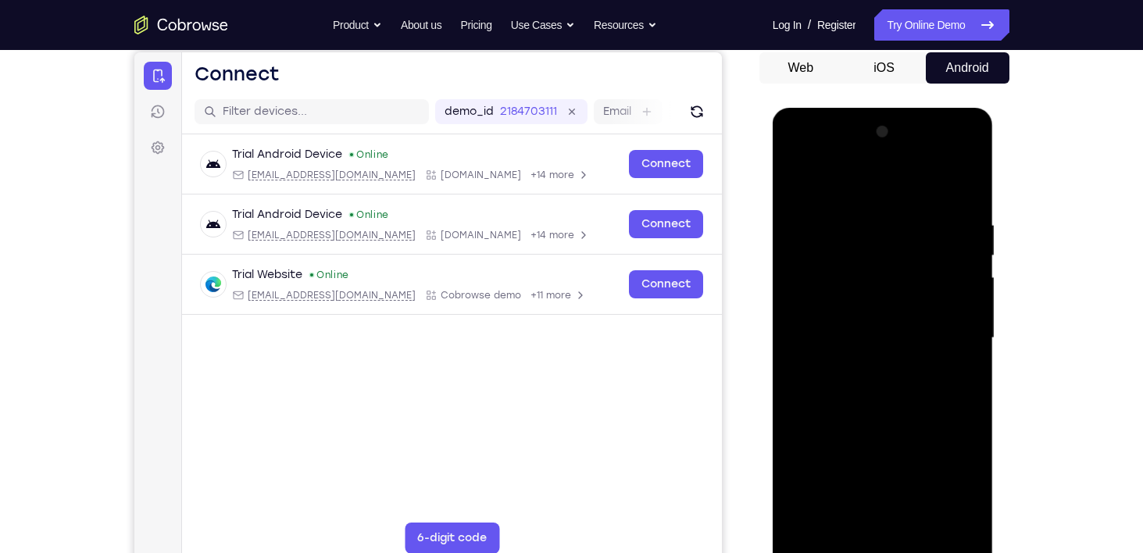
scroll to position [94, 0]
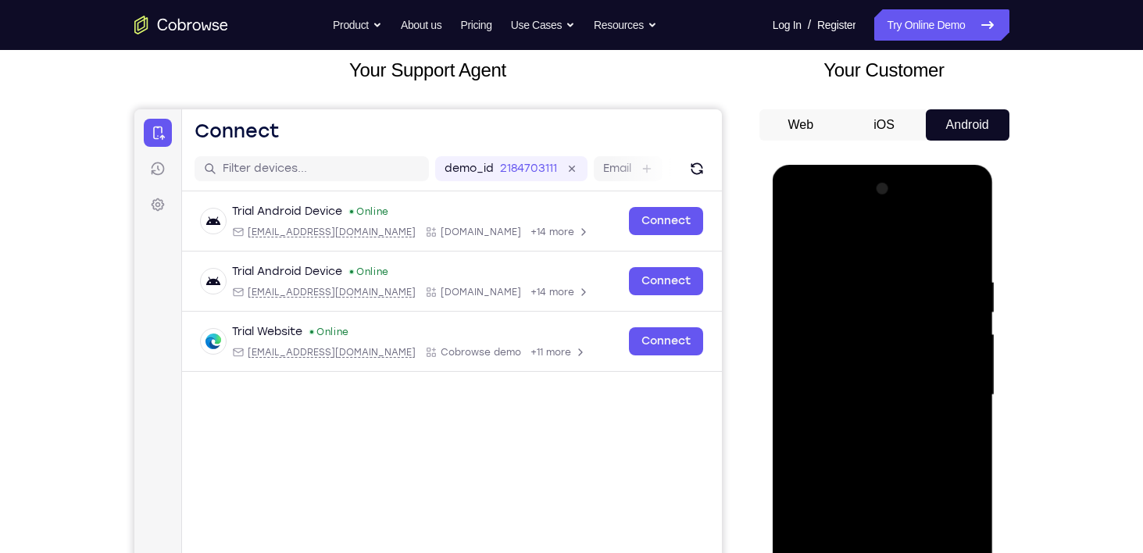
drag, startPoint x: 923, startPoint y: 337, endPoint x: 908, endPoint y: 383, distance: 48.7
click at [908, 383] on div at bounding box center [882, 395] width 197 height 437
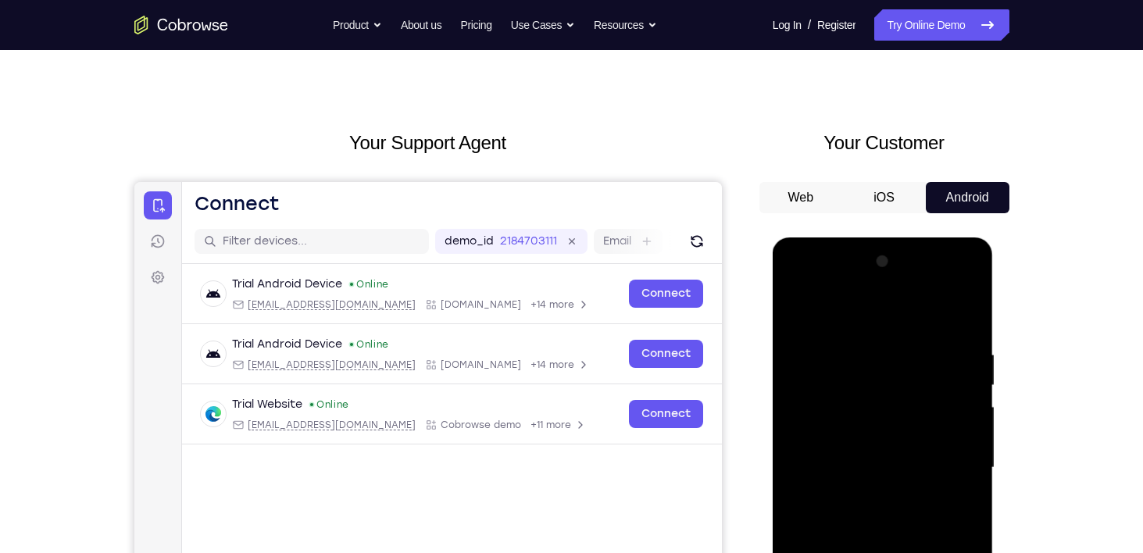
scroll to position [20, 0]
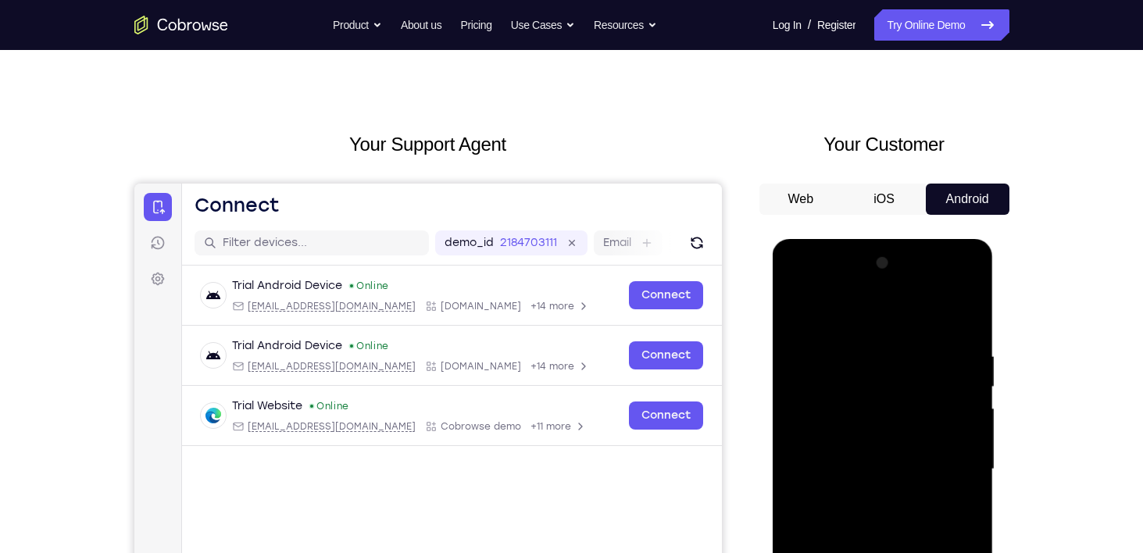
click at [894, 283] on div at bounding box center [882, 469] width 197 height 437
click at [834, 342] on div at bounding box center [882, 469] width 197 height 437
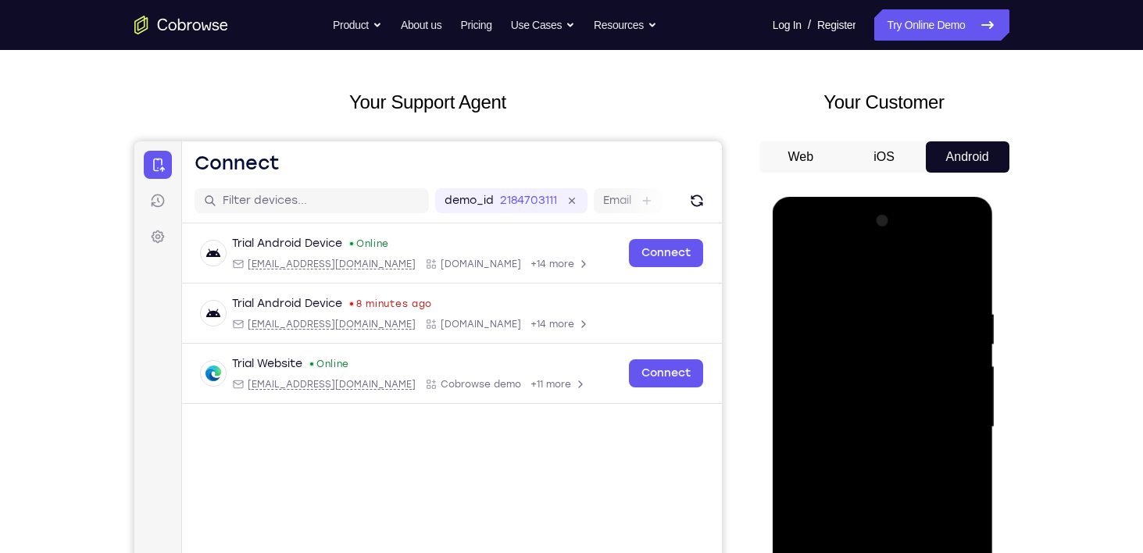
click at [824, 370] on div at bounding box center [882, 427] width 197 height 437
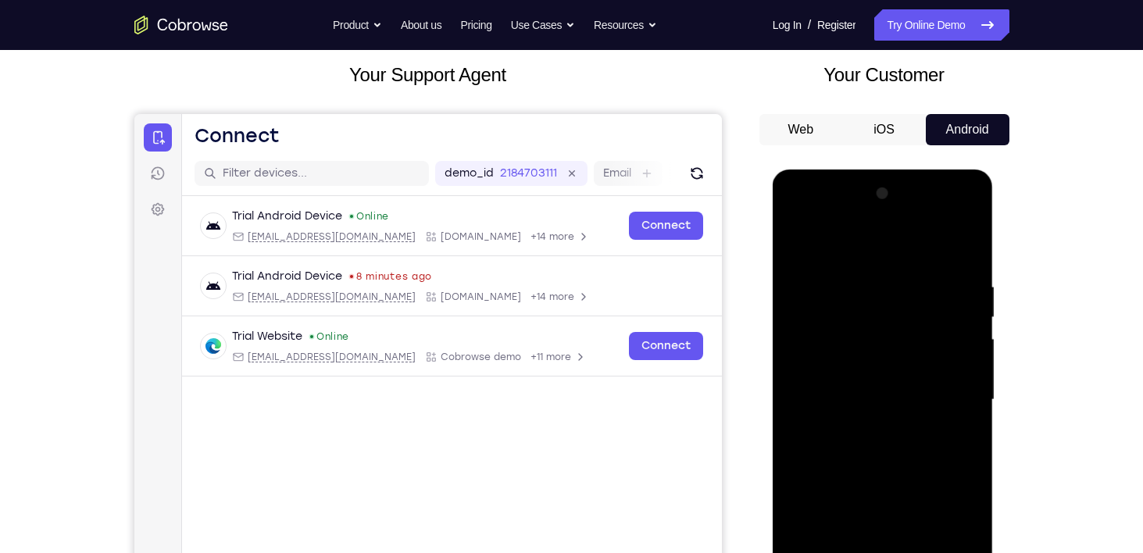
scroll to position [90, 0]
click at [867, 428] on div at bounding box center [882, 398] width 197 height 437
click at [869, 394] on div at bounding box center [882, 398] width 197 height 437
click at [879, 375] on div at bounding box center [882, 398] width 197 height 437
click at [879, 399] on div at bounding box center [882, 398] width 197 height 437
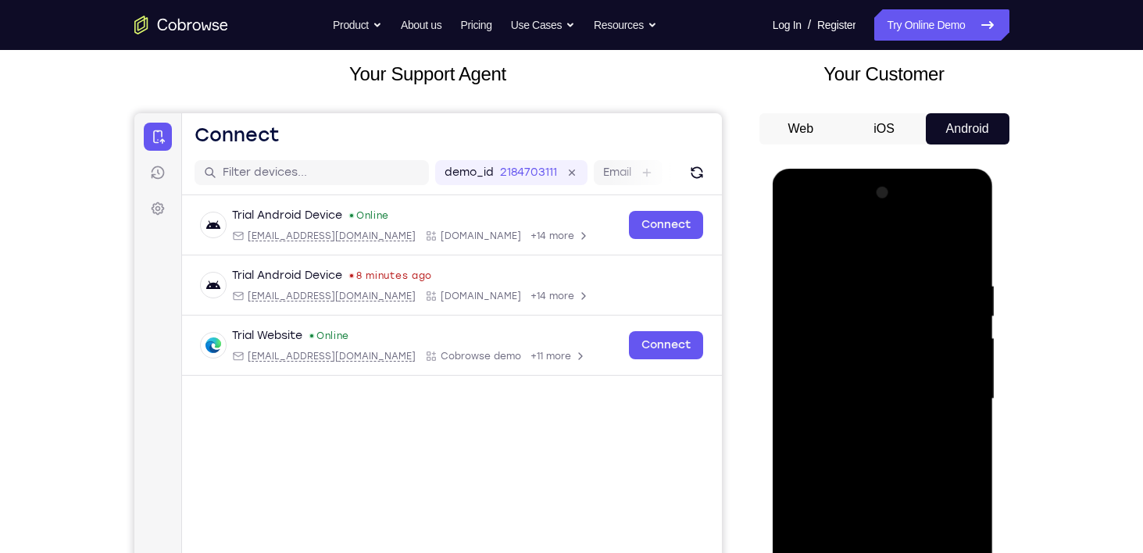
click at [884, 456] on div at bounding box center [882, 398] width 197 height 437
click at [888, 445] on div at bounding box center [882, 398] width 197 height 437
click at [887, 446] on div at bounding box center [882, 398] width 197 height 437
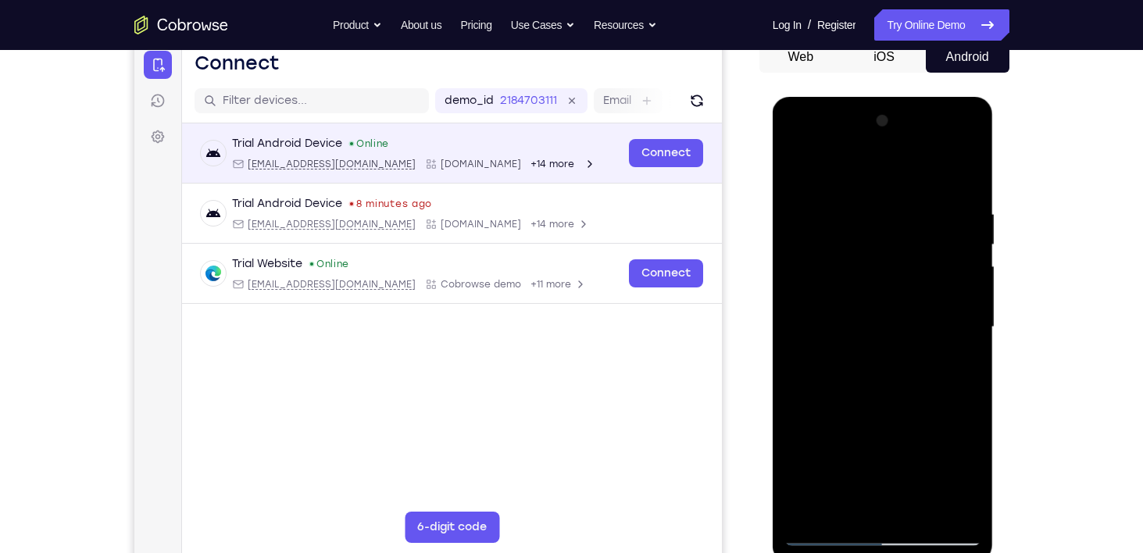
scroll to position [164, 0]
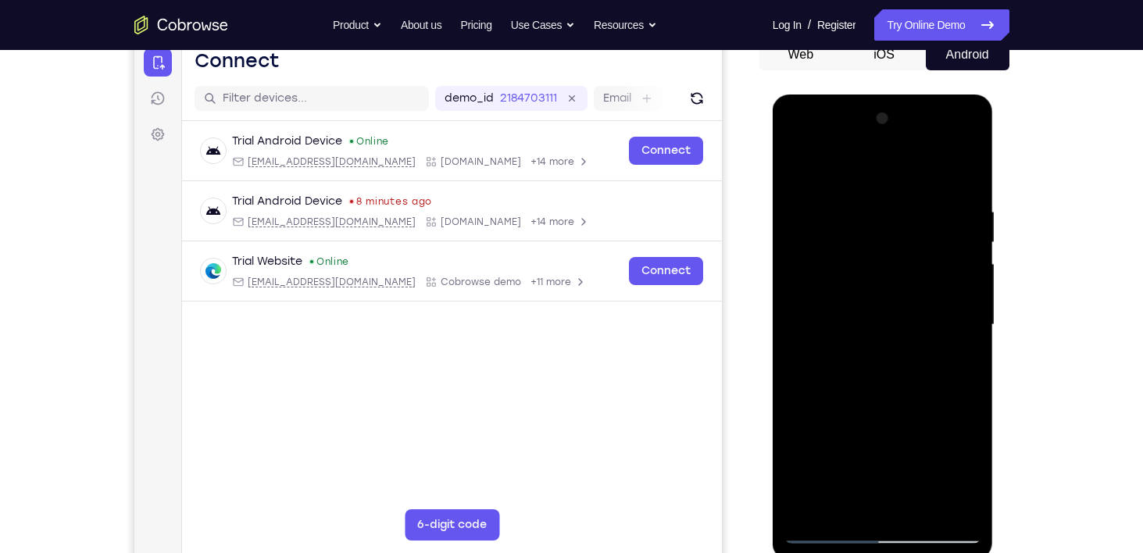
click at [961, 348] on div at bounding box center [882, 324] width 197 height 437
click at [894, 324] on div at bounding box center [882, 324] width 197 height 437
click at [905, 376] on div at bounding box center [882, 324] width 197 height 437
click at [902, 369] on div at bounding box center [882, 324] width 197 height 437
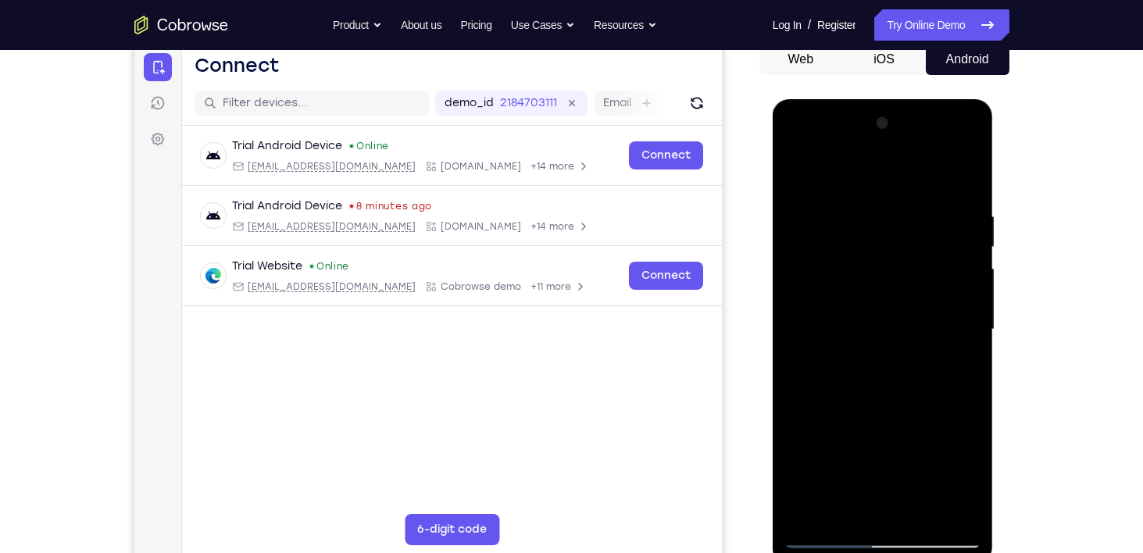
scroll to position [158, 0]
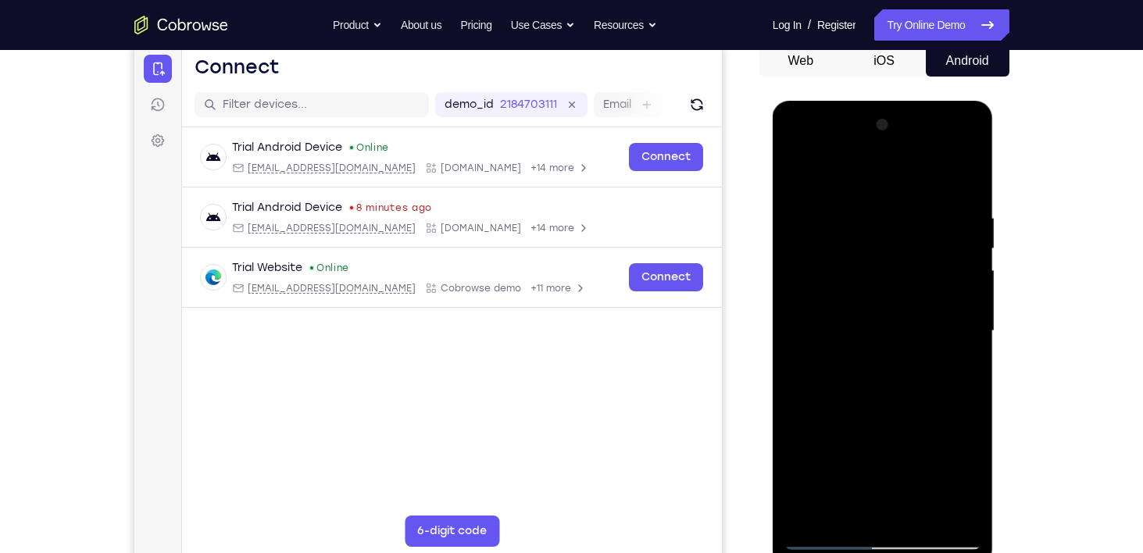
click at [894, 377] on div at bounding box center [882, 330] width 197 height 437
click at [883, 382] on div at bounding box center [882, 330] width 197 height 437
click at [880, 373] on div at bounding box center [882, 330] width 197 height 437
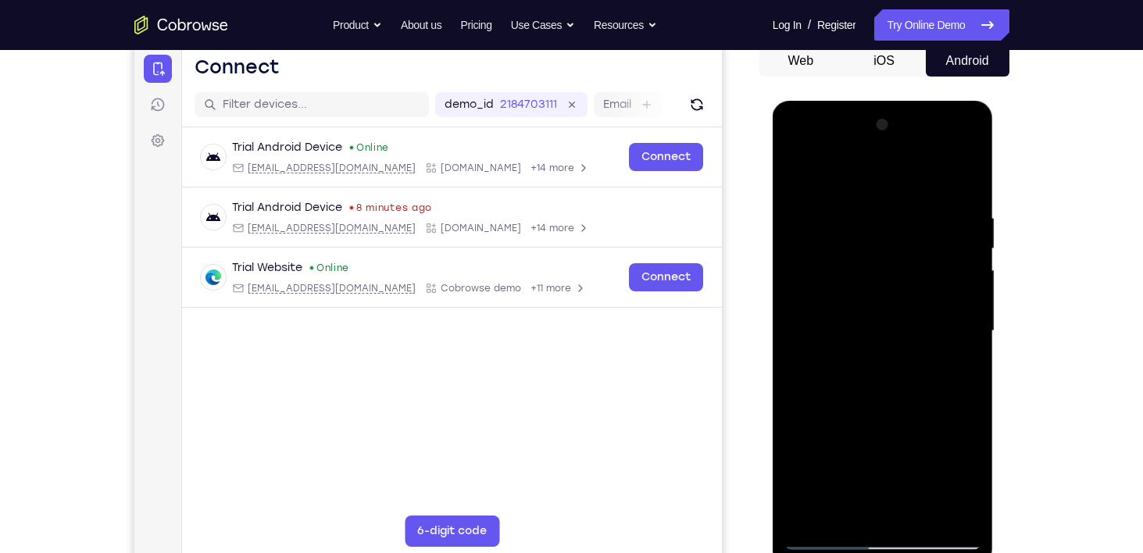
click at [873, 387] on div at bounding box center [882, 330] width 197 height 437
click at [898, 384] on div at bounding box center [882, 330] width 197 height 437
click at [927, 377] on div at bounding box center [882, 330] width 197 height 437
click at [962, 352] on div at bounding box center [882, 330] width 197 height 437
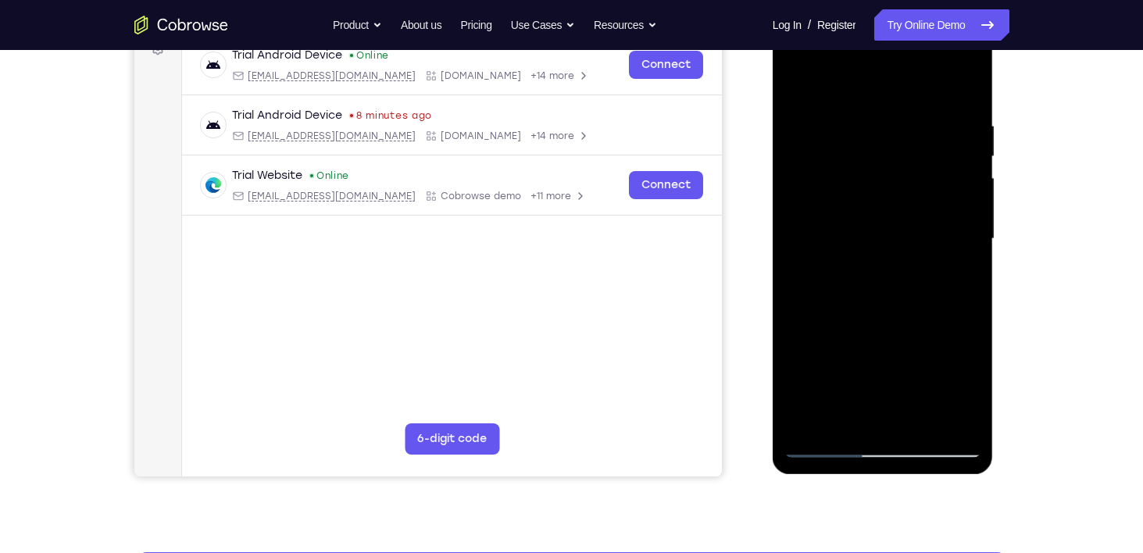
scroll to position [250, 0]
click at [930, 284] on div at bounding box center [882, 238] width 197 height 437
click at [902, 287] on div at bounding box center [882, 238] width 197 height 437
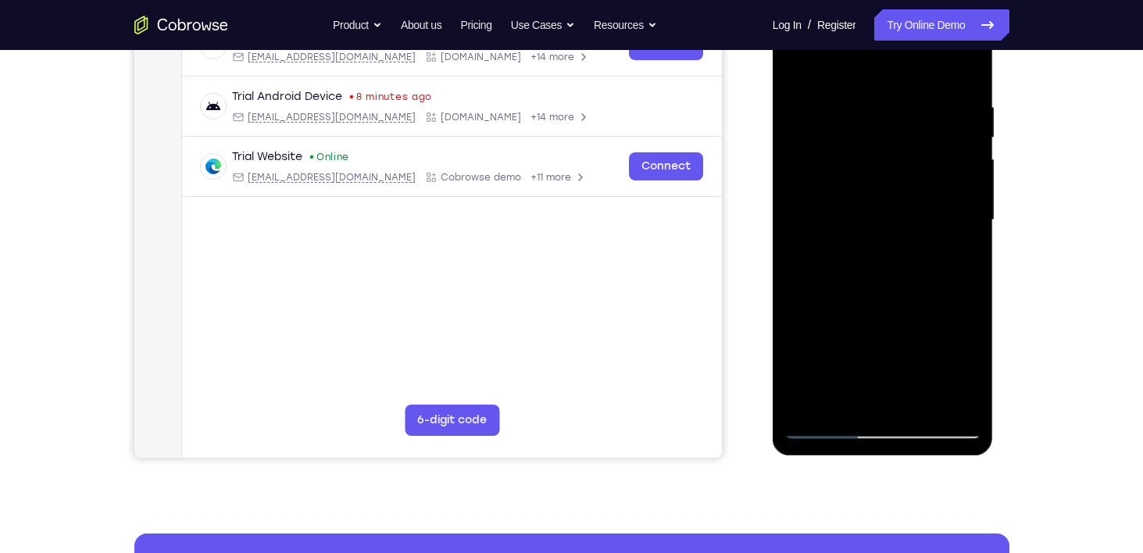
scroll to position [270, 0]
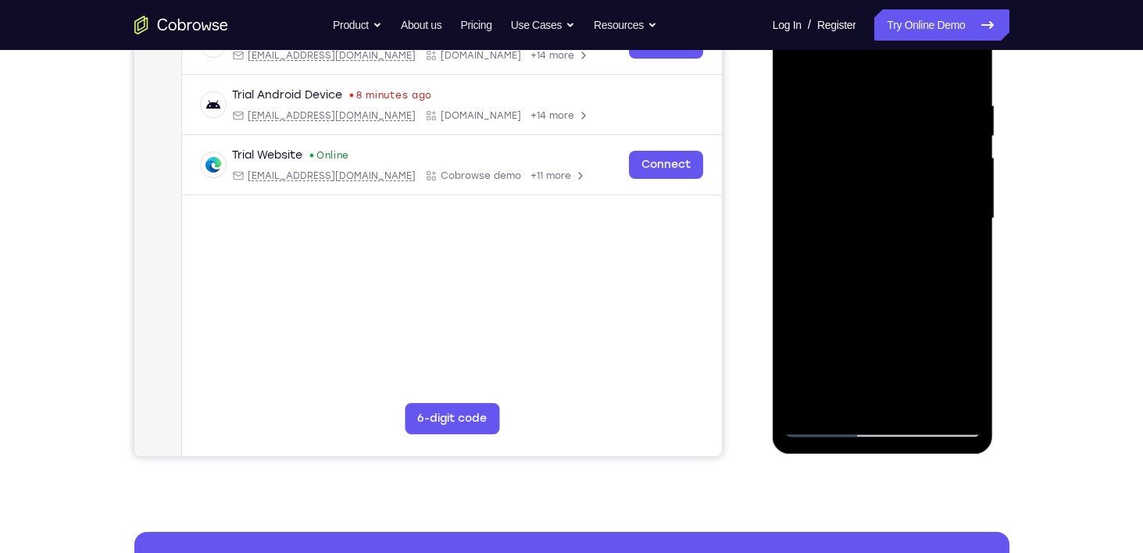
click at [848, 405] on div at bounding box center [882, 218] width 197 height 437
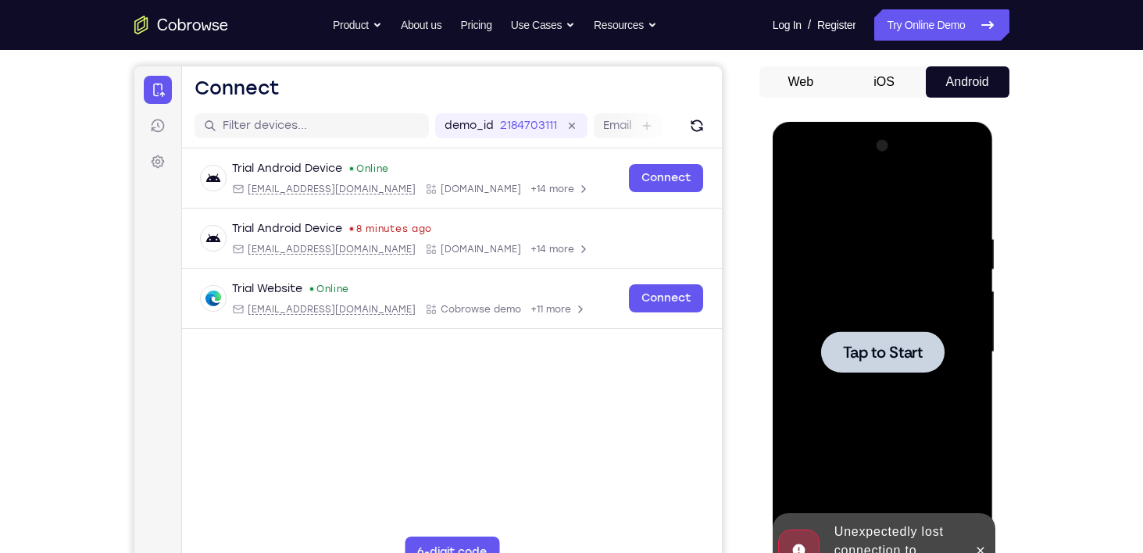
scroll to position [176, 0]
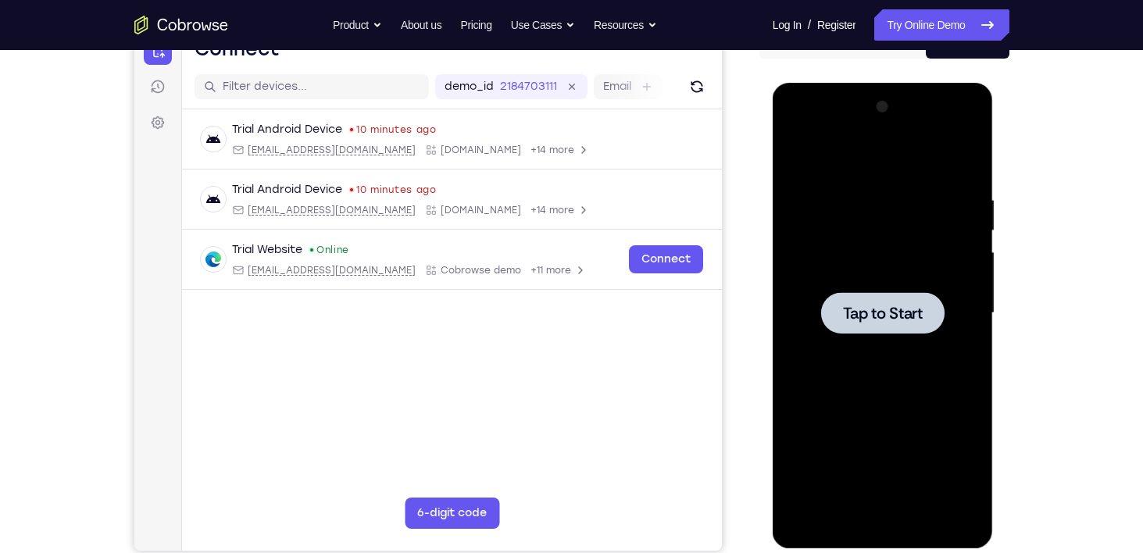
click at [897, 319] on span "Tap to Start" at bounding box center [883, 313] width 80 height 16
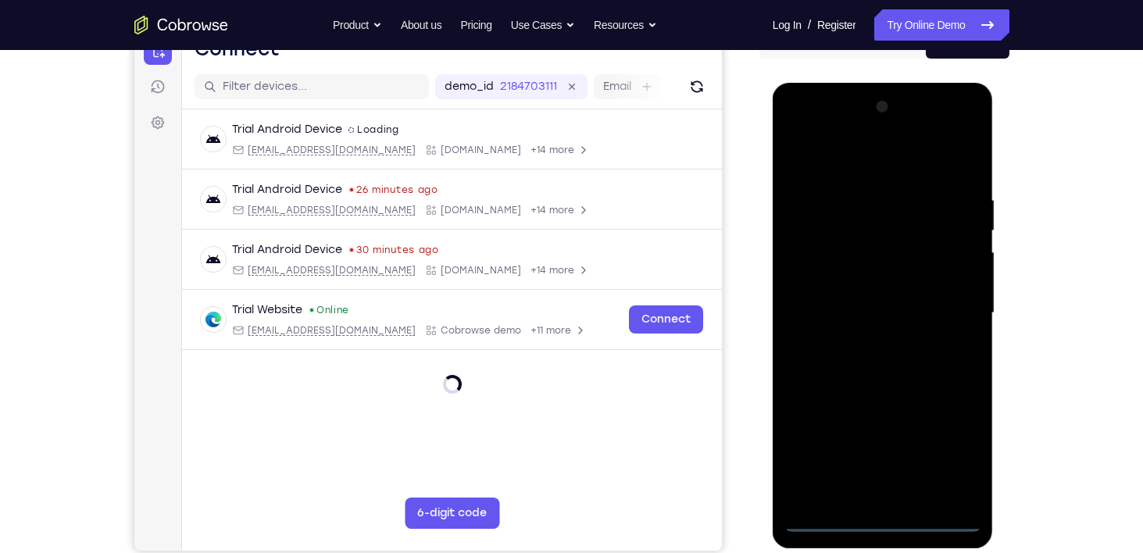
click at [880, 519] on div at bounding box center [882, 313] width 197 height 437
click at [949, 455] on div at bounding box center [882, 313] width 197 height 437
click at [854, 158] on div at bounding box center [882, 313] width 197 height 437
click at [944, 309] on div at bounding box center [882, 313] width 197 height 437
click at [865, 340] on div at bounding box center [882, 313] width 197 height 437
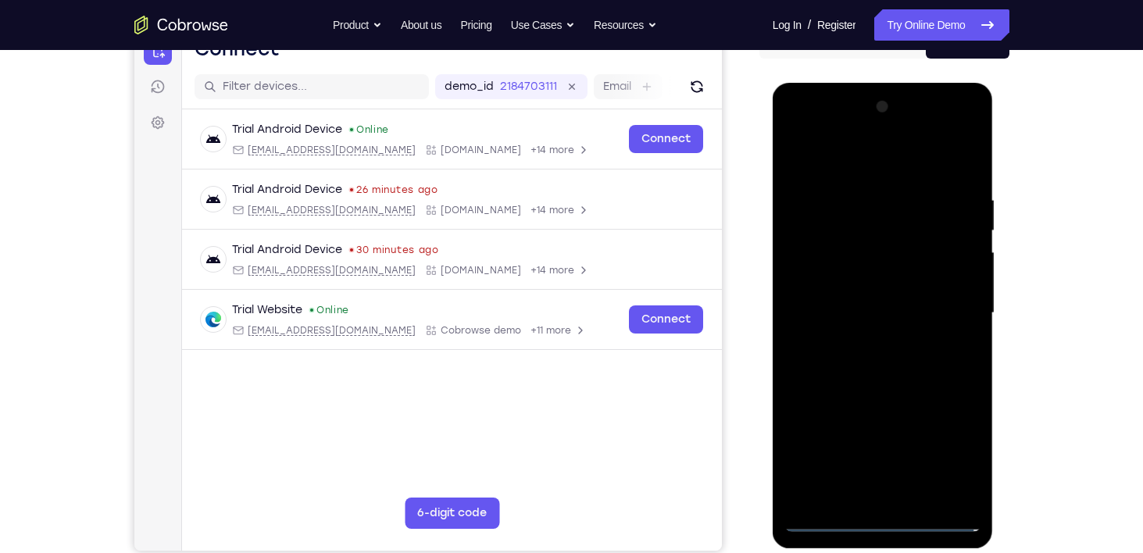
click at [888, 301] on div at bounding box center [882, 313] width 197 height 437
click at [885, 288] on div at bounding box center [882, 313] width 197 height 437
click at [933, 315] on div at bounding box center [882, 313] width 197 height 437
click at [905, 362] on div at bounding box center [882, 313] width 197 height 437
click at [887, 380] on div at bounding box center [882, 313] width 197 height 437
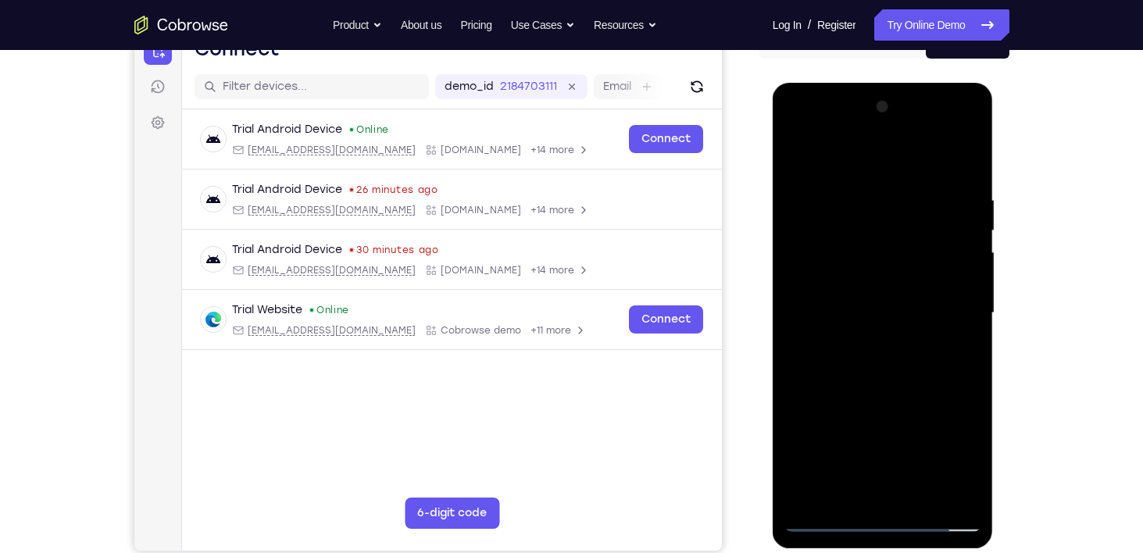
click at [969, 151] on div at bounding box center [882, 313] width 197 height 437
click at [863, 178] on div at bounding box center [882, 313] width 197 height 437
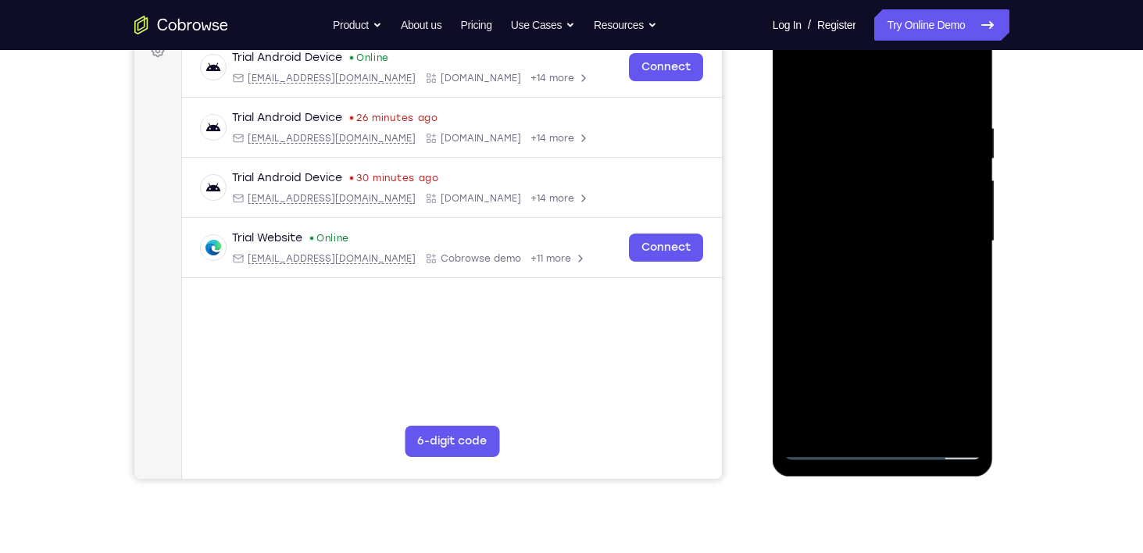
scroll to position [248, 0]
drag, startPoint x: 873, startPoint y: 248, endPoint x: 864, endPoint y: 161, distance: 87.2
click at [864, 161] on div at bounding box center [882, 240] width 197 height 437
drag, startPoint x: 851, startPoint y: 232, endPoint x: 860, endPoint y: 158, distance: 74.7
click at [860, 158] on div at bounding box center [882, 240] width 197 height 437
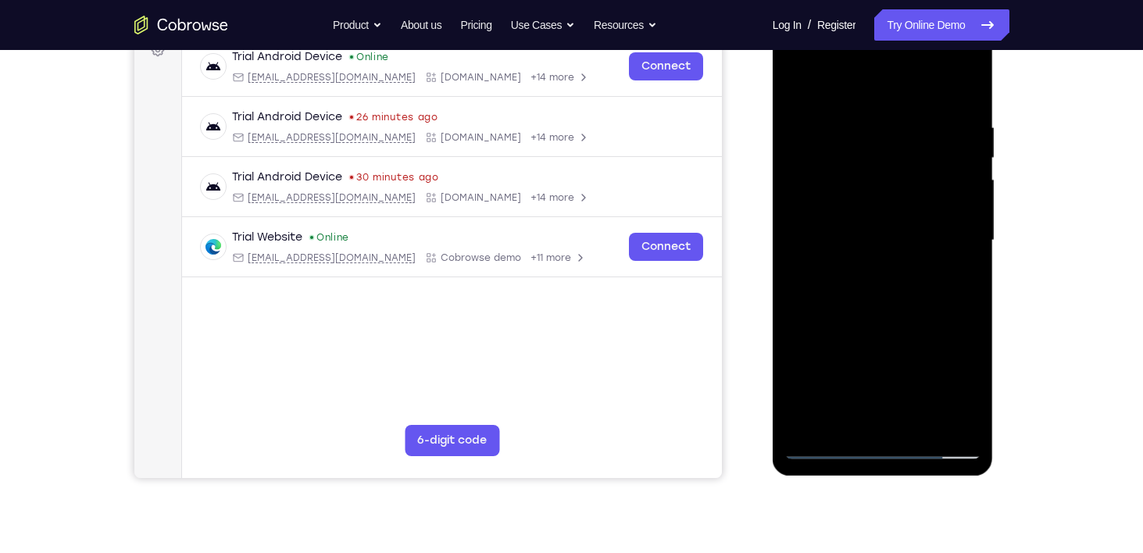
drag, startPoint x: 876, startPoint y: 334, endPoint x: 867, endPoint y: 192, distance: 141.7
click at [867, 192] on div at bounding box center [882, 240] width 197 height 437
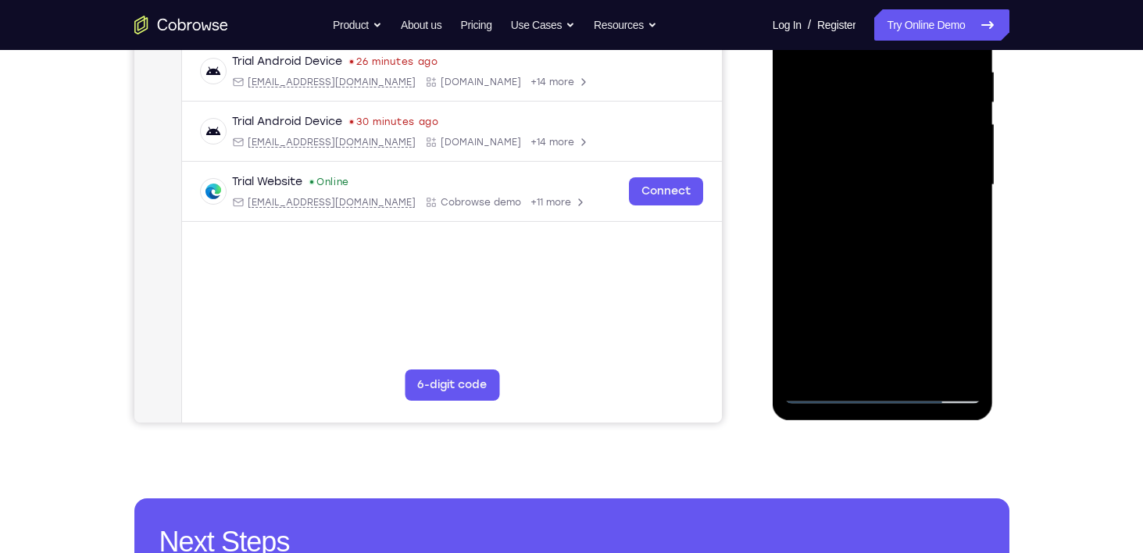
scroll to position [305, 0]
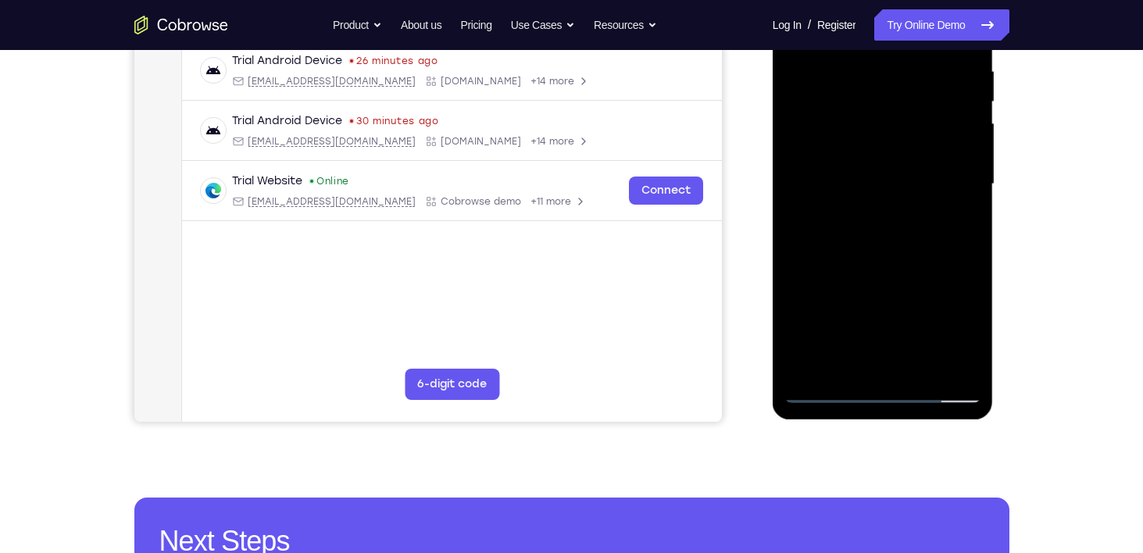
click at [810, 368] on div at bounding box center [882, 184] width 197 height 437
click at [923, 365] on div at bounding box center [882, 184] width 197 height 437
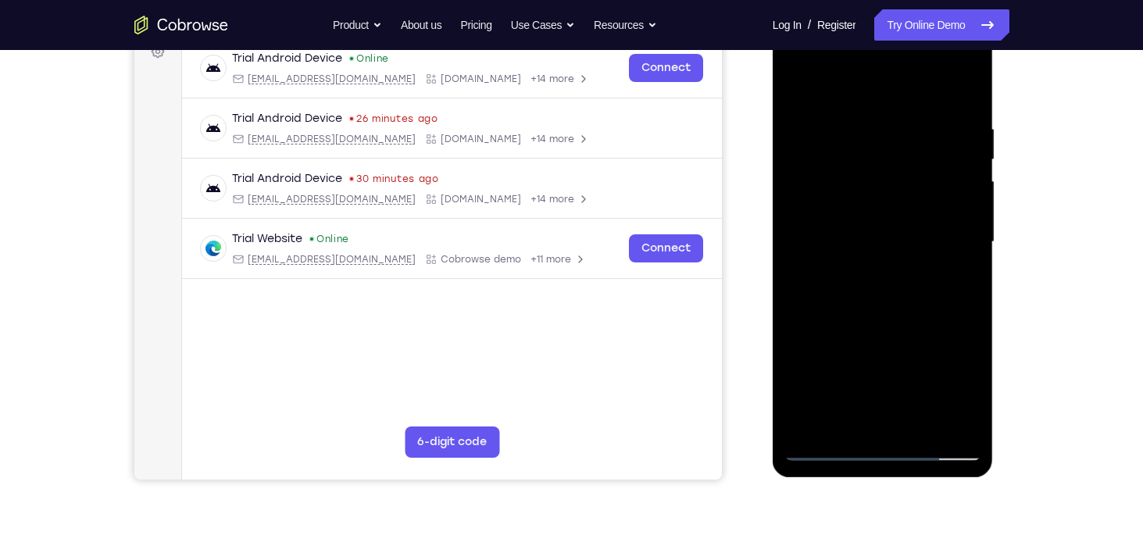
scroll to position [244, 0]
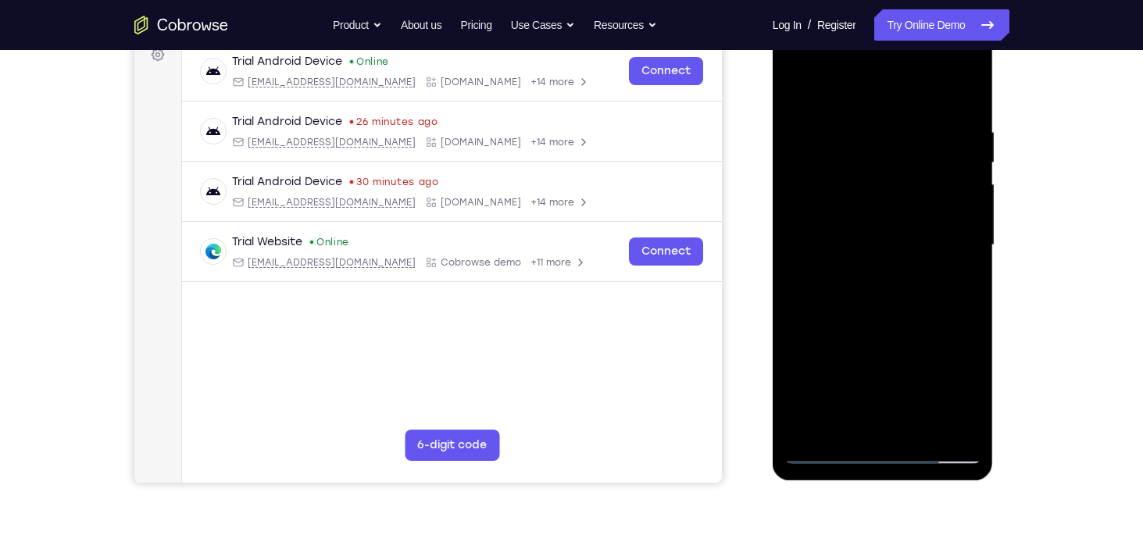
click at [875, 319] on div at bounding box center [882, 245] width 197 height 437
click at [837, 216] on div at bounding box center [882, 245] width 197 height 437
click at [898, 278] on div at bounding box center [882, 245] width 197 height 437
click at [906, 270] on div at bounding box center [882, 245] width 197 height 437
click at [841, 209] on div at bounding box center [882, 245] width 197 height 437
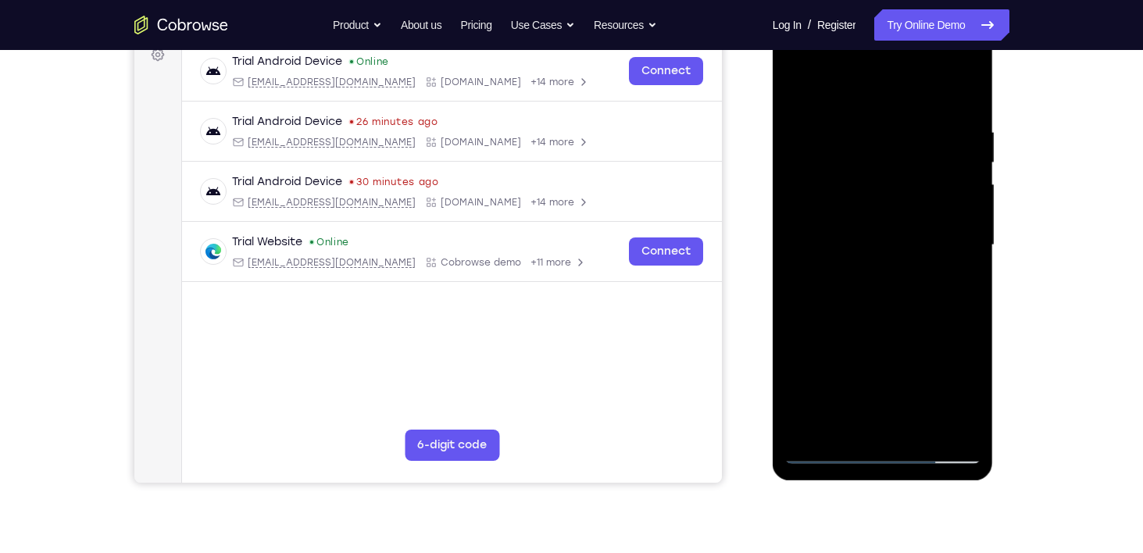
scroll to position [391, 0]
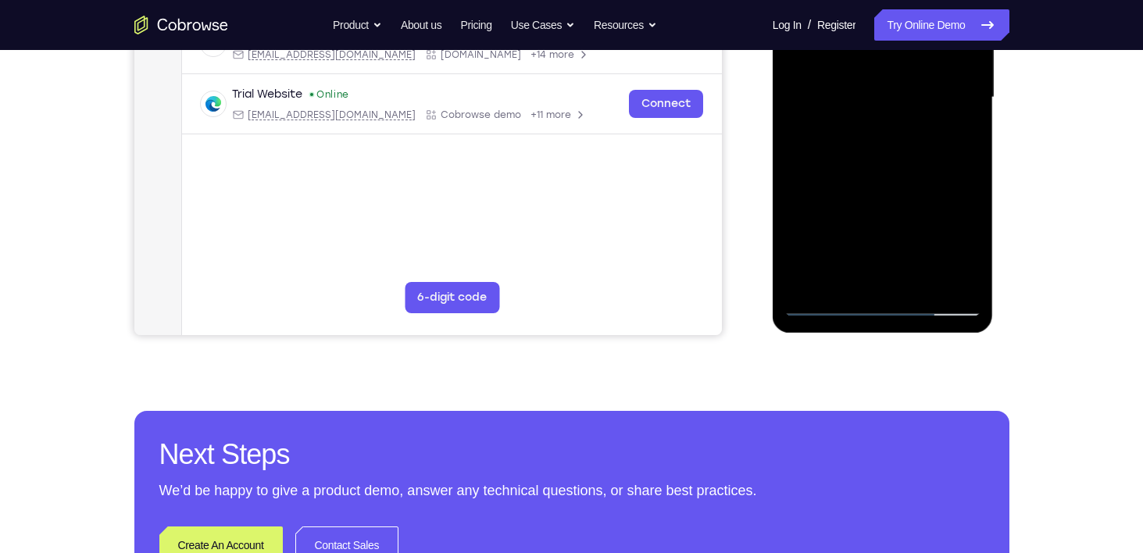
click at [829, 306] on div at bounding box center [882, 97] width 197 height 437
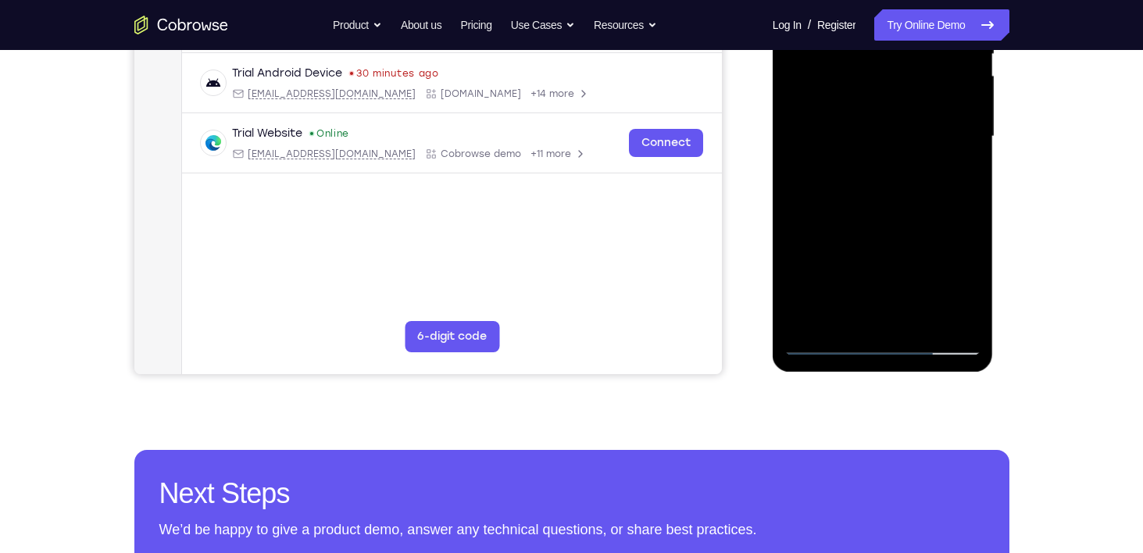
scroll to position [352, 0]
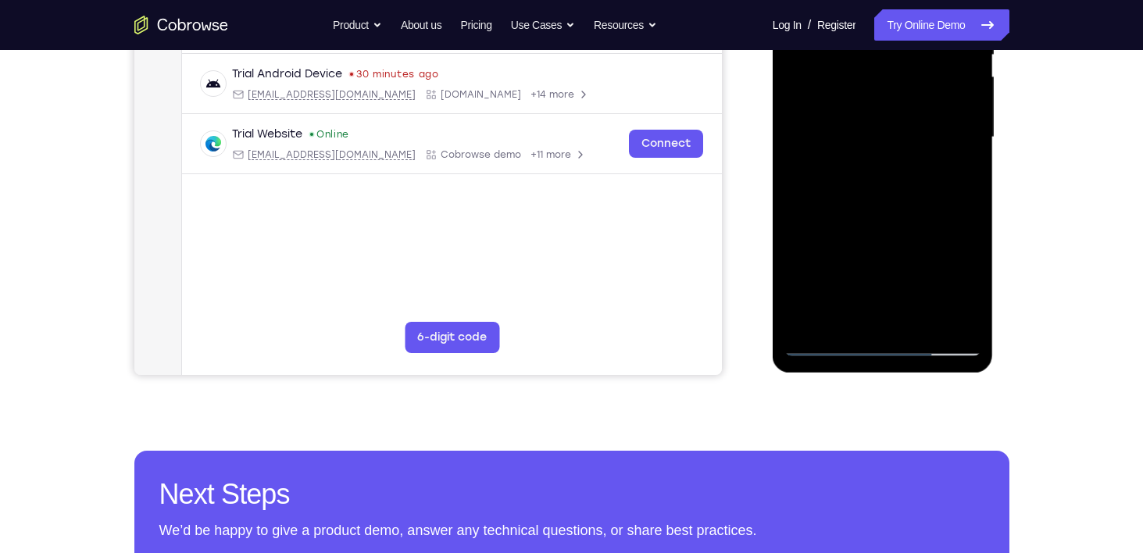
click at [837, 219] on div at bounding box center [882, 137] width 197 height 437
click at [876, 310] on div at bounding box center [882, 137] width 197 height 437
click at [911, 207] on div at bounding box center [882, 137] width 197 height 437
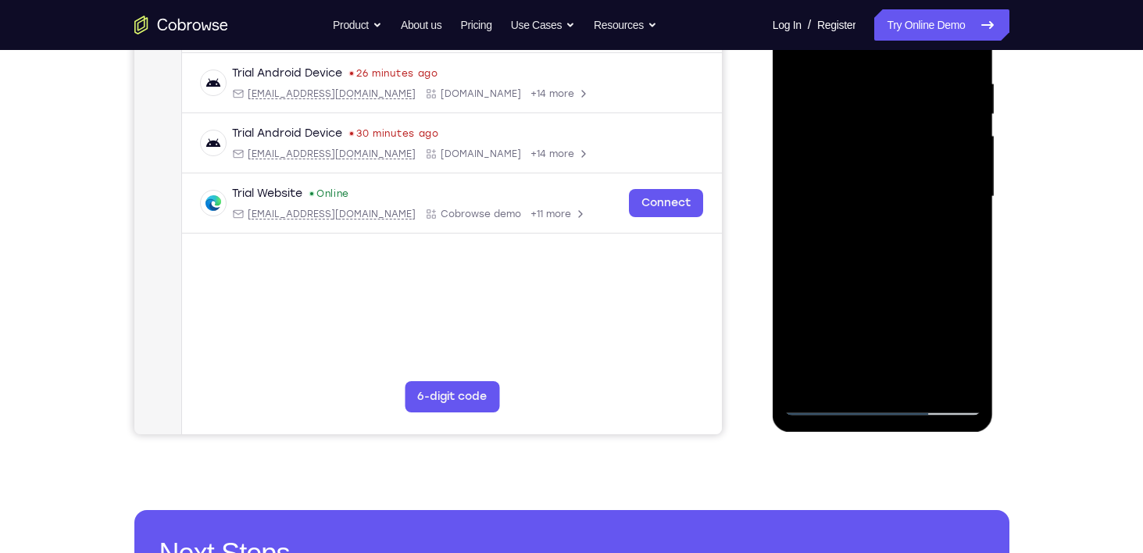
click at [851, 95] on div at bounding box center [882, 196] width 197 height 437
click at [871, 377] on div at bounding box center [882, 196] width 197 height 437
drag, startPoint x: 853, startPoint y: 291, endPoint x: 866, endPoint y: 139, distance: 152.8
click at [866, 139] on div at bounding box center [882, 196] width 197 height 437
drag, startPoint x: 826, startPoint y: 340, endPoint x: 837, endPoint y: 159, distance: 180.8
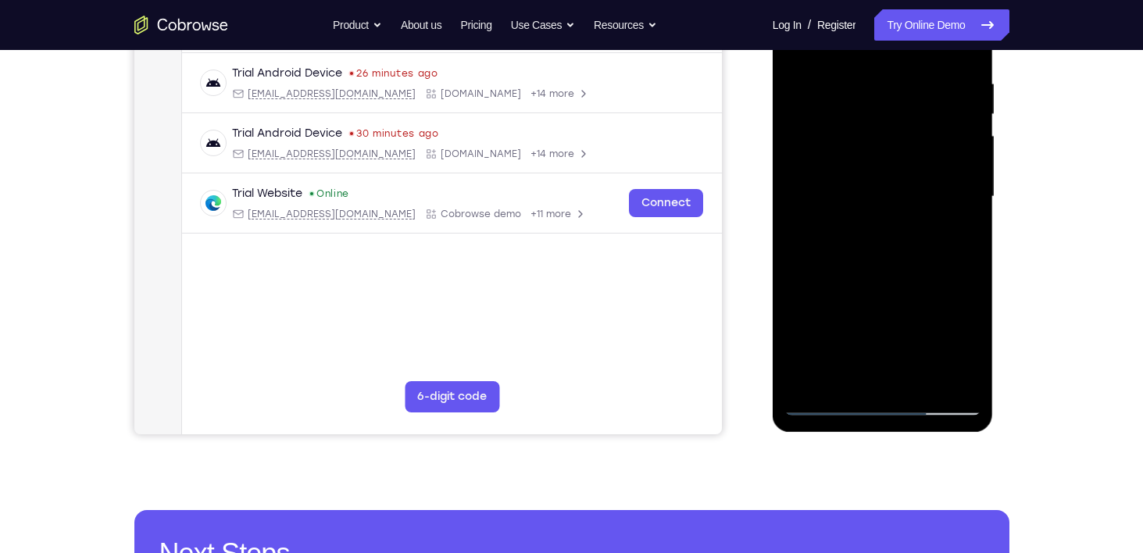
click at [837, 159] on div at bounding box center [882, 196] width 197 height 437
drag, startPoint x: 830, startPoint y: 380, endPoint x: 895, endPoint y: 134, distance: 254.7
click at [883, 167] on div at bounding box center [882, 196] width 197 height 437
drag, startPoint x: 825, startPoint y: 347, endPoint x: 836, endPoint y: 196, distance: 151.2
click at [836, 196] on div at bounding box center [882, 196] width 197 height 437
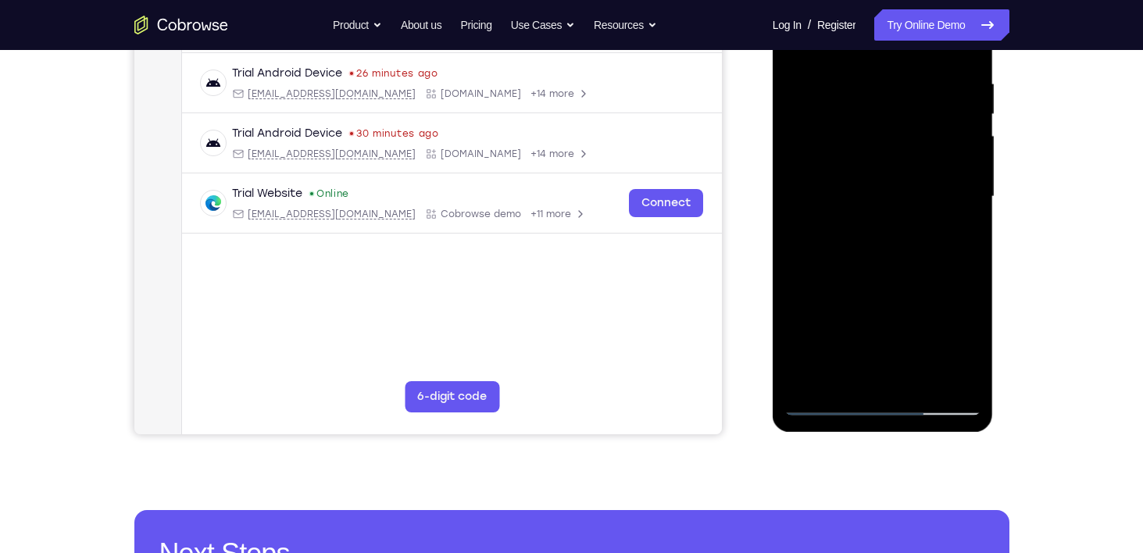
click at [796, 352] on div at bounding box center [882, 196] width 197 height 437
click at [829, 173] on div at bounding box center [882, 196] width 197 height 437
click at [959, 377] on div at bounding box center [882, 196] width 197 height 437
click at [823, 406] on div at bounding box center [882, 196] width 197 height 437
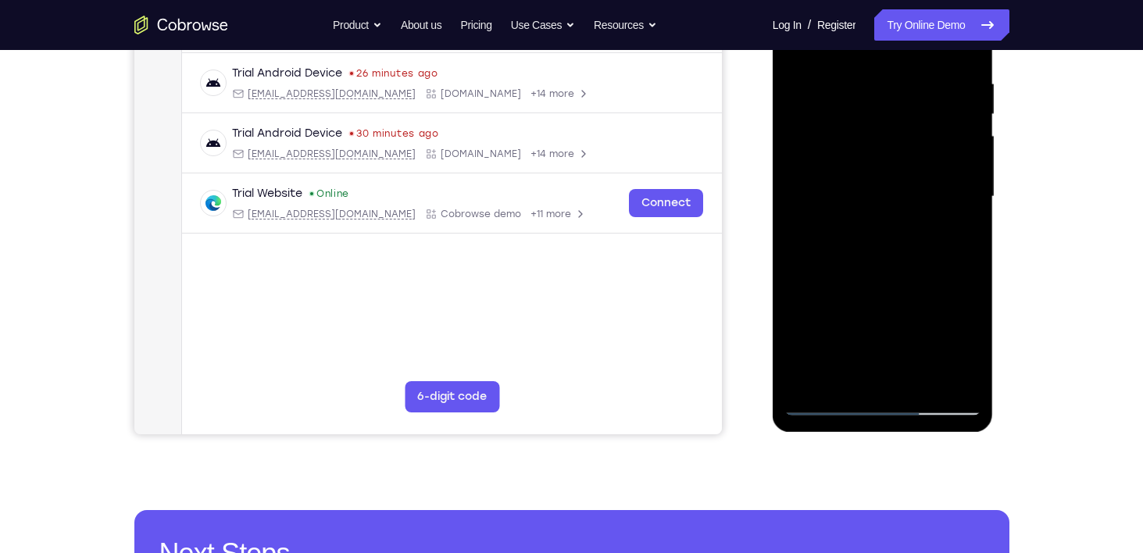
click at [848, 380] on div at bounding box center [882, 196] width 197 height 437
click at [850, 323] on div at bounding box center [882, 196] width 197 height 437
click at [901, 321] on div at bounding box center [882, 196] width 197 height 437
click at [949, 285] on div at bounding box center [882, 196] width 197 height 437
click at [846, 323] on div at bounding box center [882, 196] width 197 height 437
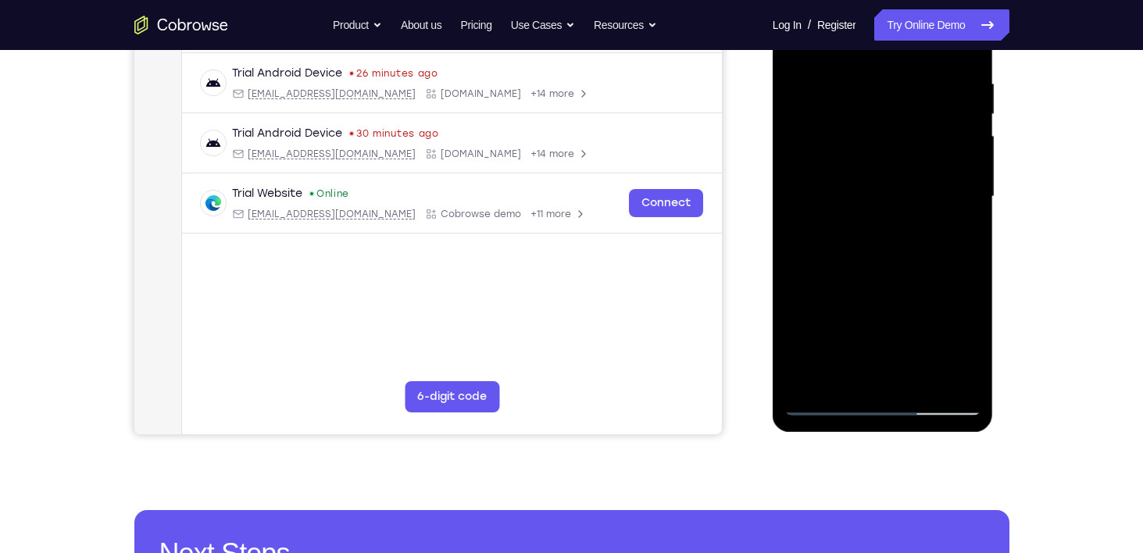
click at [866, 343] on div at bounding box center [882, 196] width 197 height 437
click at [871, 367] on div at bounding box center [882, 196] width 197 height 437
click at [902, 318] on div at bounding box center [882, 196] width 197 height 437
click at [934, 287] on div at bounding box center [882, 196] width 197 height 437
click at [845, 351] on div at bounding box center [882, 196] width 197 height 437
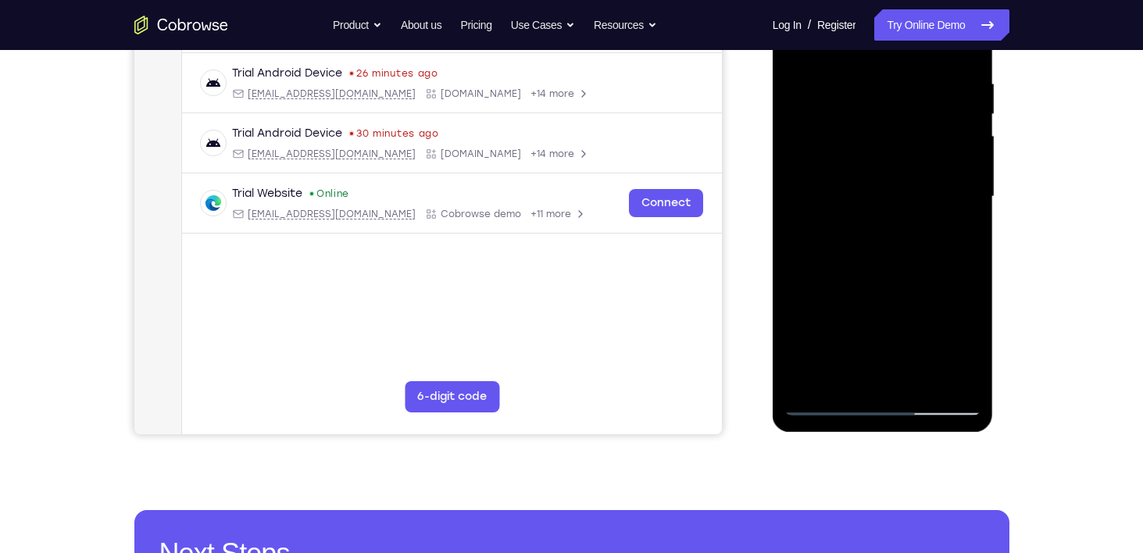
click at [964, 284] on div at bounding box center [882, 196] width 197 height 437
click at [870, 346] on div at bounding box center [882, 196] width 197 height 437
click at [876, 369] on div at bounding box center [882, 196] width 197 height 437
click at [862, 284] on div at bounding box center [882, 196] width 197 height 437
click at [825, 324] on div at bounding box center [882, 196] width 197 height 437
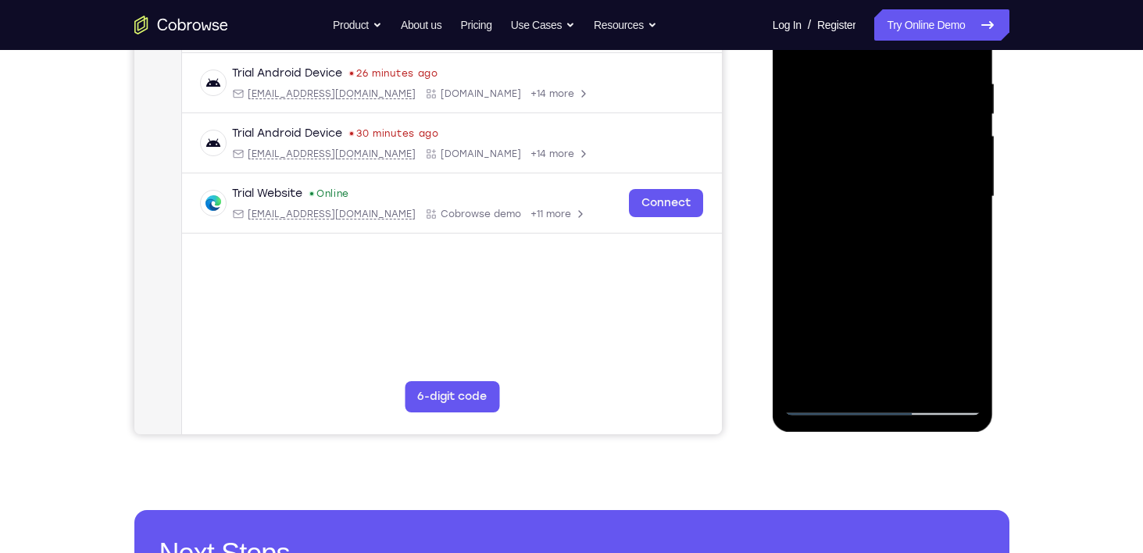
click at [919, 326] on div at bounding box center [882, 196] width 197 height 437
click at [901, 380] on div at bounding box center [882, 196] width 197 height 437
click at [866, 285] on div at bounding box center [882, 196] width 197 height 437
click at [862, 341] on div at bounding box center [882, 196] width 197 height 437
click at [876, 376] on div at bounding box center [882, 196] width 197 height 437
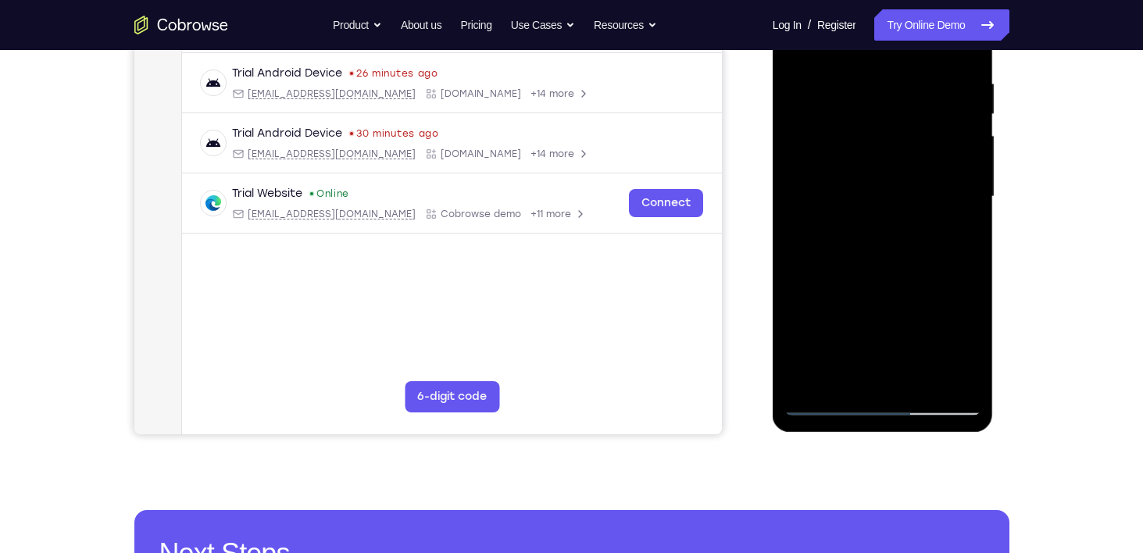
click at [878, 318] on div at bounding box center [882, 196] width 197 height 437
click at [862, 323] on div at bounding box center [882, 196] width 197 height 437
click at [932, 320] on div at bounding box center [882, 196] width 197 height 437
click at [919, 320] on div at bounding box center [882, 196] width 197 height 437
click at [825, 316] on div at bounding box center [882, 196] width 197 height 437
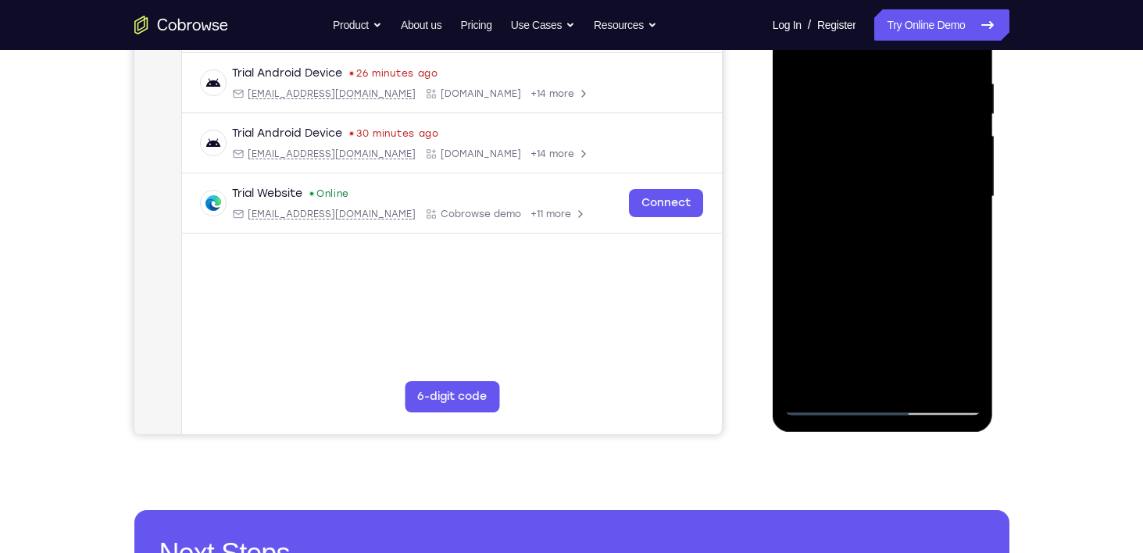
click at [880, 316] on div at bounding box center [882, 196] width 197 height 437
click at [907, 380] on div at bounding box center [882, 196] width 197 height 437
click at [898, 316] on div at bounding box center [882, 196] width 197 height 437
click at [955, 294] on div at bounding box center [882, 196] width 197 height 437
click at [907, 321] on div at bounding box center [882, 196] width 197 height 437
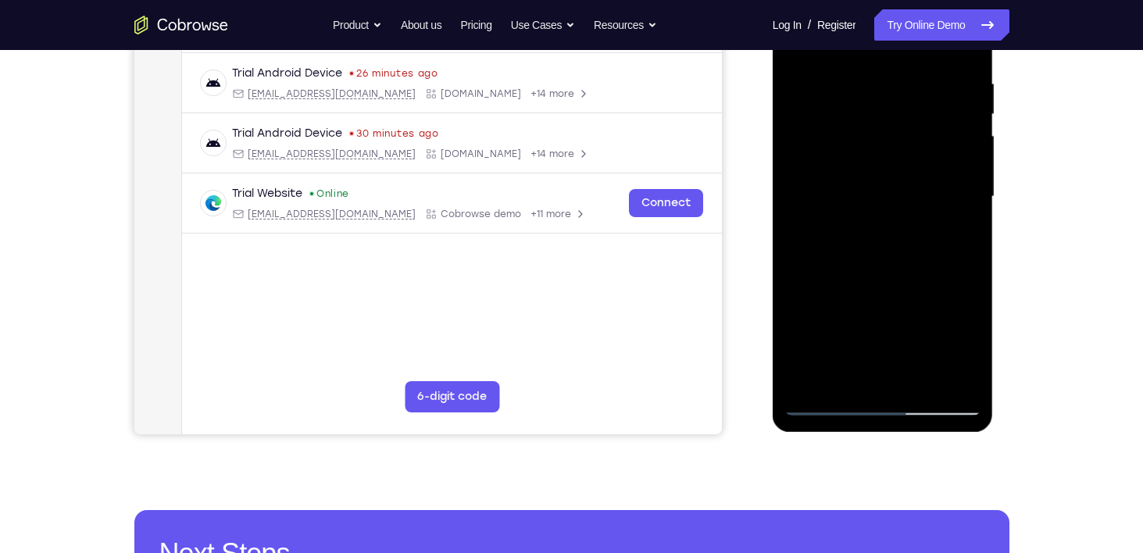
click at [934, 235] on div at bounding box center [882, 196] width 197 height 437
click at [868, 348] on div at bounding box center [882, 196] width 197 height 437
click at [848, 240] on div at bounding box center [882, 196] width 197 height 437
click at [957, 233] on div at bounding box center [882, 196] width 197 height 437
click at [824, 406] on div at bounding box center [882, 196] width 197 height 437
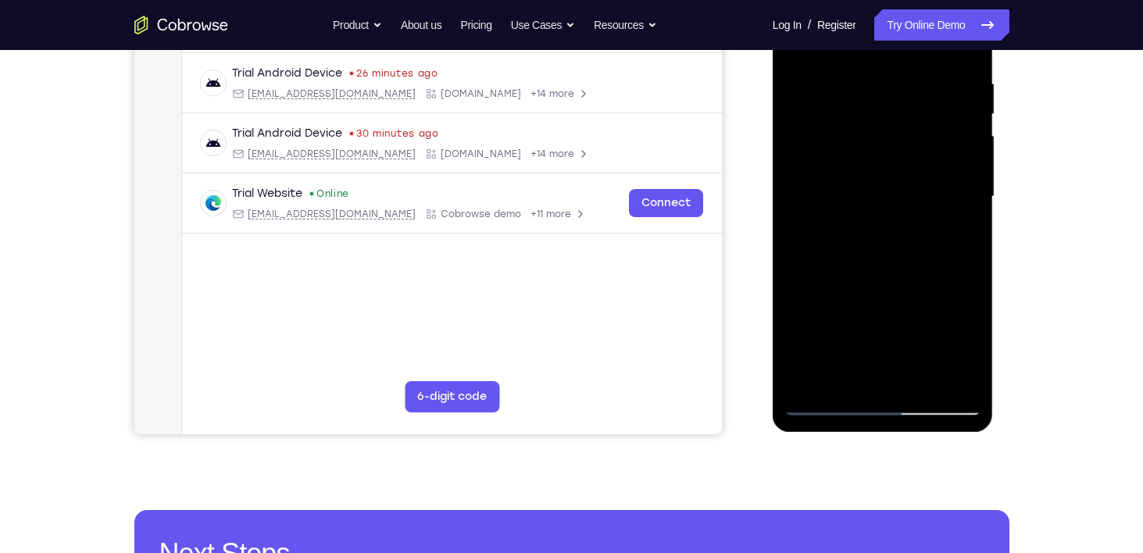
click at [824, 406] on div at bounding box center [882, 196] width 197 height 437
click at [837, 209] on div at bounding box center [882, 196] width 197 height 437
click at [955, 269] on div at bounding box center [882, 196] width 197 height 437
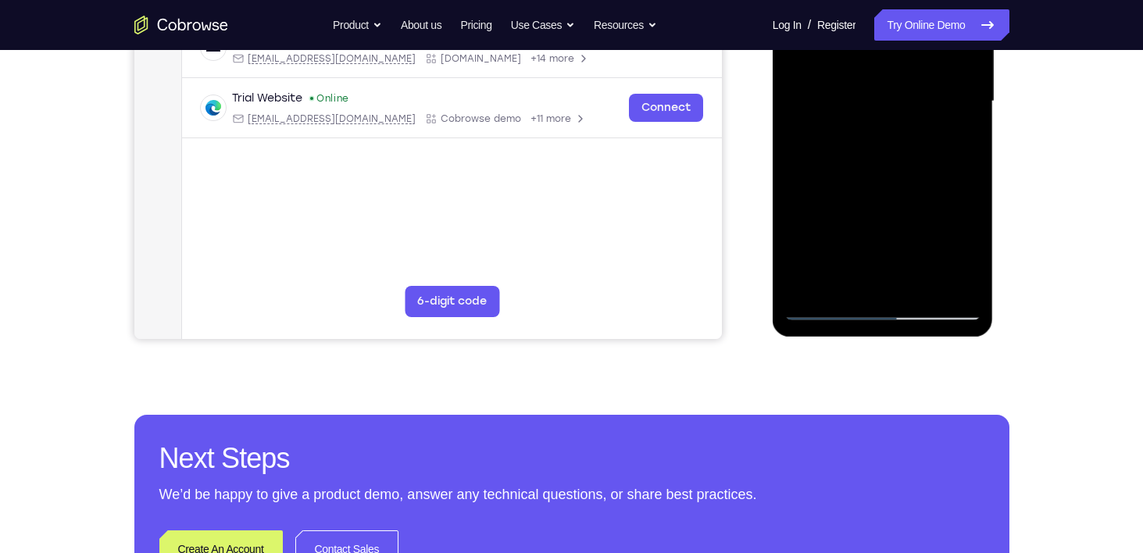
scroll to position [391, 0]
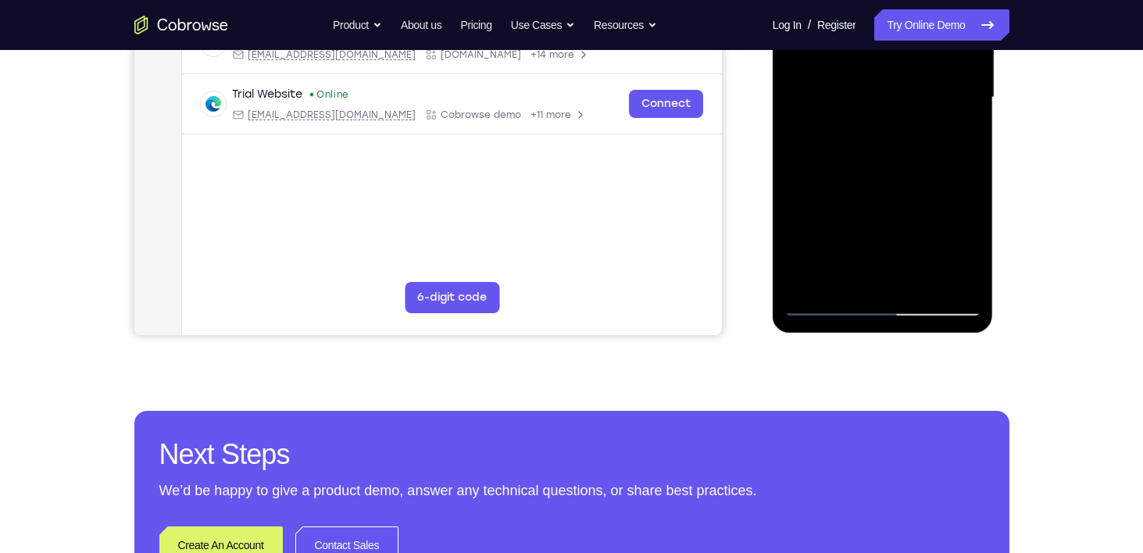
click at [821, 308] on div at bounding box center [882, 97] width 197 height 437
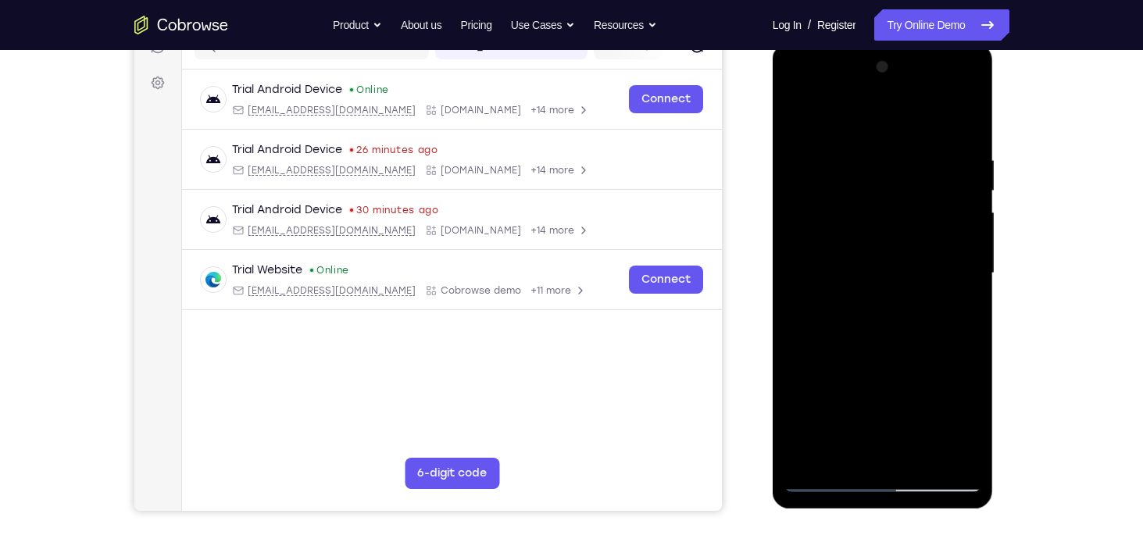
scroll to position [212, 0]
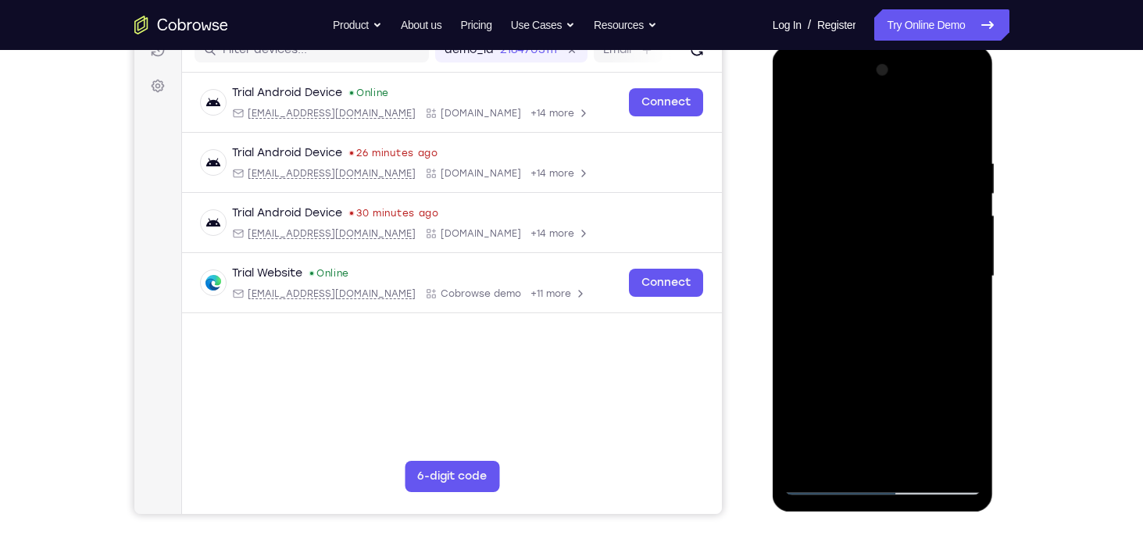
click at [874, 223] on div at bounding box center [882, 276] width 197 height 437
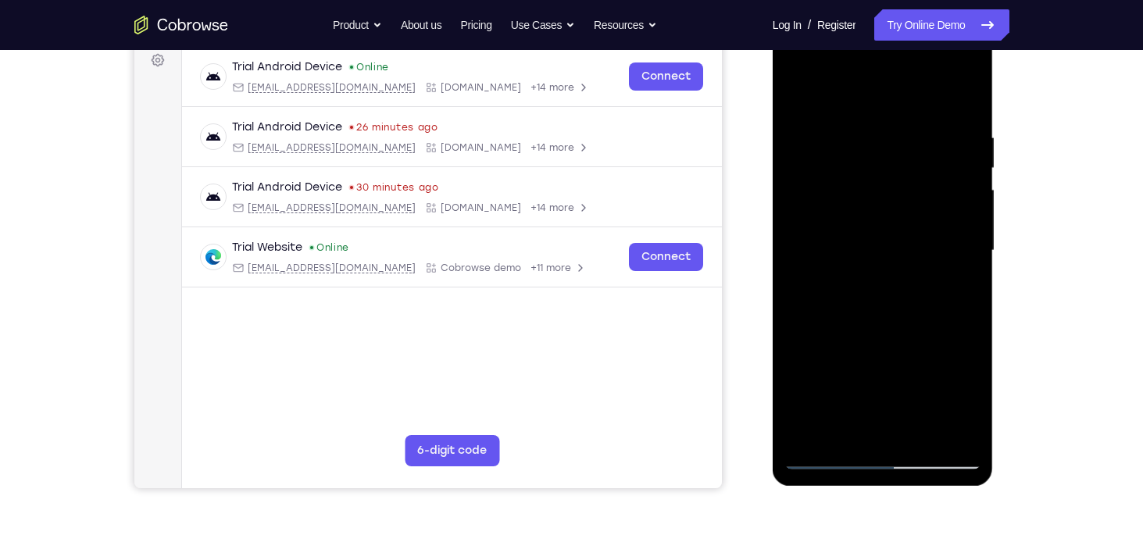
scroll to position [243, 0]
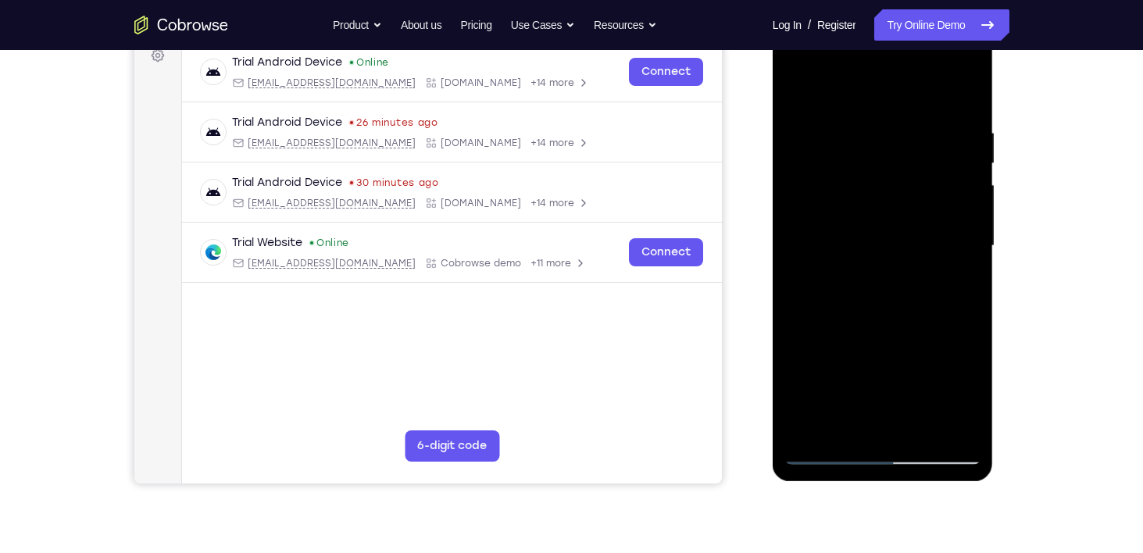
click at [812, 215] on div at bounding box center [882, 245] width 197 height 437
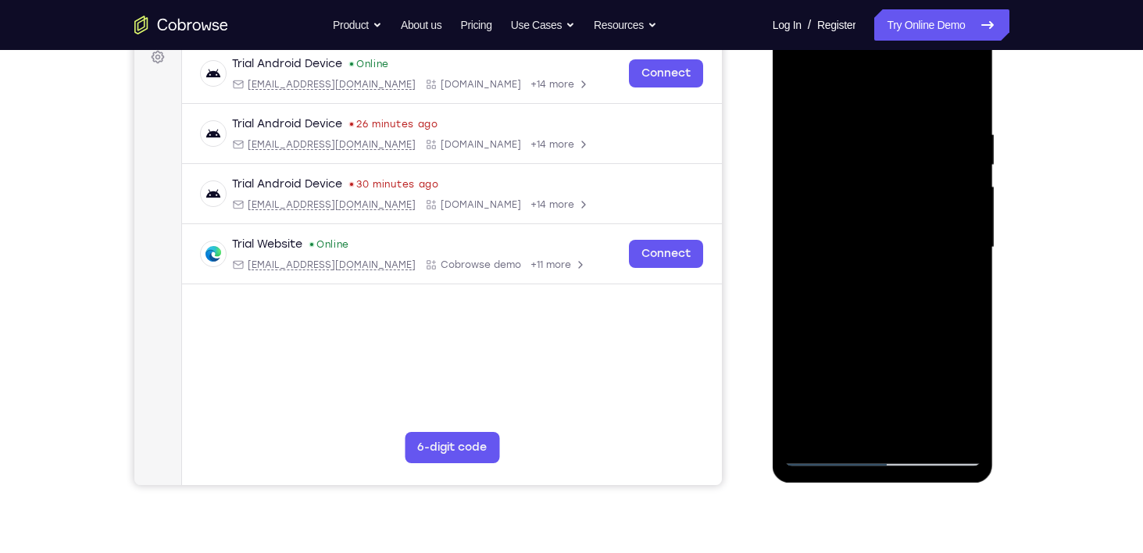
drag, startPoint x: 56, startPoint y: 244, endPoint x: 747, endPoint y: 245, distance: 690.5
click at [747, 245] on div "Your Support Agent Your Customer Web iOS Android" at bounding box center [571, 197] width 875 height 577
click at [927, 262] on div at bounding box center [882, 247] width 197 height 437
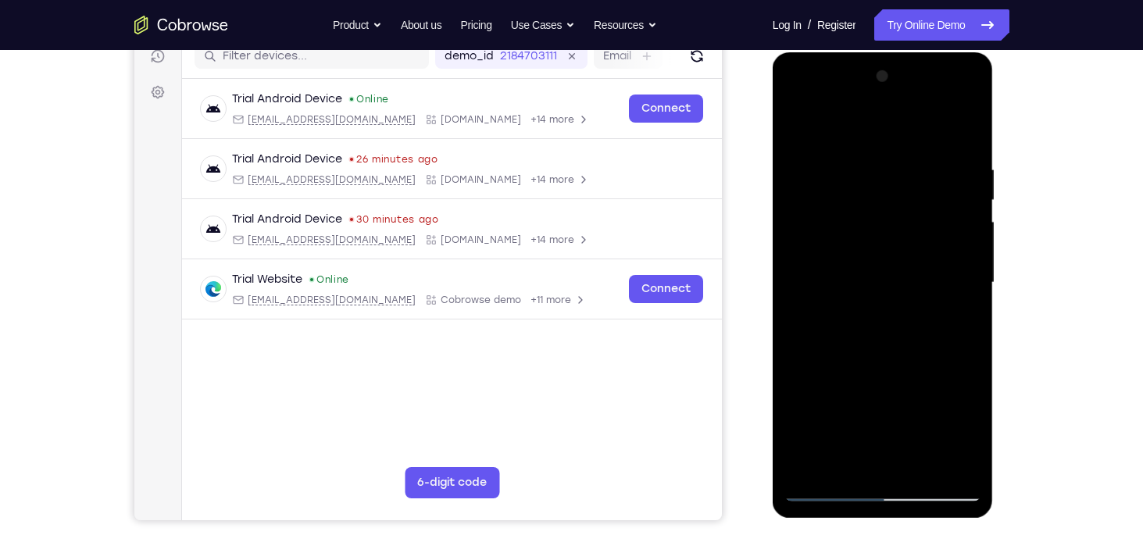
scroll to position [202, 0]
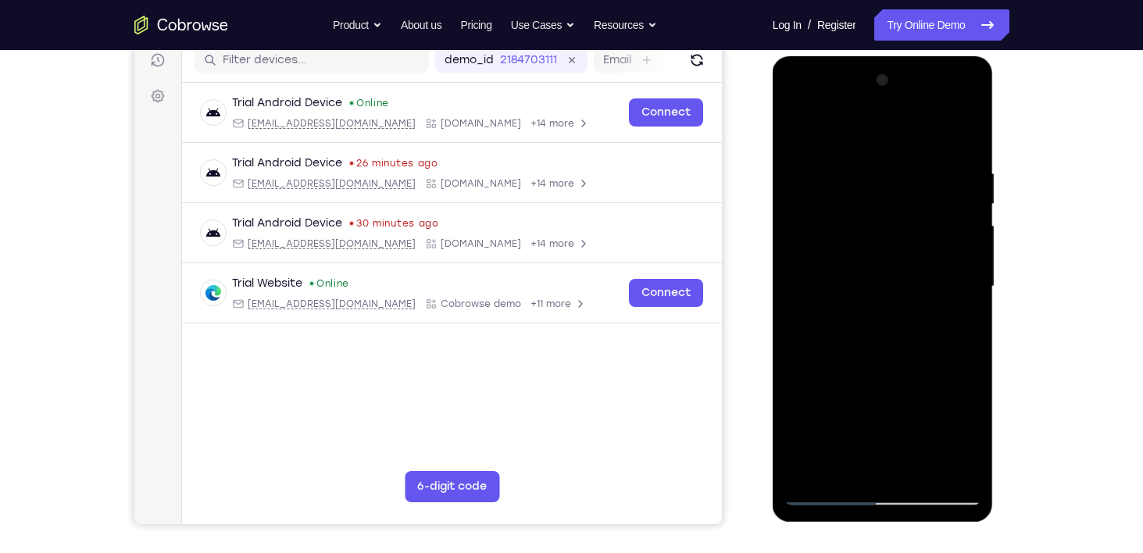
drag, startPoint x: 888, startPoint y: 270, endPoint x: 893, endPoint y: 148, distance: 122.7
click at [893, 148] on div at bounding box center [882, 286] width 197 height 437
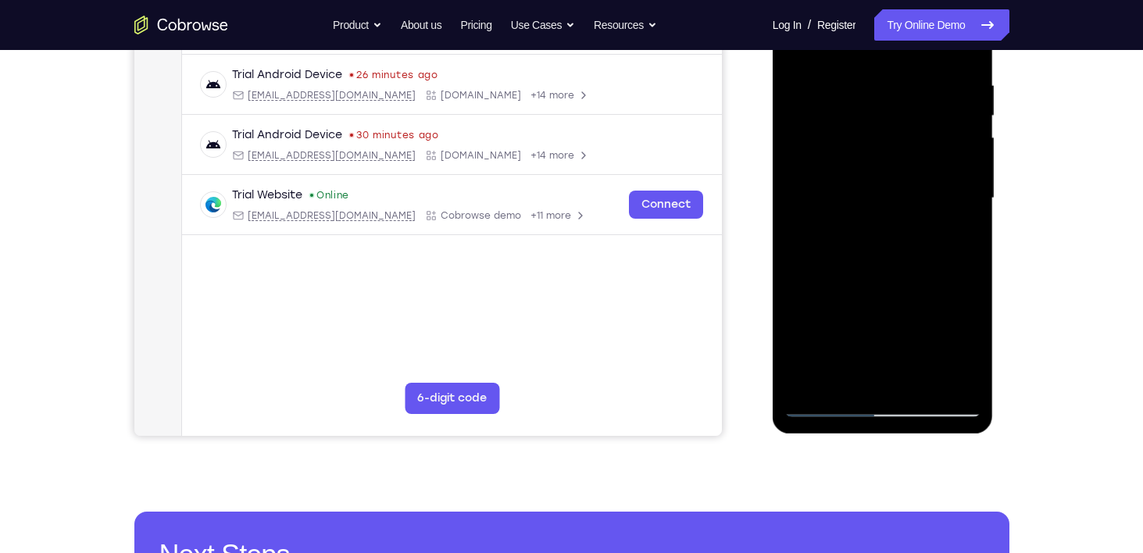
scroll to position [291, 0]
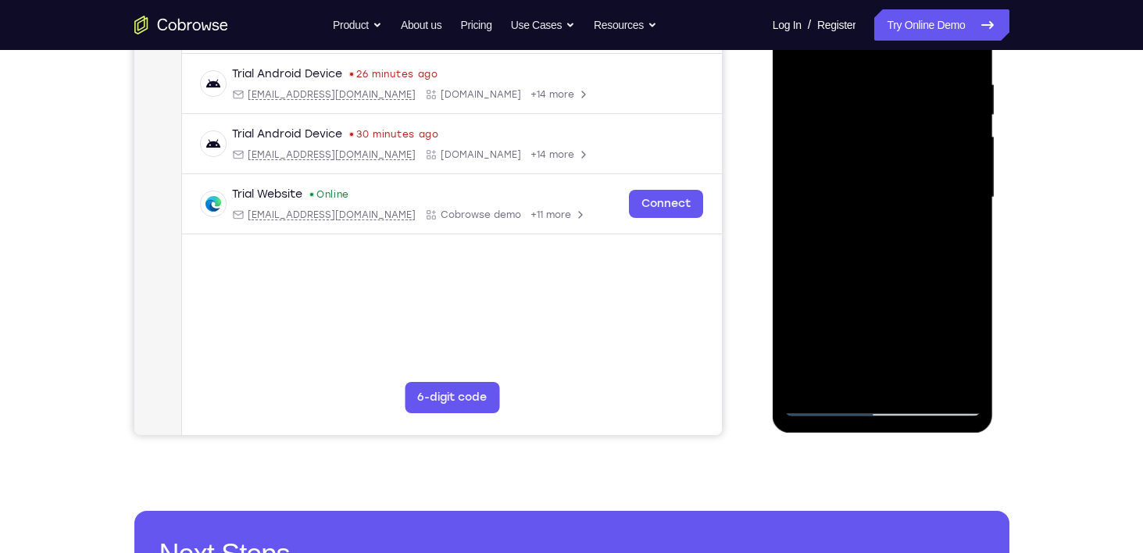
click at [896, 312] on div at bounding box center [882, 197] width 197 height 437
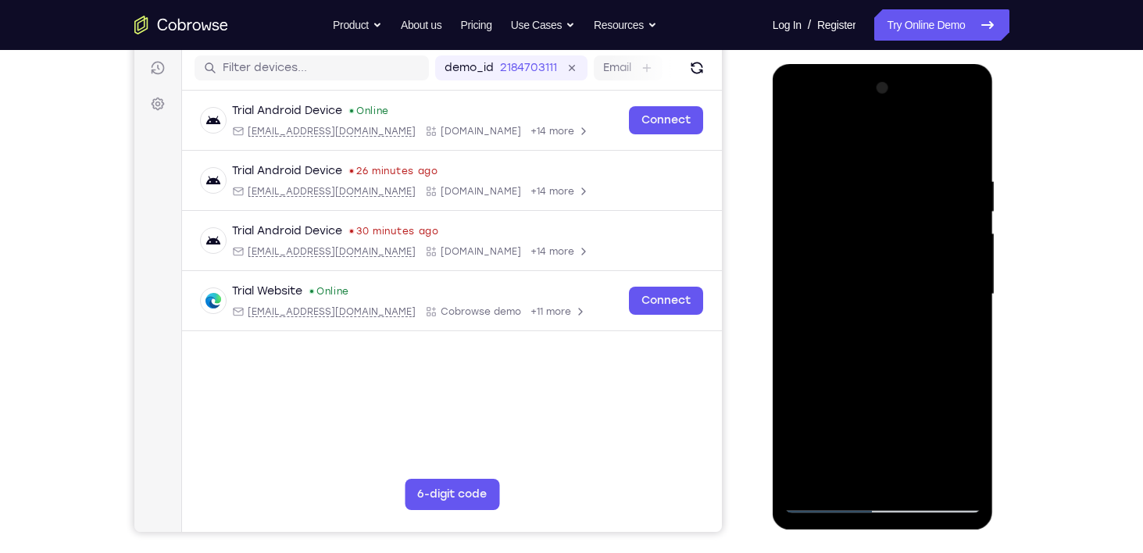
click at [969, 205] on div at bounding box center [882, 294] width 197 height 437
click at [973, 210] on div at bounding box center [882, 294] width 197 height 437
click at [973, 209] on div at bounding box center [882, 294] width 197 height 437
click at [873, 360] on div at bounding box center [882, 294] width 197 height 437
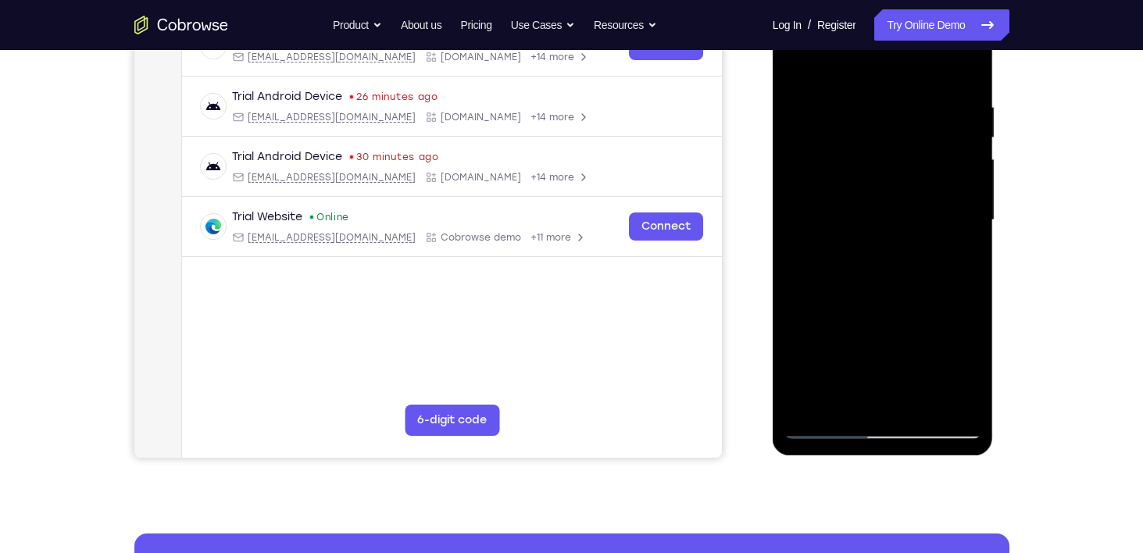
scroll to position [276, 0]
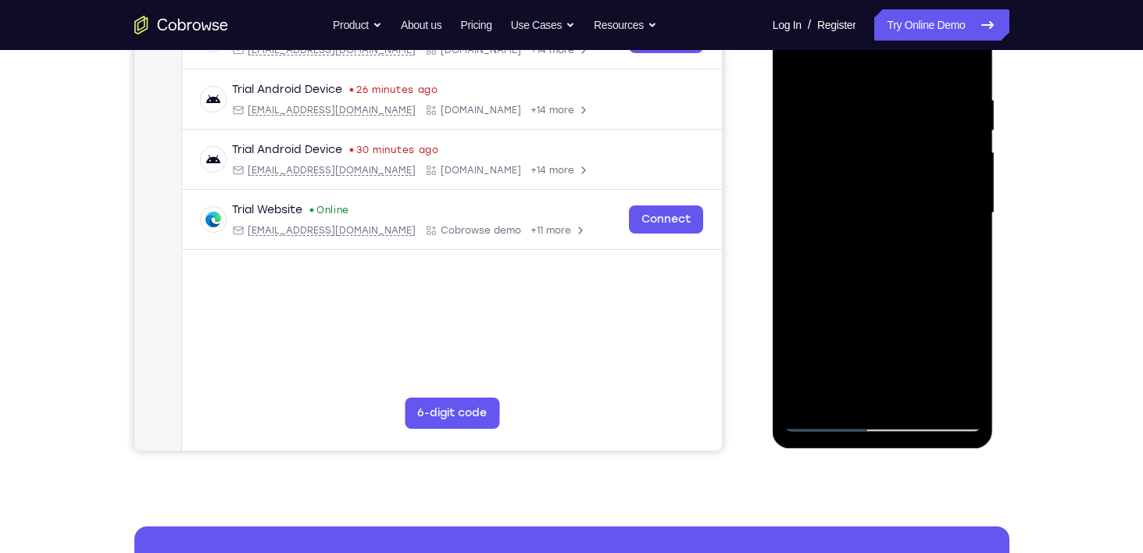
drag, startPoint x: 876, startPoint y: 230, endPoint x: 848, endPoint y: 377, distance: 149.5
click at [848, 377] on div at bounding box center [882, 213] width 197 height 437
click at [801, 54] on div at bounding box center [882, 213] width 197 height 437
drag, startPoint x: 908, startPoint y: 164, endPoint x: 886, endPoint y: 281, distance: 119.3
click at [886, 281] on div at bounding box center [882, 213] width 197 height 437
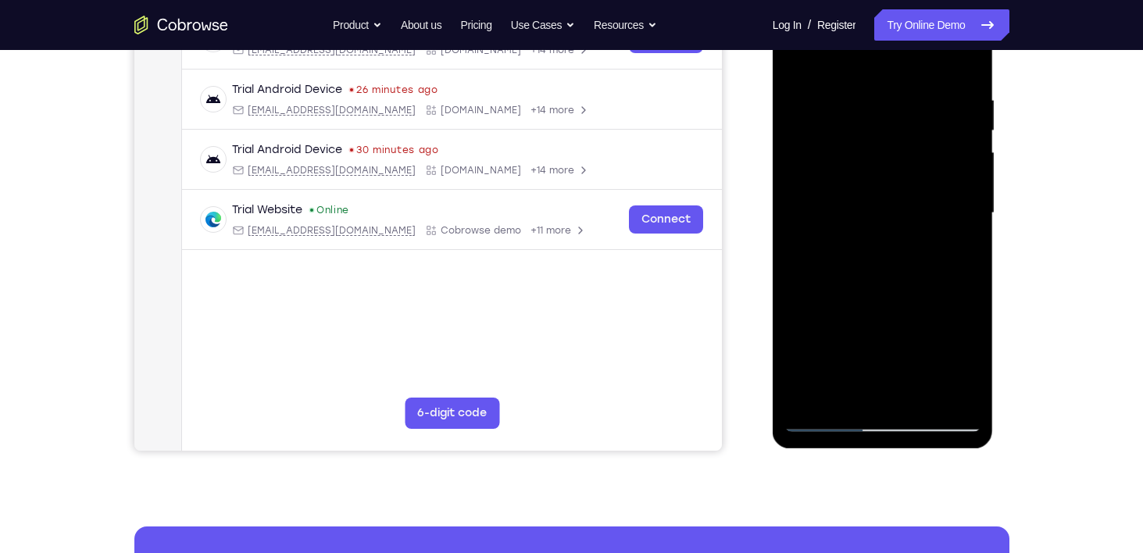
click at [800, 56] on div at bounding box center [882, 213] width 197 height 437
drag, startPoint x: 864, startPoint y: 167, endPoint x: 864, endPoint y: 271, distance: 103.9
click at [864, 271] on div at bounding box center [882, 213] width 197 height 437
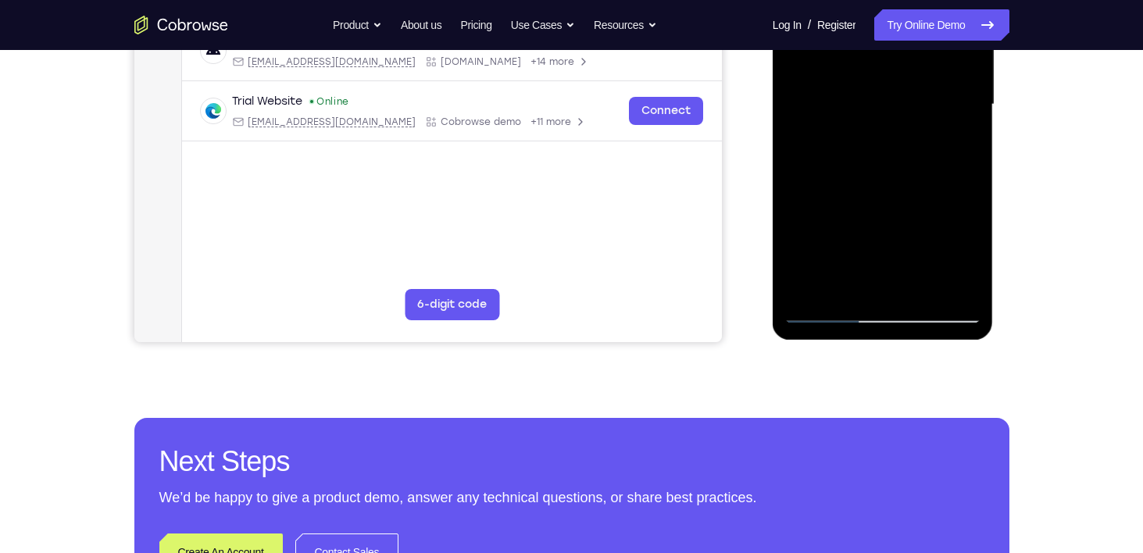
click at [826, 304] on div at bounding box center [882, 104] width 197 height 437
click at [825, 317] on div at bounding box center [882, 104] width 197 height 437
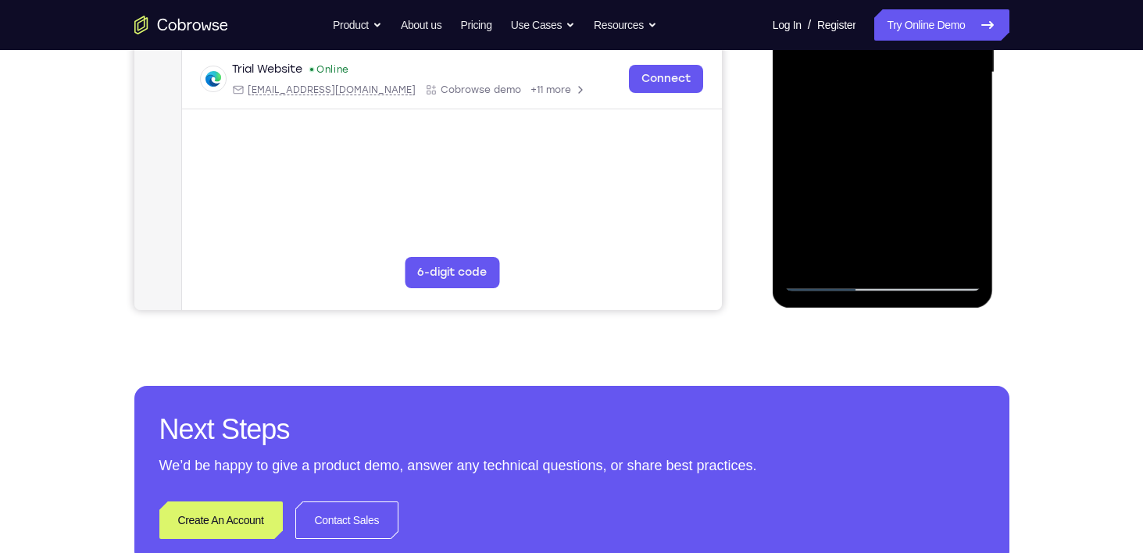
scroll to position [417, 0]
click at [827, 277] on div at bounding box center [882, 71] width 197 height 437
click at [951, 159] on div at bounding box center [882, 71] width 197 height 437
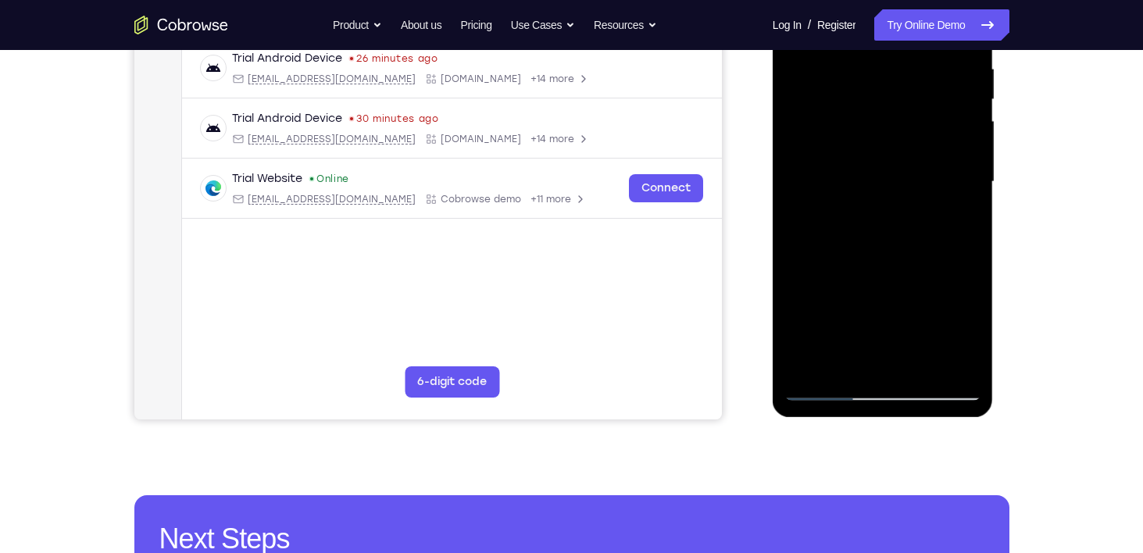
scroll to position [302, 0]
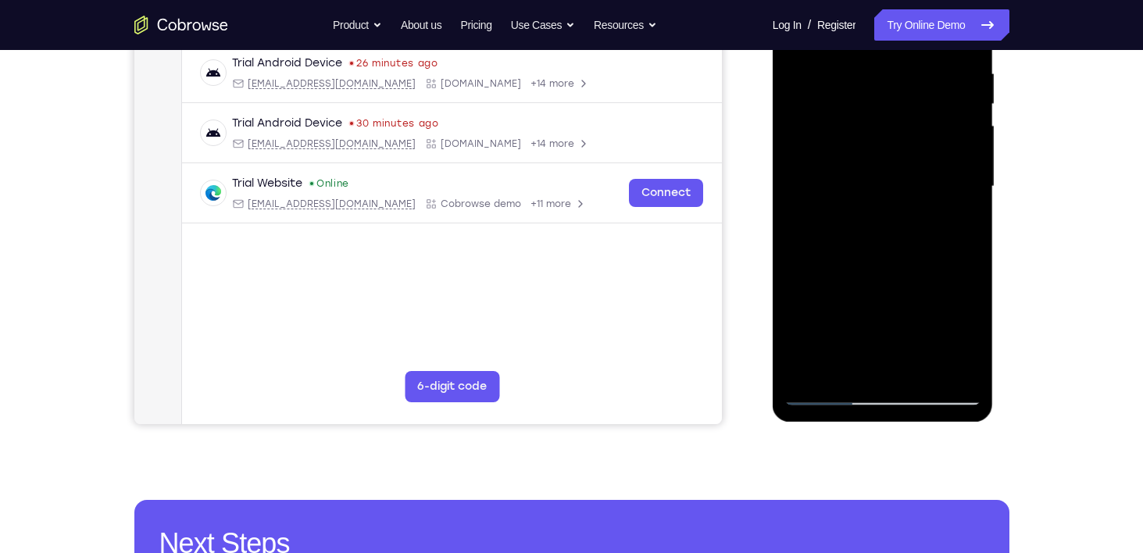
click at [961, 199] on div at bounding box center [882, 186] width 197 height 437
click at [971, 195] on div at bounding box center [882, 186] width 197 height 437
click at [813, 374] on div at bounding box center [882, 186] width 197 height 437
click at [859, 67] on div at bounding box center [882, 186] width 197 height 437
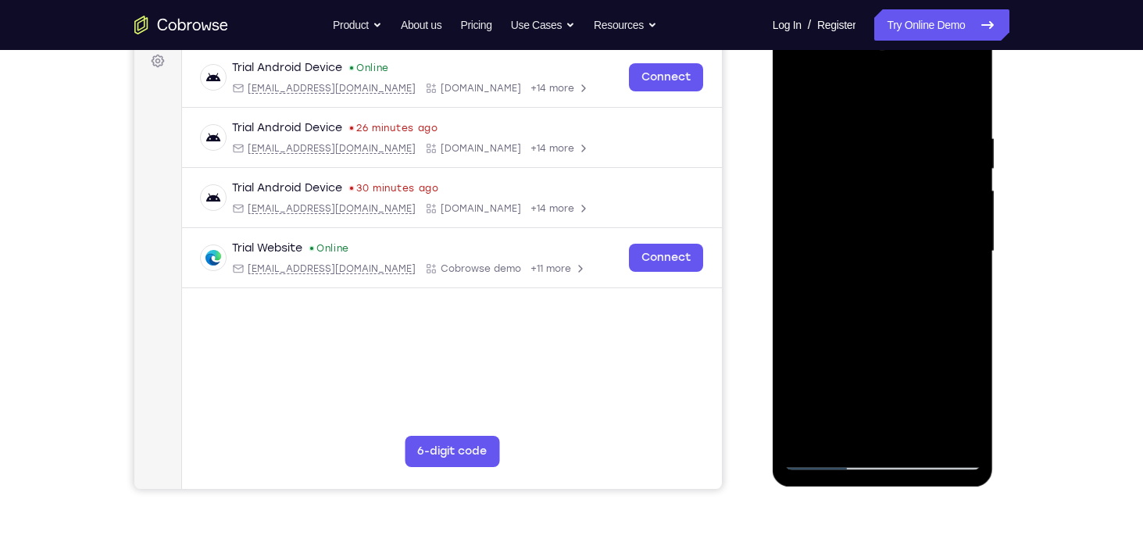
scroll to position [231, 0]
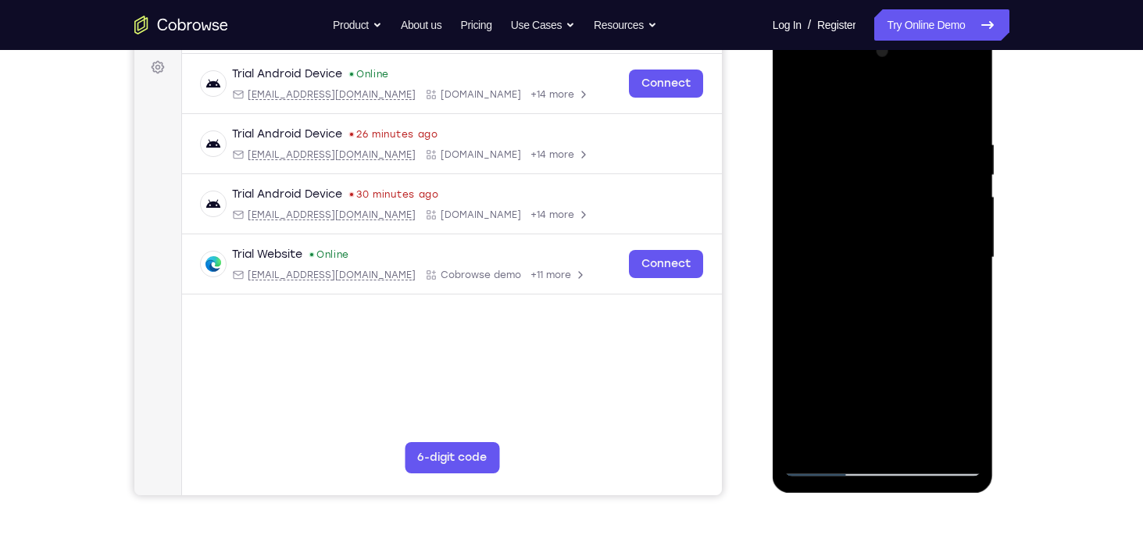
click at [832, 106] on div at bounding box center [882, 257] width 197 height 437
drag, startPoint x: 849, startPoint y: 272, endPoint x: 853, endPoint y: 162, distance: 109.4
click at [853, 162] on div at bounding box center [882, 257] width 197 height 437
click at [933, 286] on div at bounding box center [882, 257] width 197 height 437
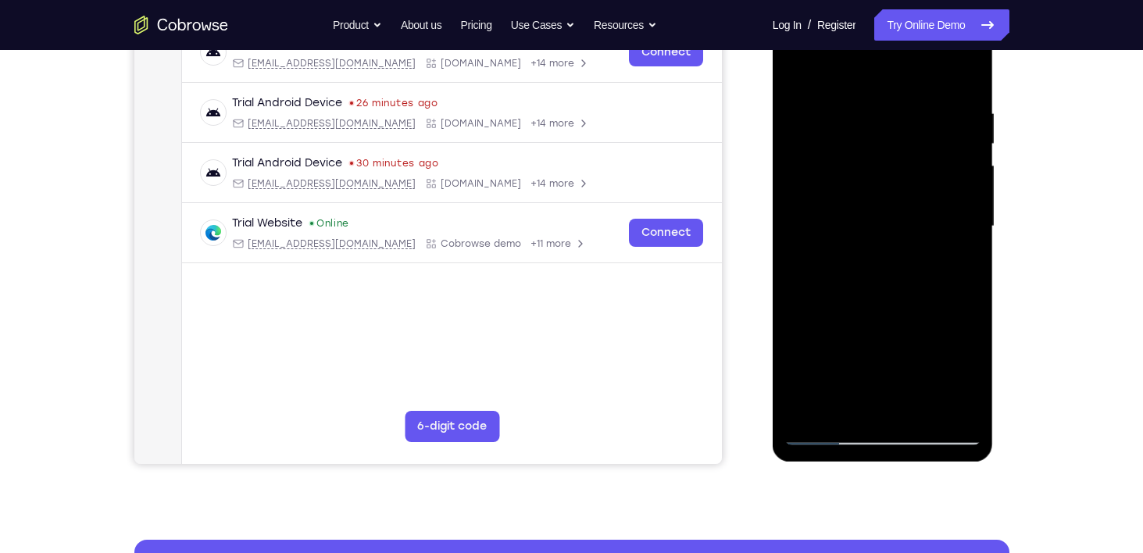
click at [907, 316] on div at bounding box center [882, 226] width 197 height 437
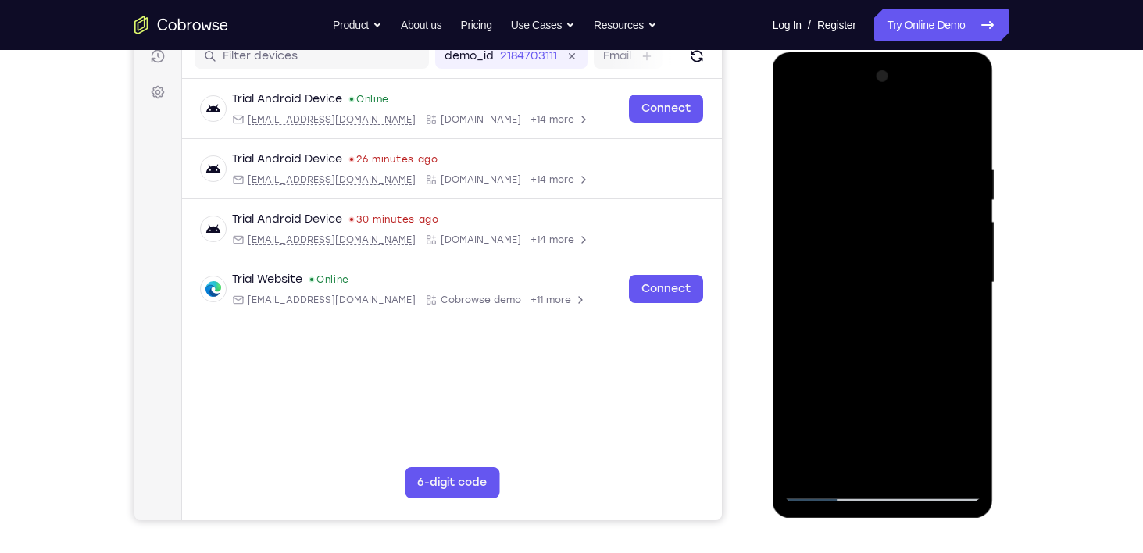
scroll to position [252, 0]
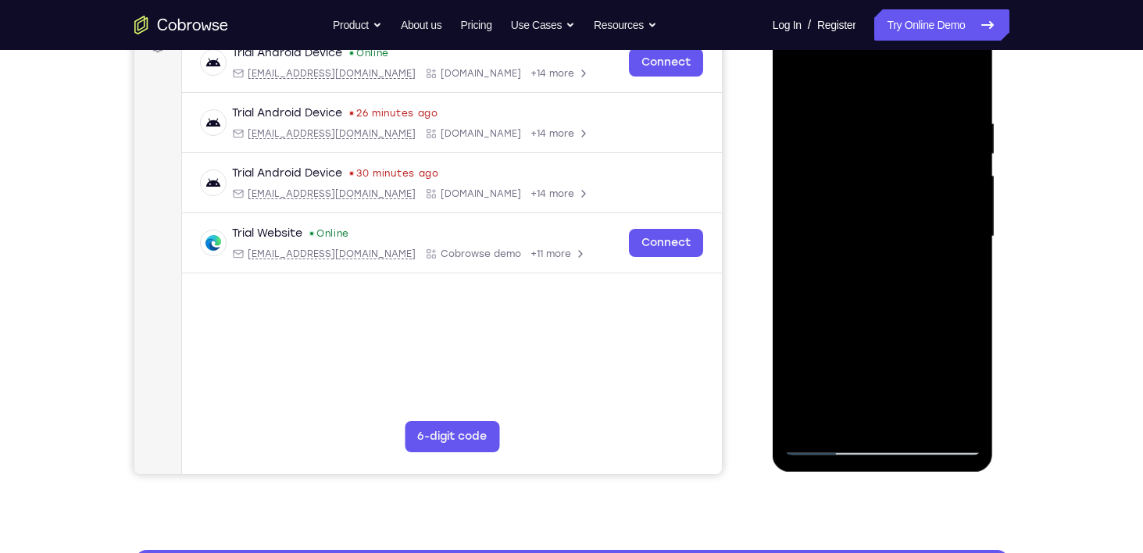
drag, startPoint x: 885, startPoint y: 148, endPoint x: 877, endPoint y: 364, distance: 216.5
click at [877, 364] on div at bounding box center [882, 236] width 197 height 437
click at [832, 213] on div at bounding box center [882, 236] width 197 height 437
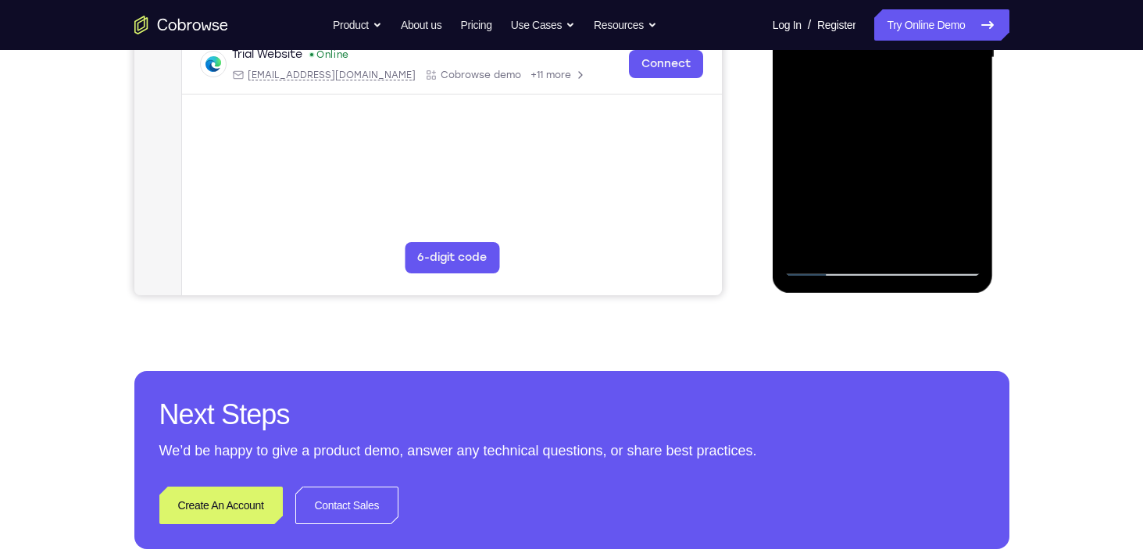
scroll to position [432, 0]
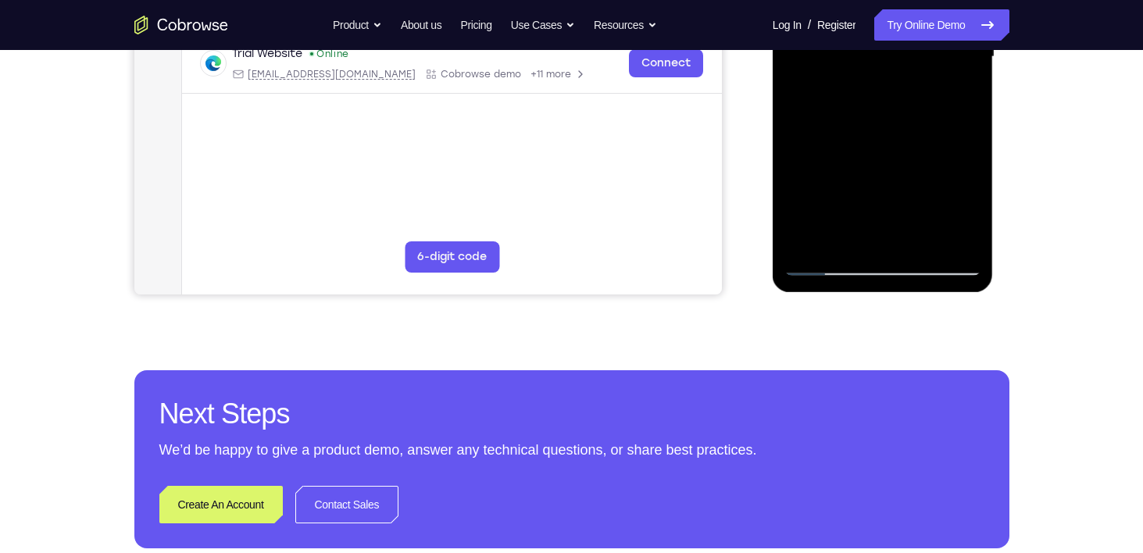
click at [886, 265] on div at bounding box center [882, 56] width 197 height 437
